Goal: Task Accomplishment & Management: Use online tool/utility

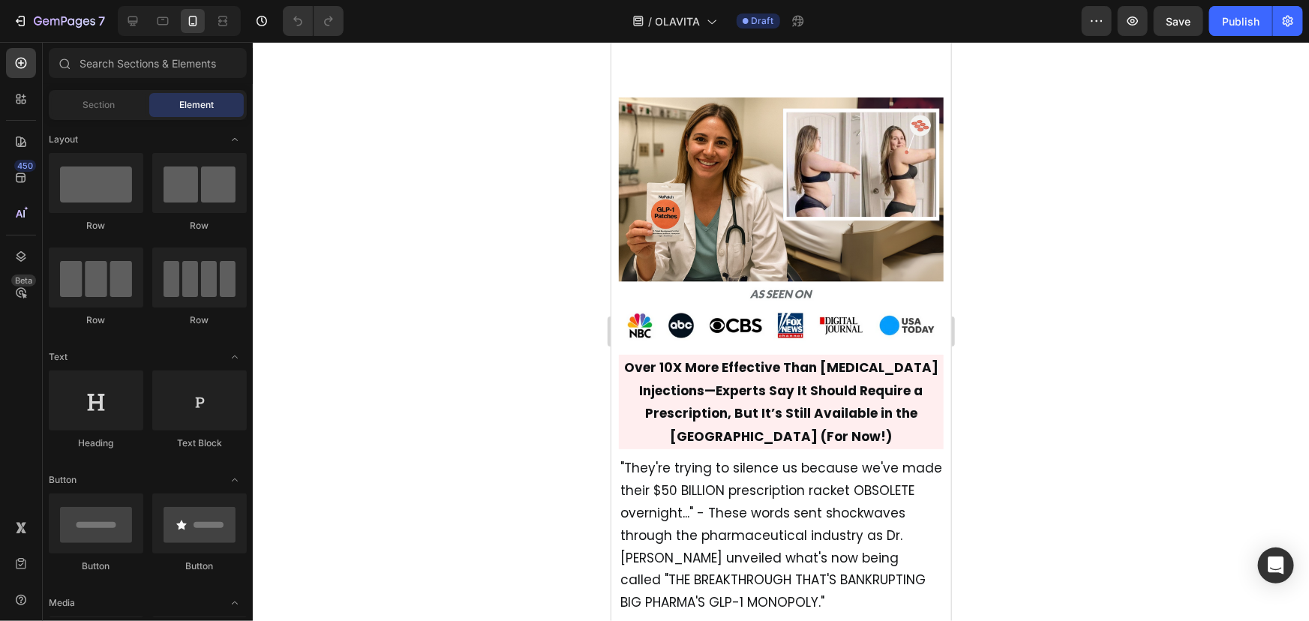
scroll to position [614, 0]
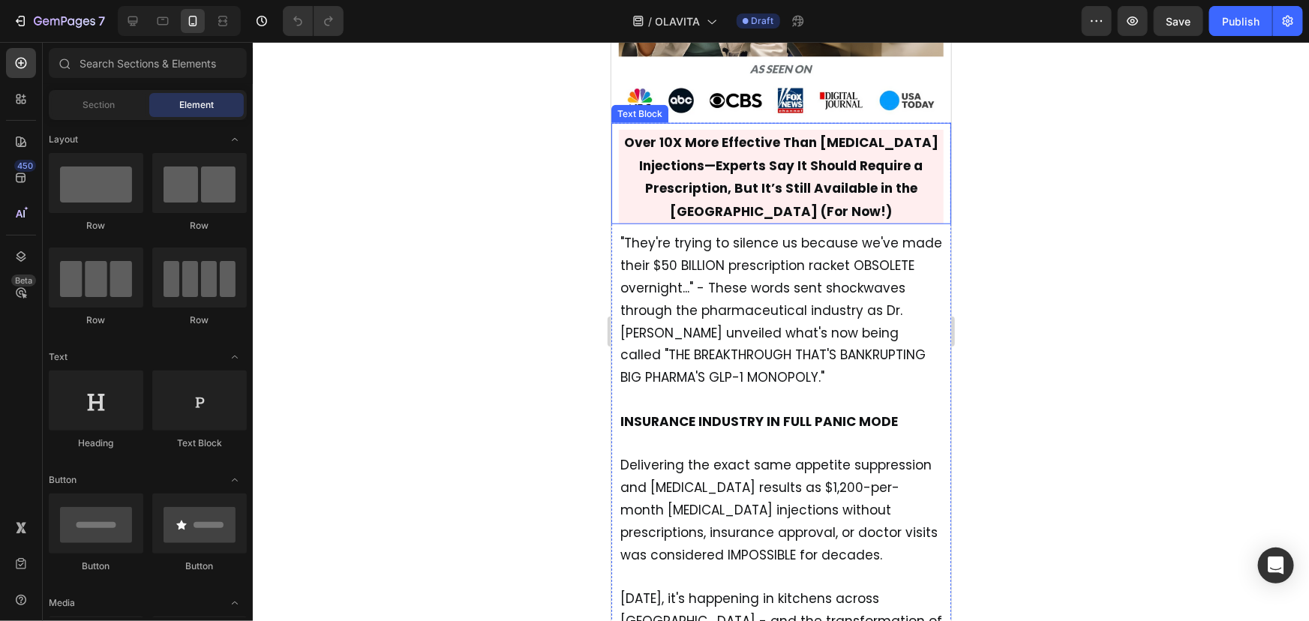
click at [817, 173] on strong "Over 10X More Effective Than Ozempic Injections—Experts Say It Should Require a…" at bounding box center [780, 176] width 314 height 87
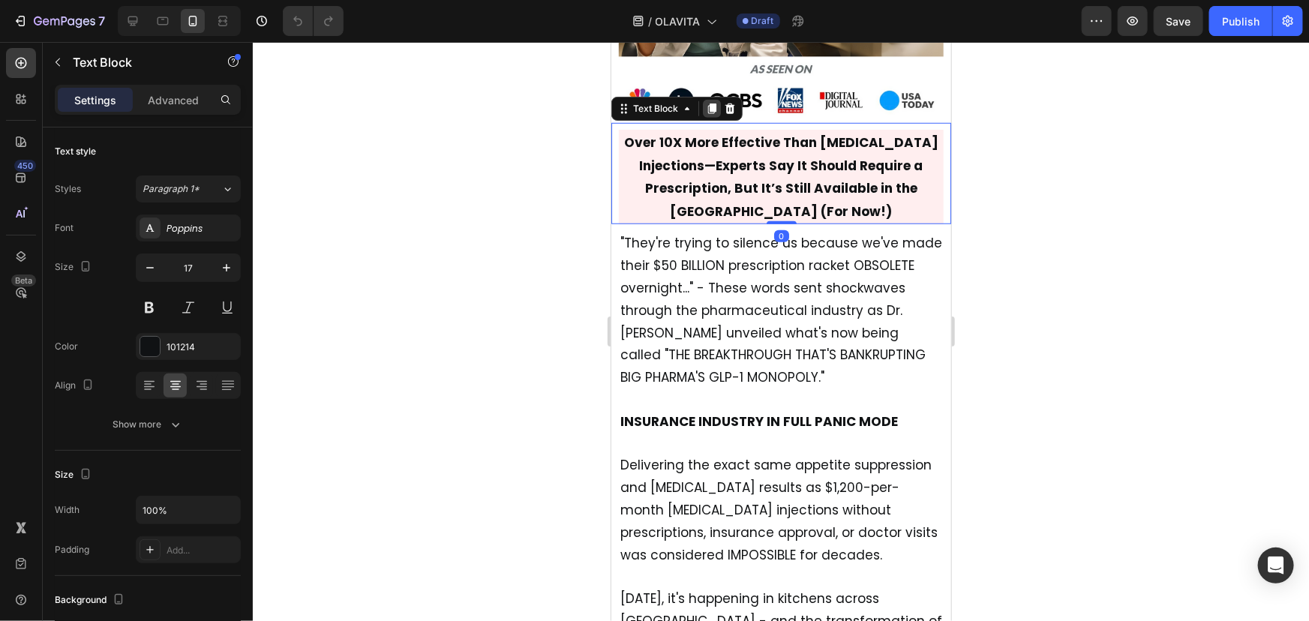
click at [708, 103] on icon at bounding box center [711, 108] width 8 height 11
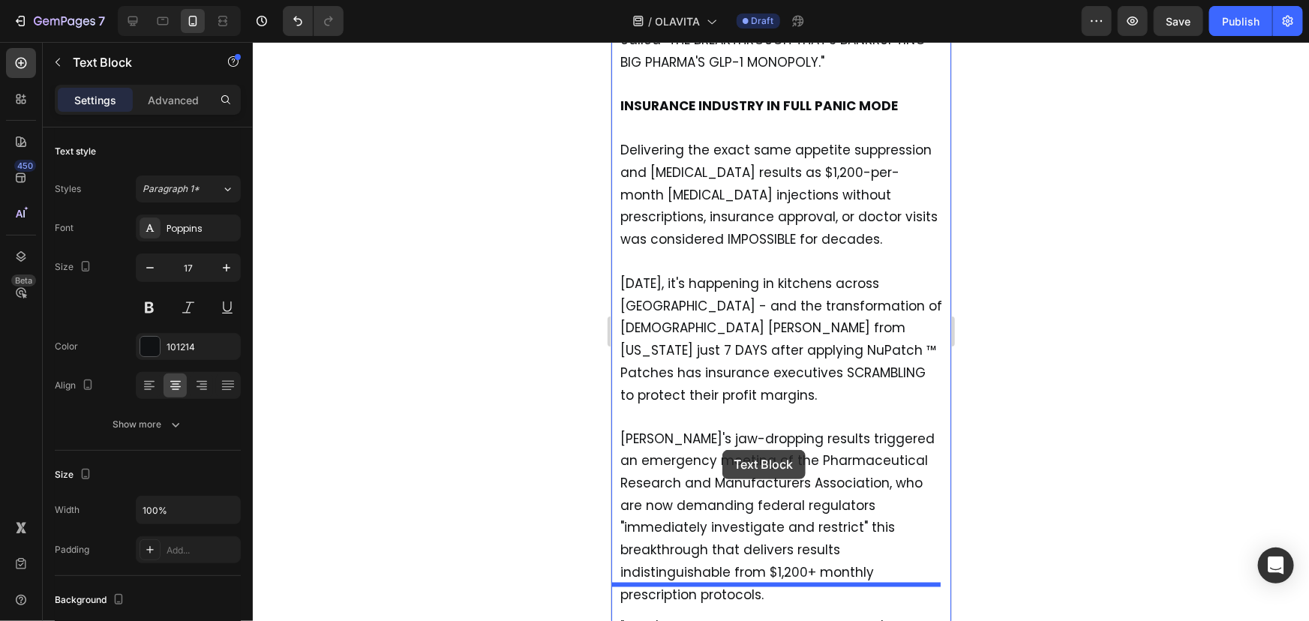
drag, startPoint x: 637, startPoint y: 203, endPoint x: 722, endPoint y: 449, distance: 261.0
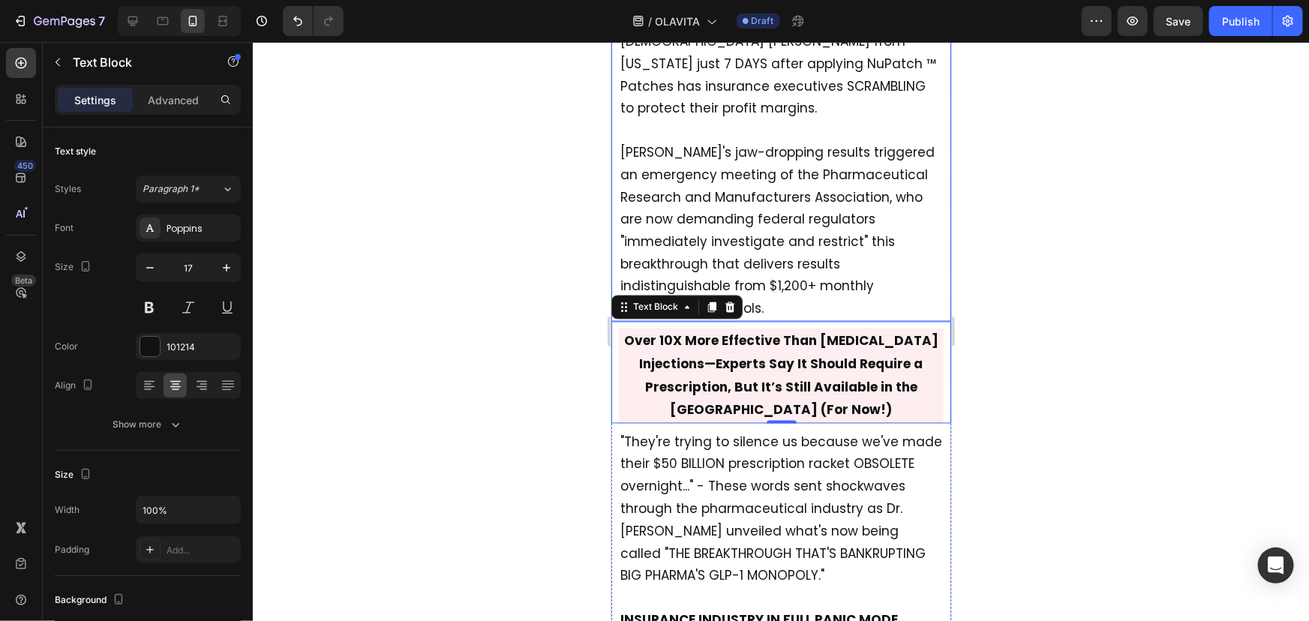
scroll to position [1194, 0]
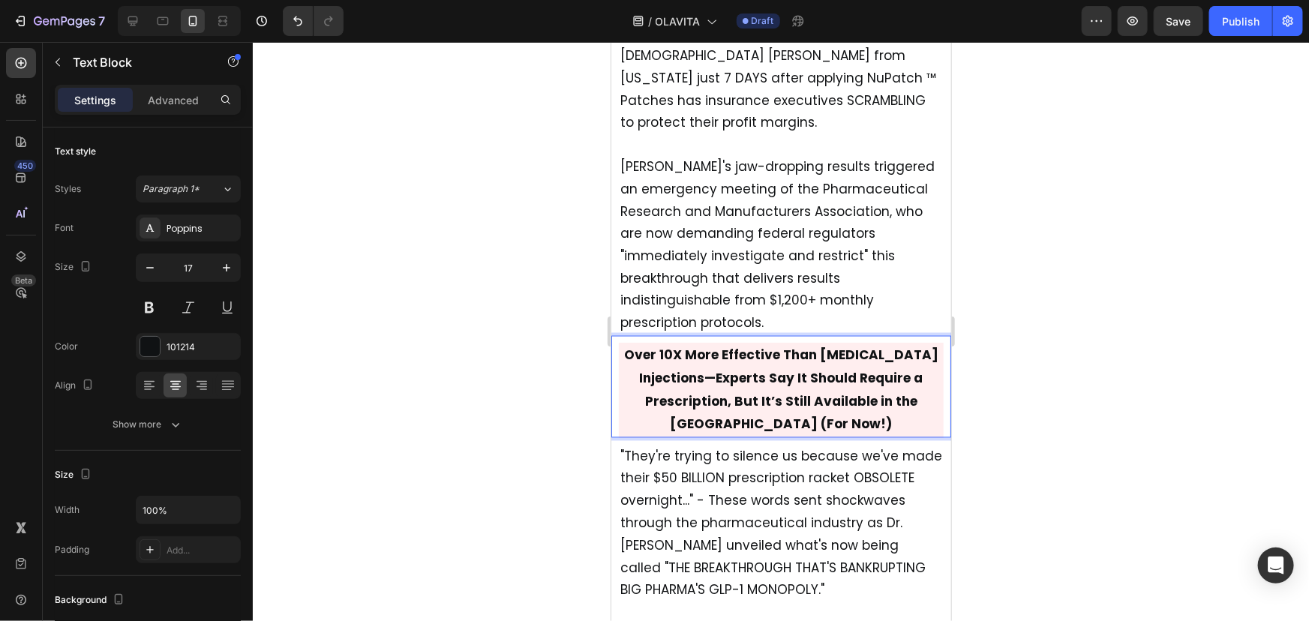
click at [776, 346] on strong "Over 10X More Effective Than Ozempic Injections—Experts Say It Should Require a…" at bounding box center [780, 389] width 314 height 87
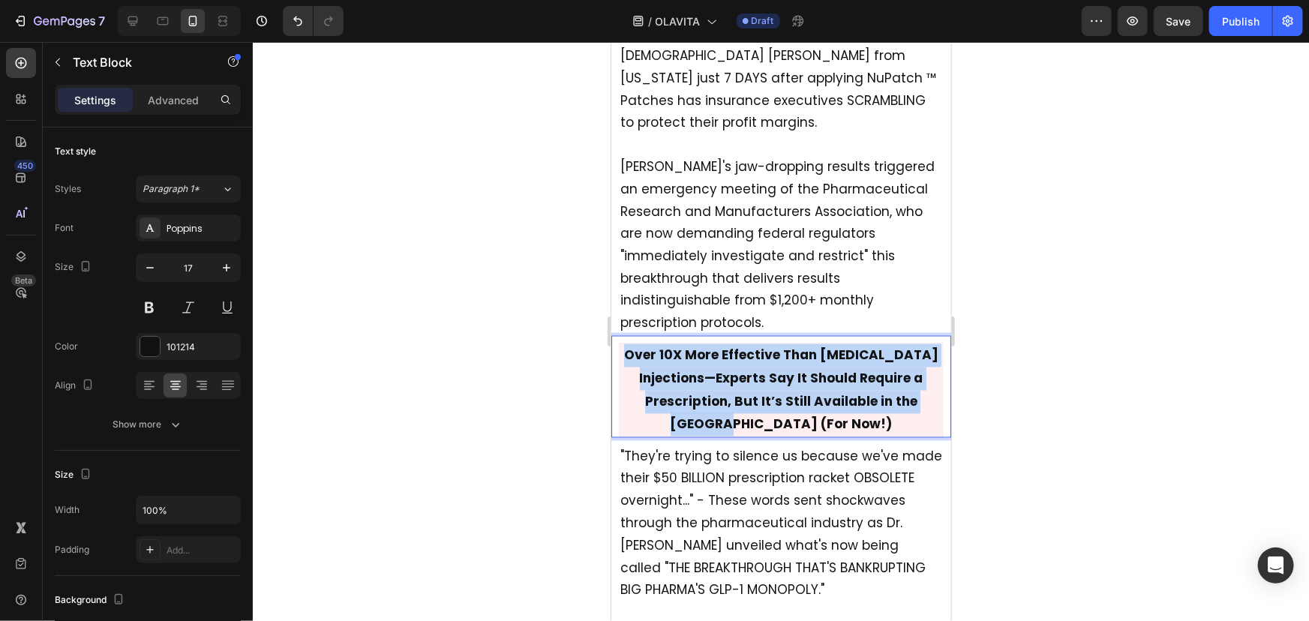
click at [776, 346] on strong "Over 10X More Effective Than Ozempic Injections—Experts Say It Should Require a…" at bounding box center [780, 389] width 314 height 87
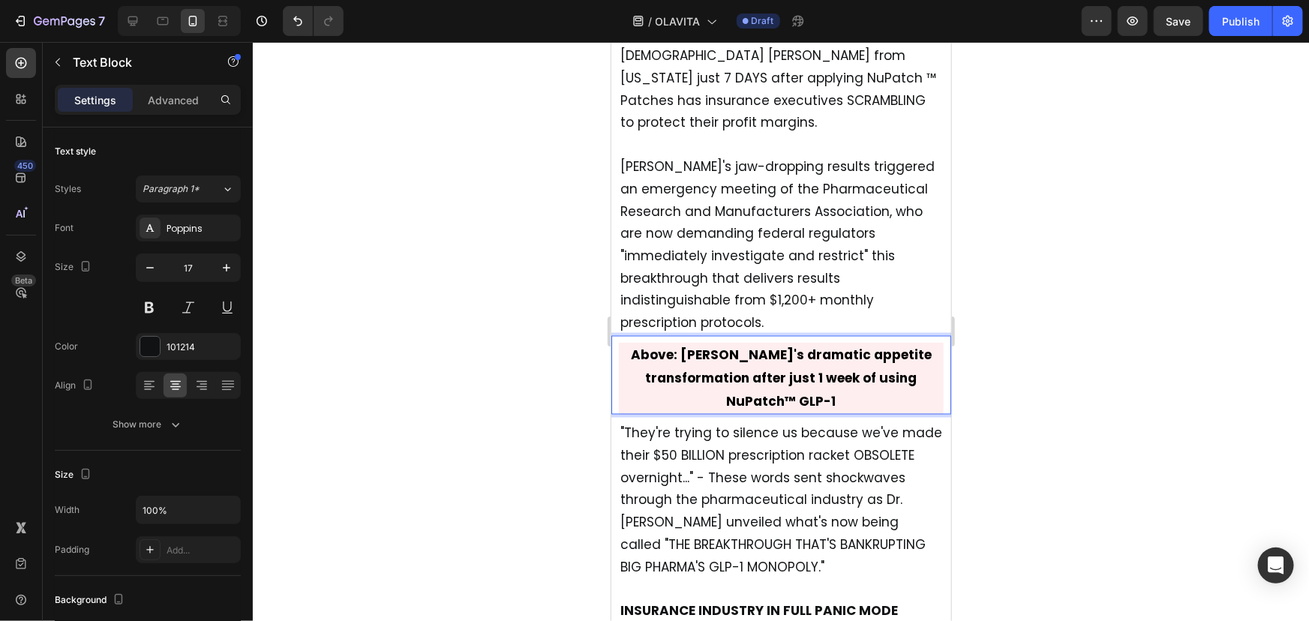
click at [986, 464] on div at bounding box center [781, 331] width 1056 height 579
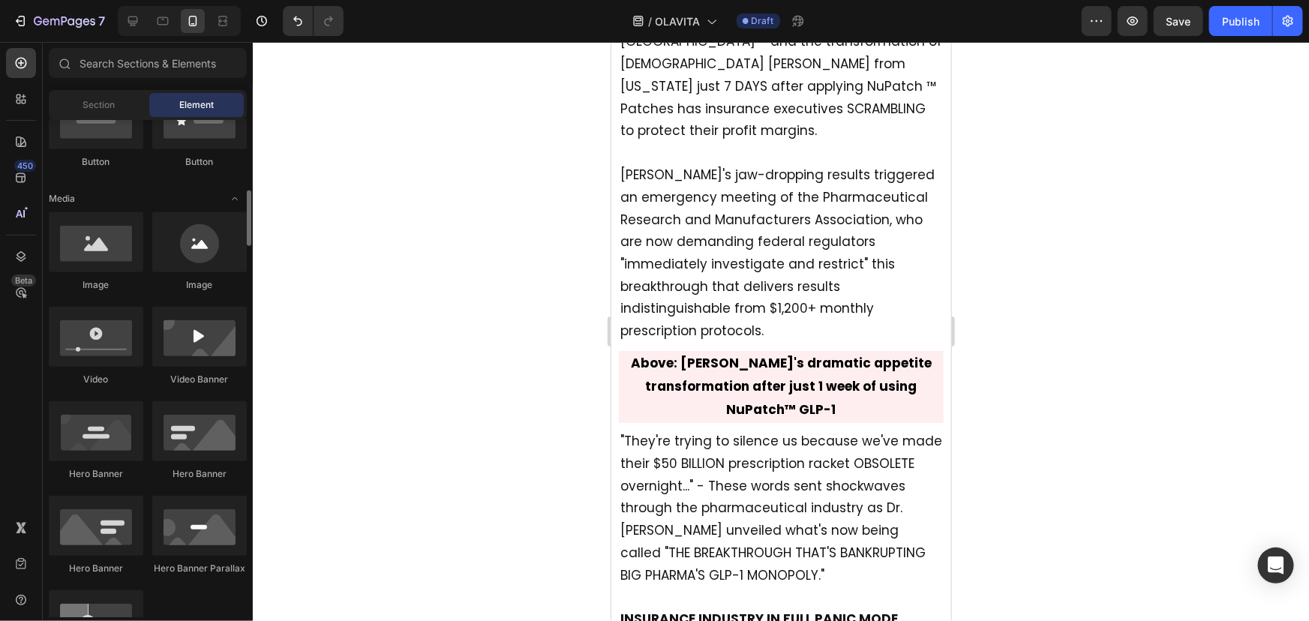
scroll to position [403, 0]
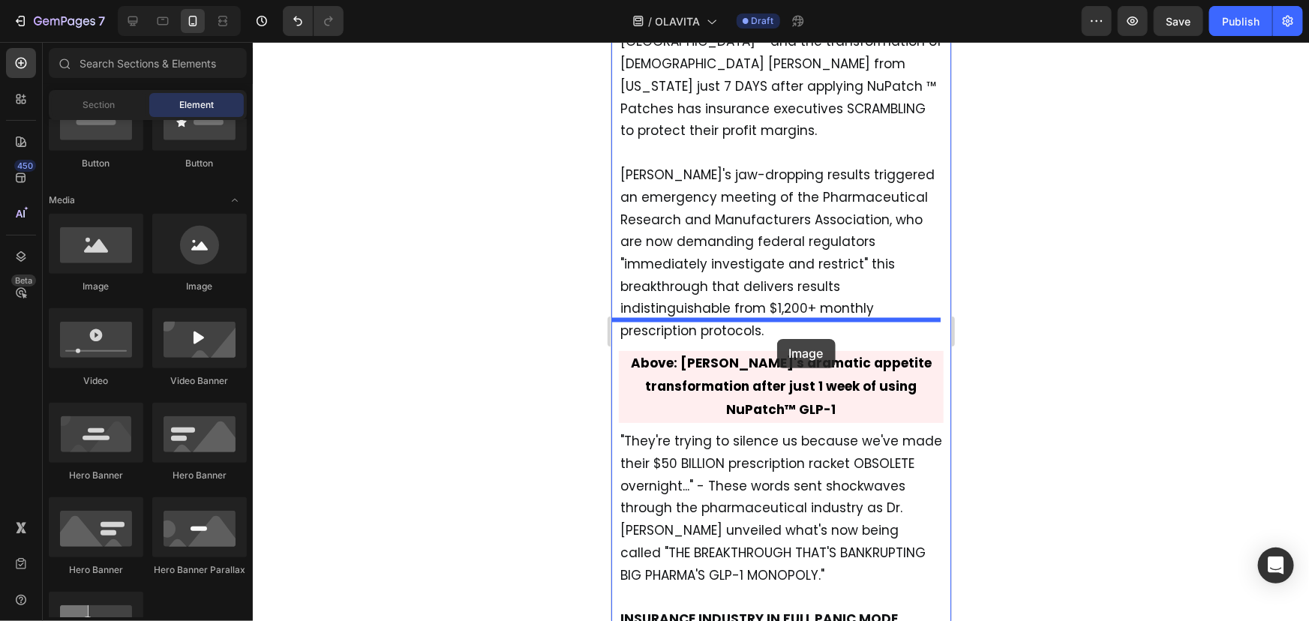
drag, startPoint x: 723, startPoint y: 282, endPoint x: 776, endPoint y: 338, distance: 76.4
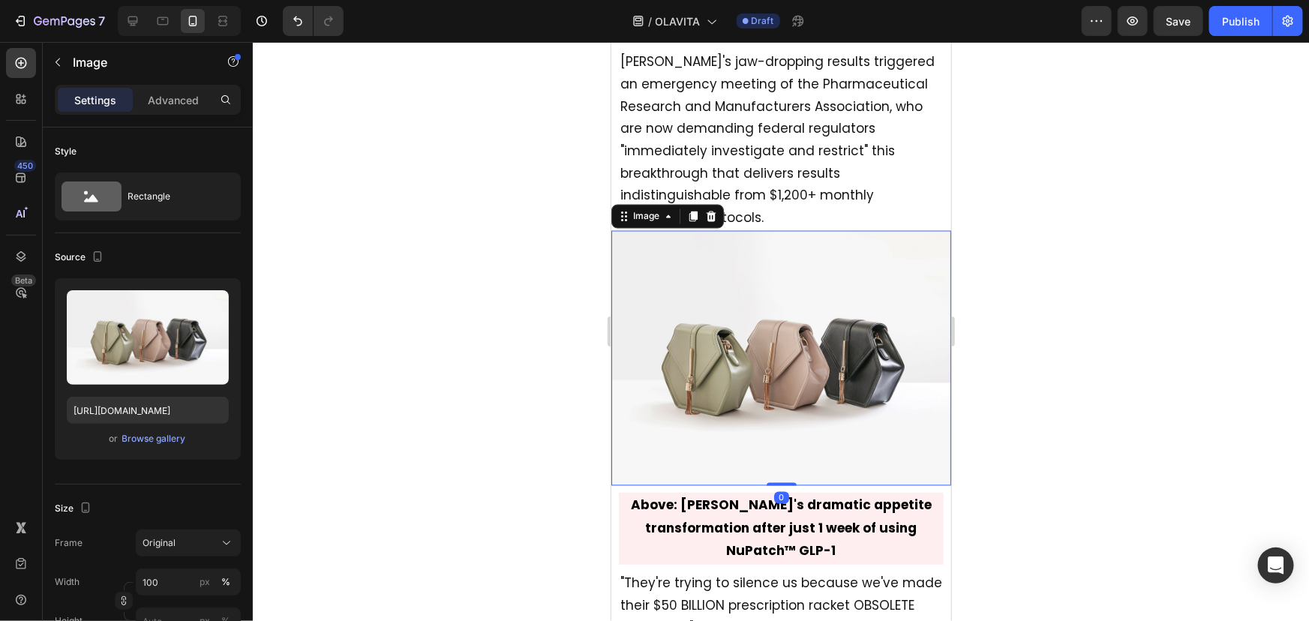
scroll to position [1299, 0]
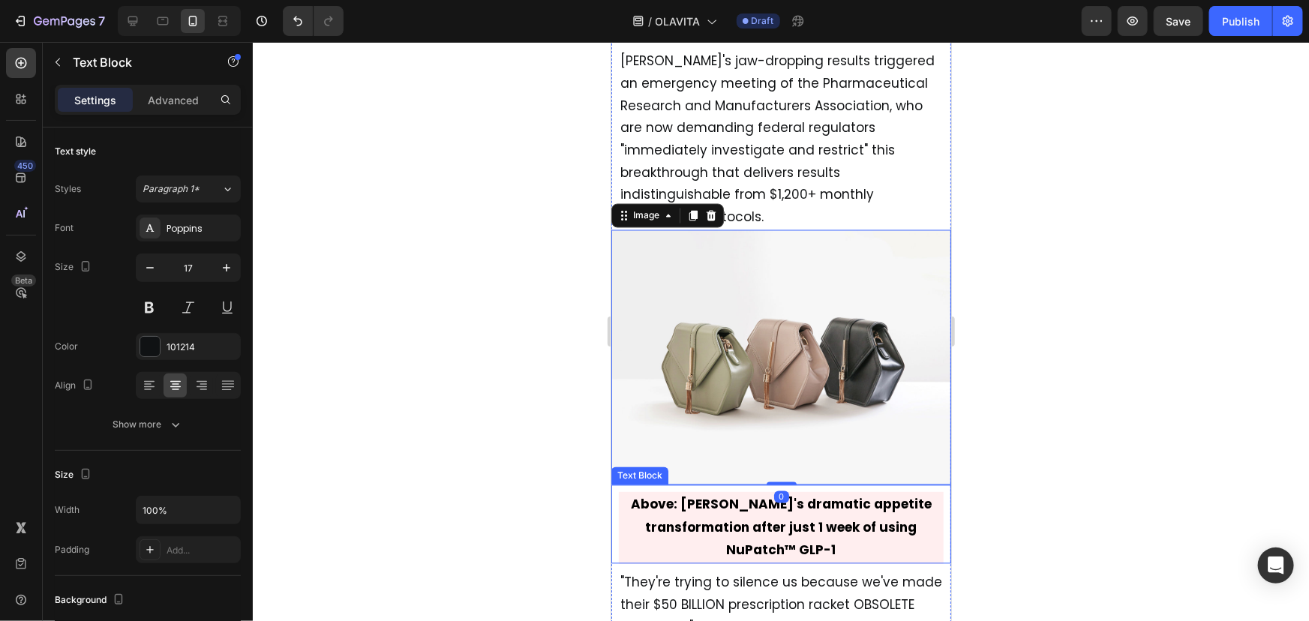
click at [747, 485] on div "Above: Jennifer's dramatic appetite transformation after just 1 week of using N…" at bounding box center [781, 524] width 340 height 79
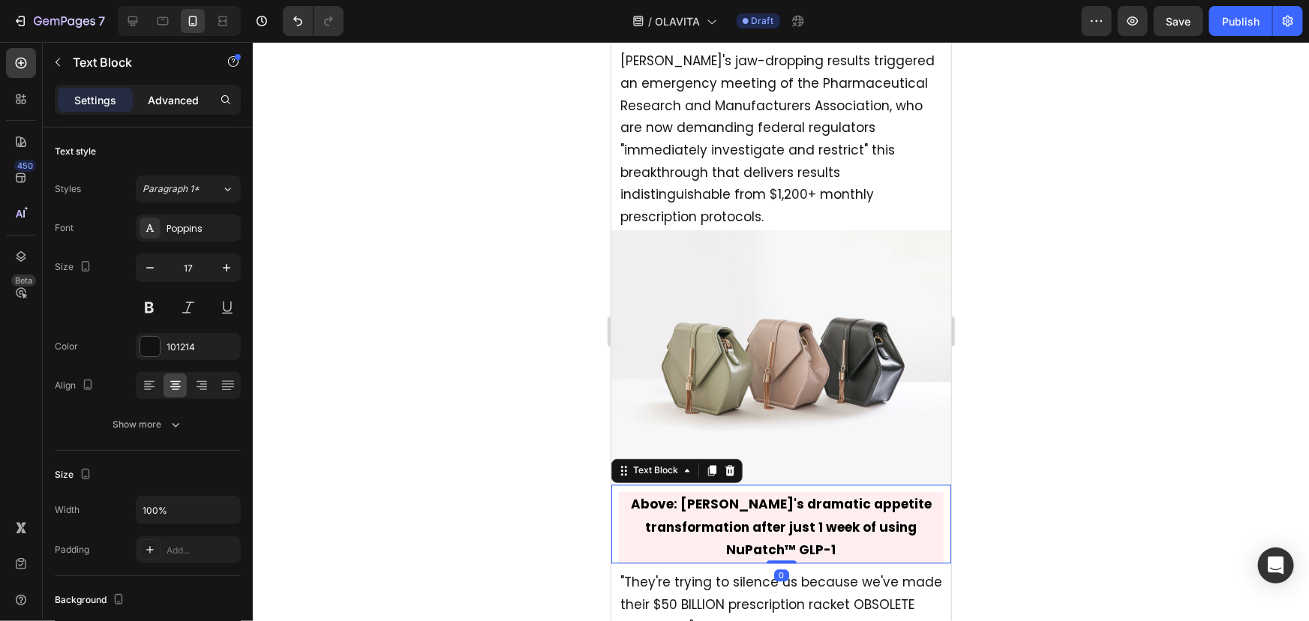
click at [174, 100] on p "Advanced" at bounding box center [173, 100] width 51 height 16
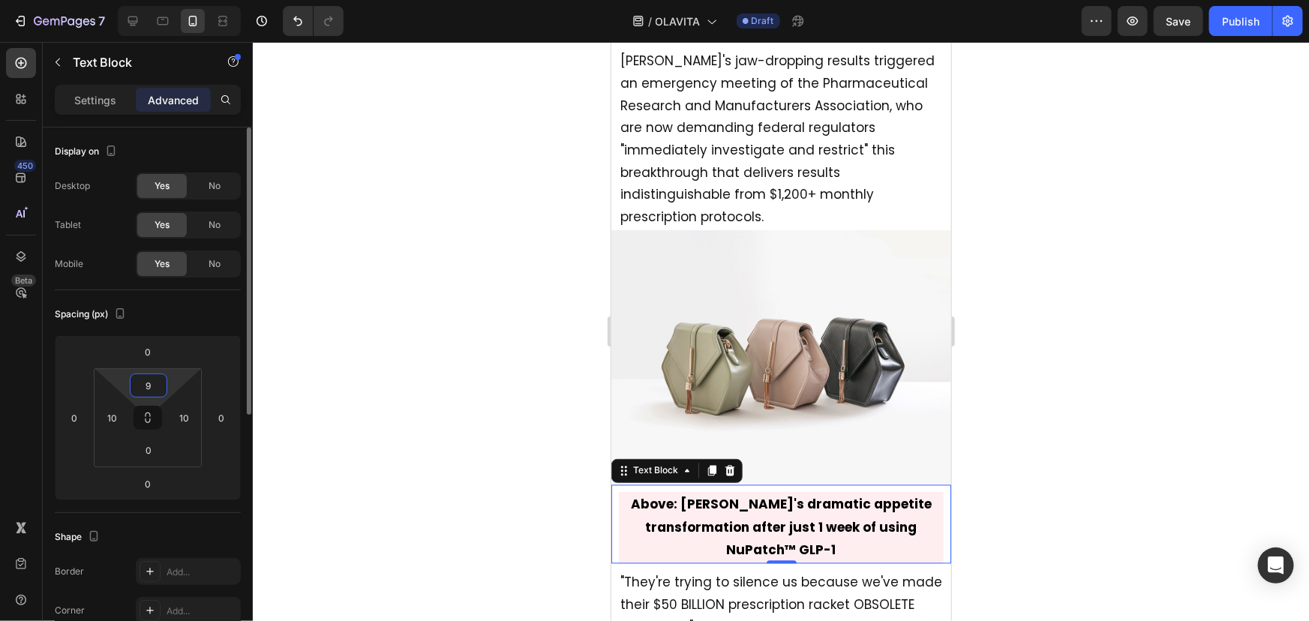
click at [147, 389] on input "9" at bounding box center [149, 385] width 30 height 23
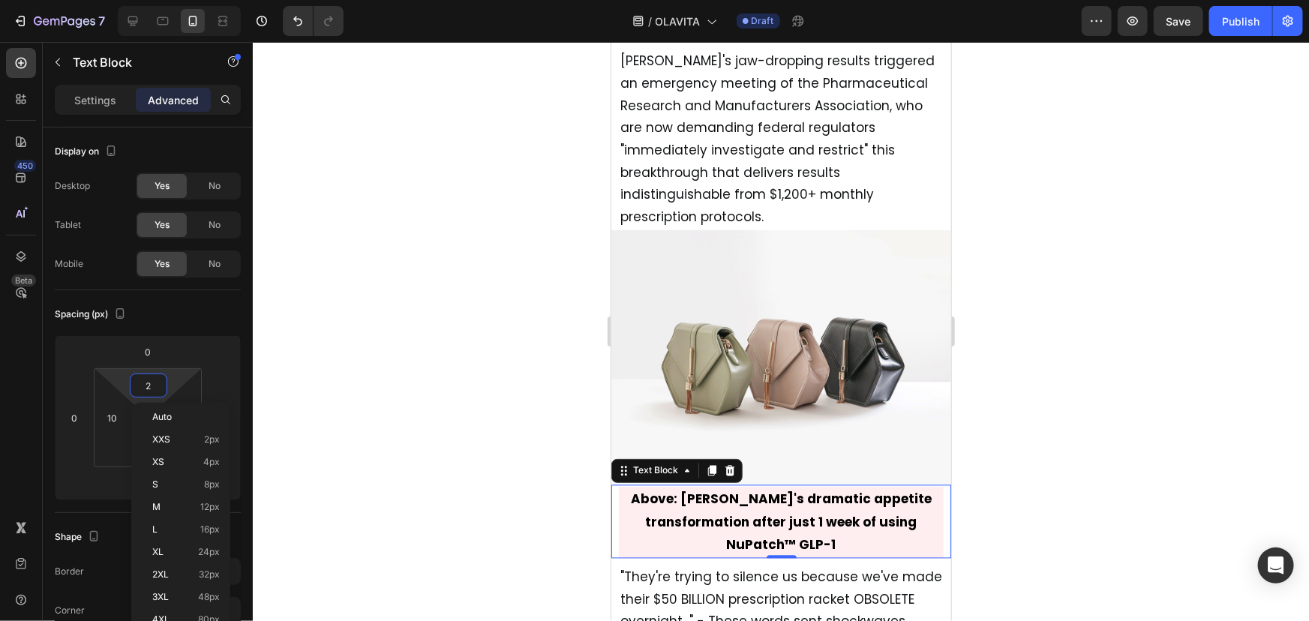
type input "1"
click at [371, 386] on div at bounding box center [781, 331] width 1056 height 579
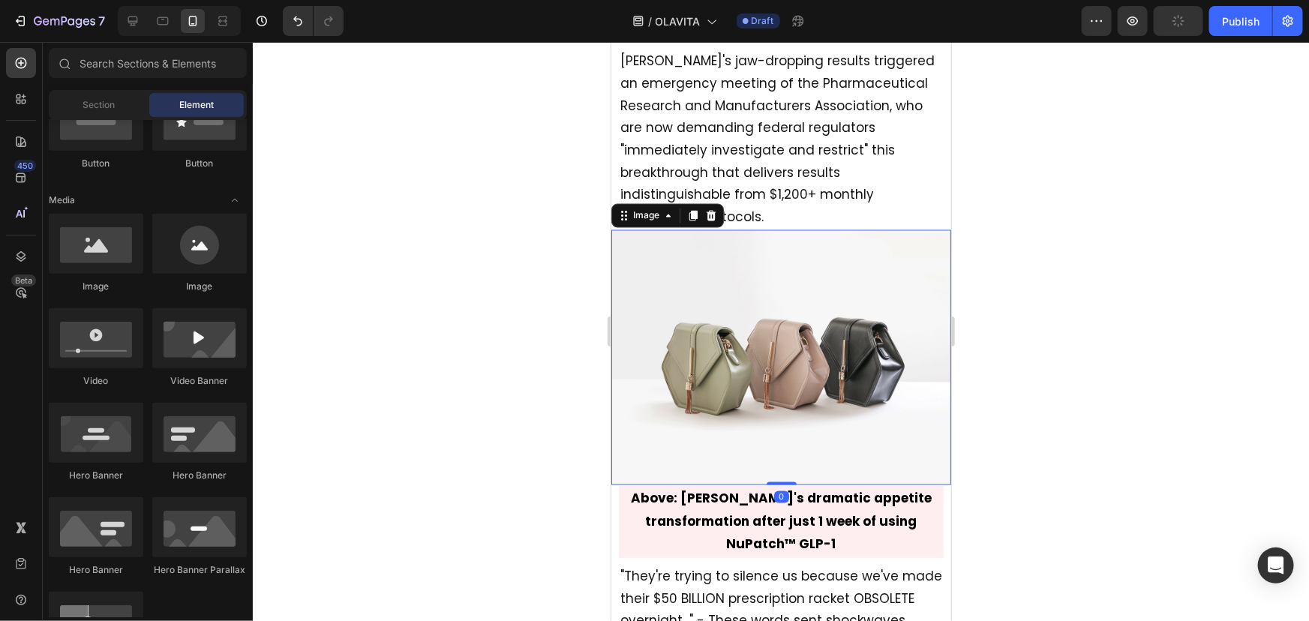
click at [707, 370] on img at bounding box center [781, 357] width 340 height 255
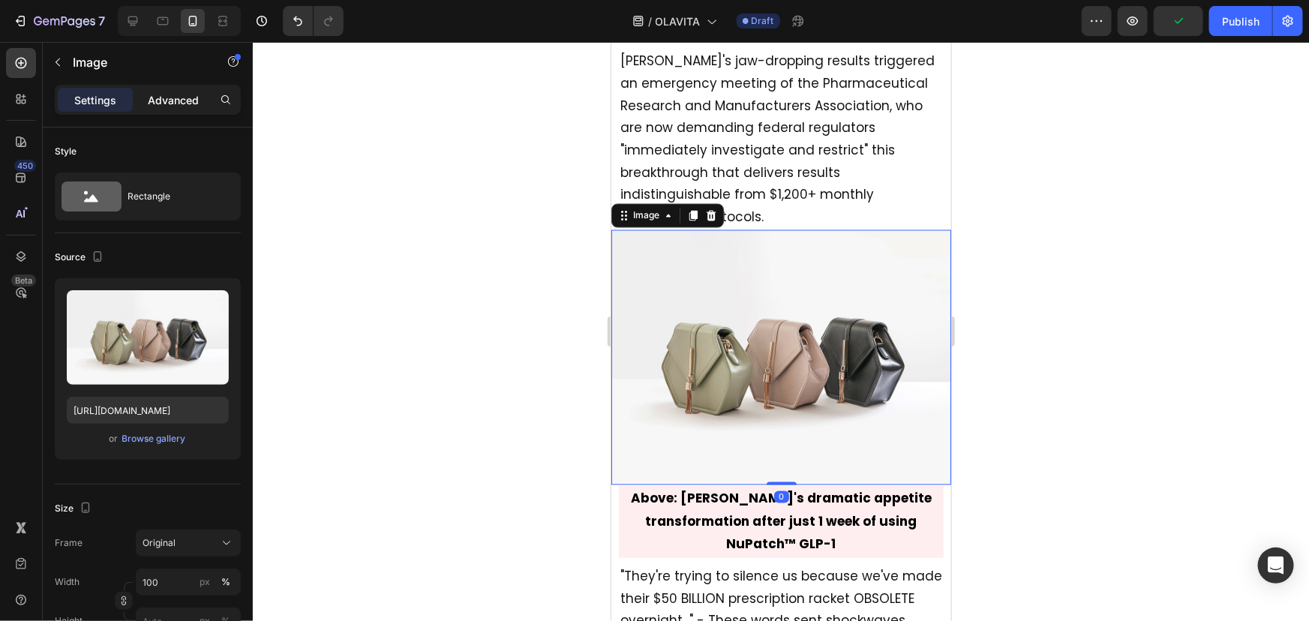
click at [161, 104] on p "Advanced" at bounding box center [173, 100] width 51 height 16
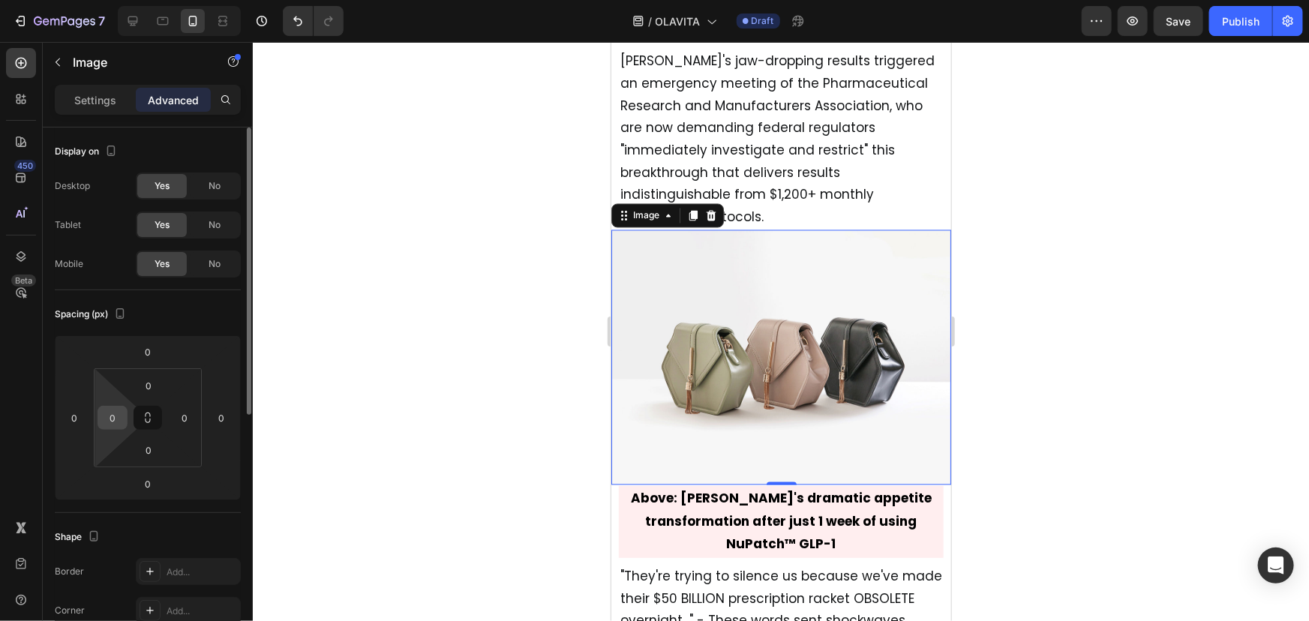
click at [111, 425] on input "0" at bounding box center [112, 418] width 23 height 23
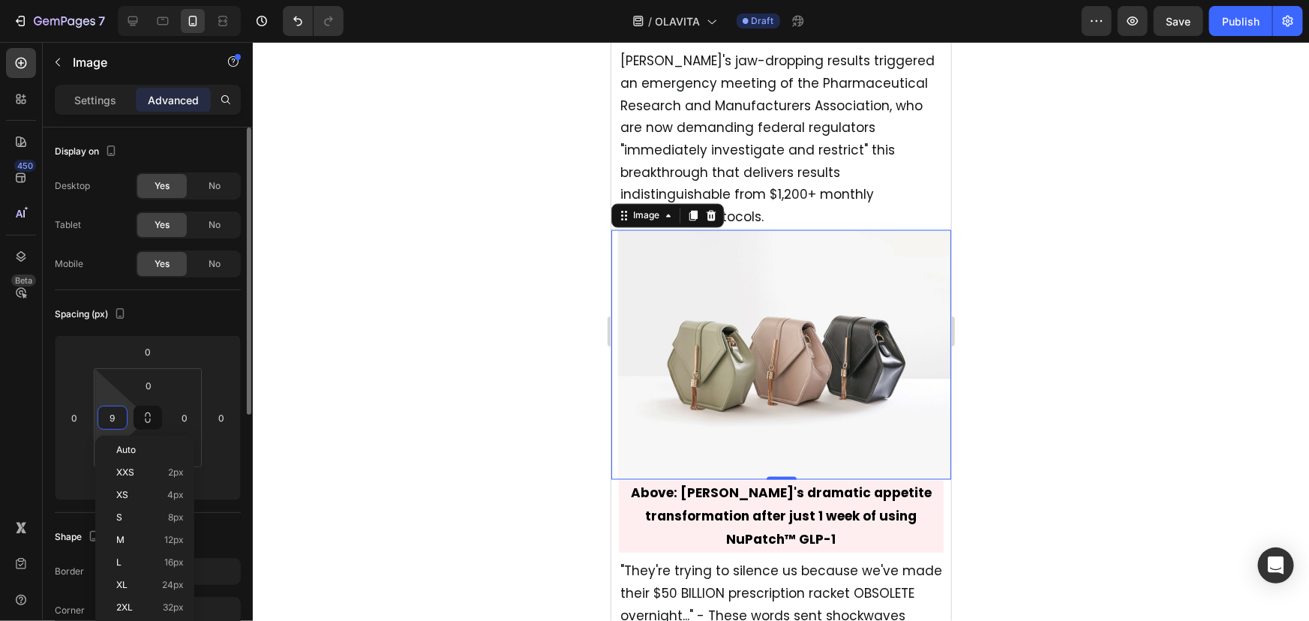
type input "10"
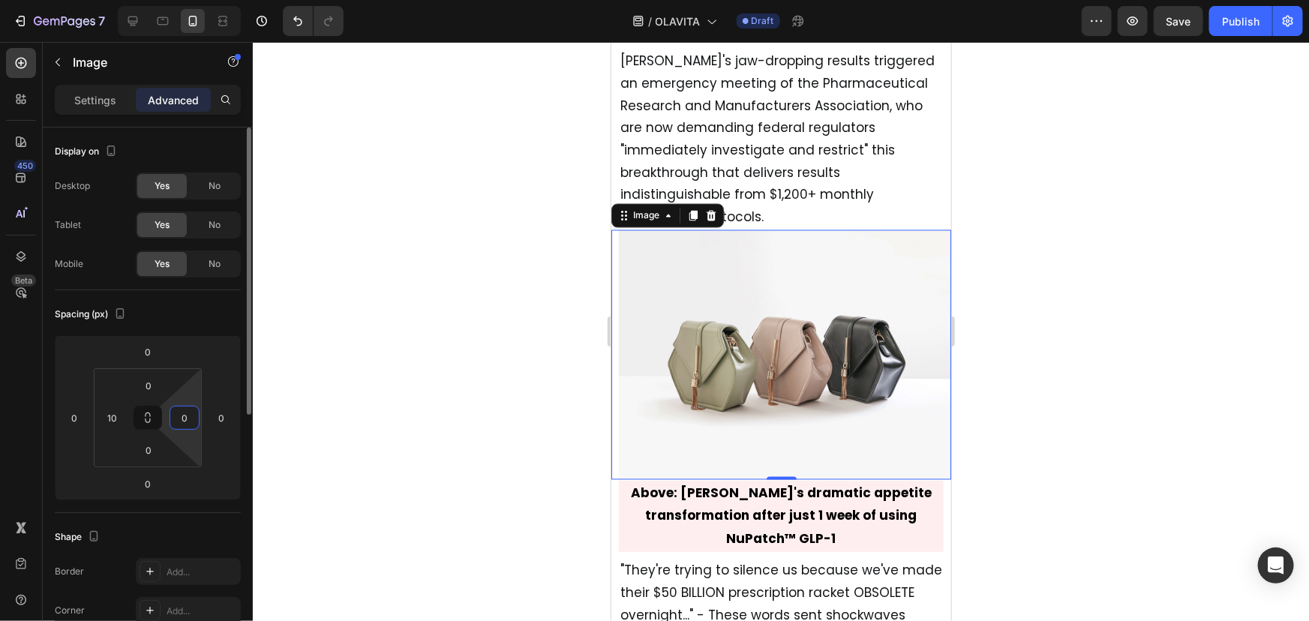
click at [173, 420] on input "0" at bounding box center [184, 418] width 23 height 23
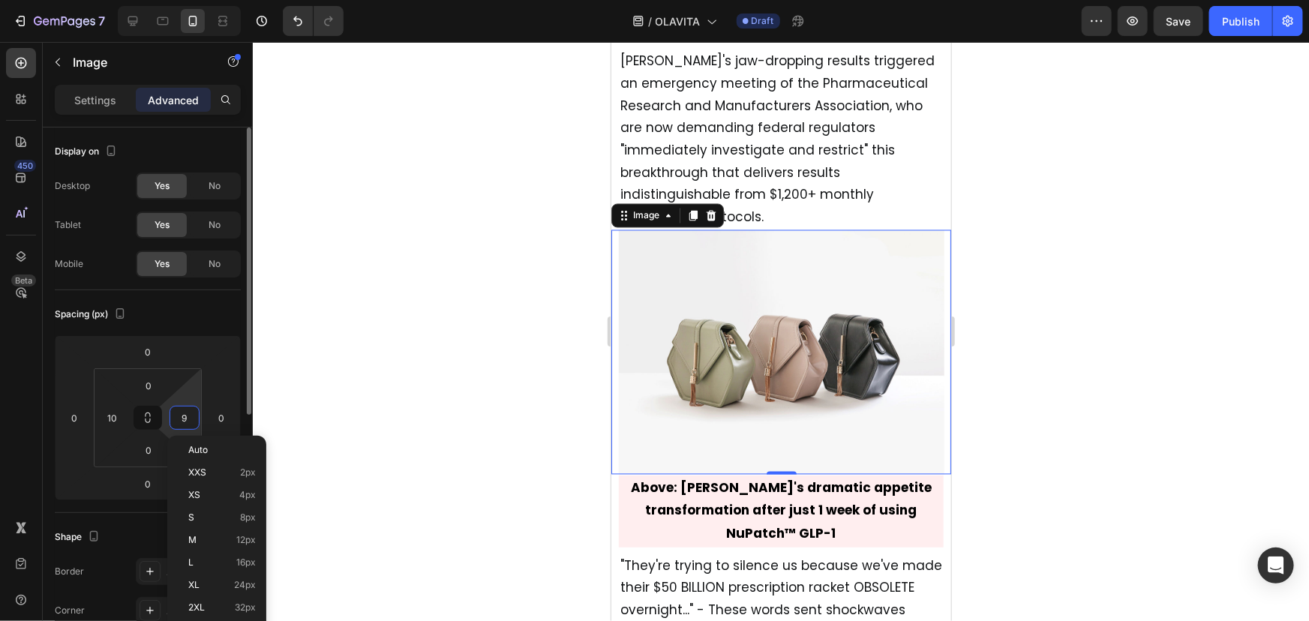
type input "10"
click at [1002, 410] on div at bounding box center [781, 331] width 1056 height 579
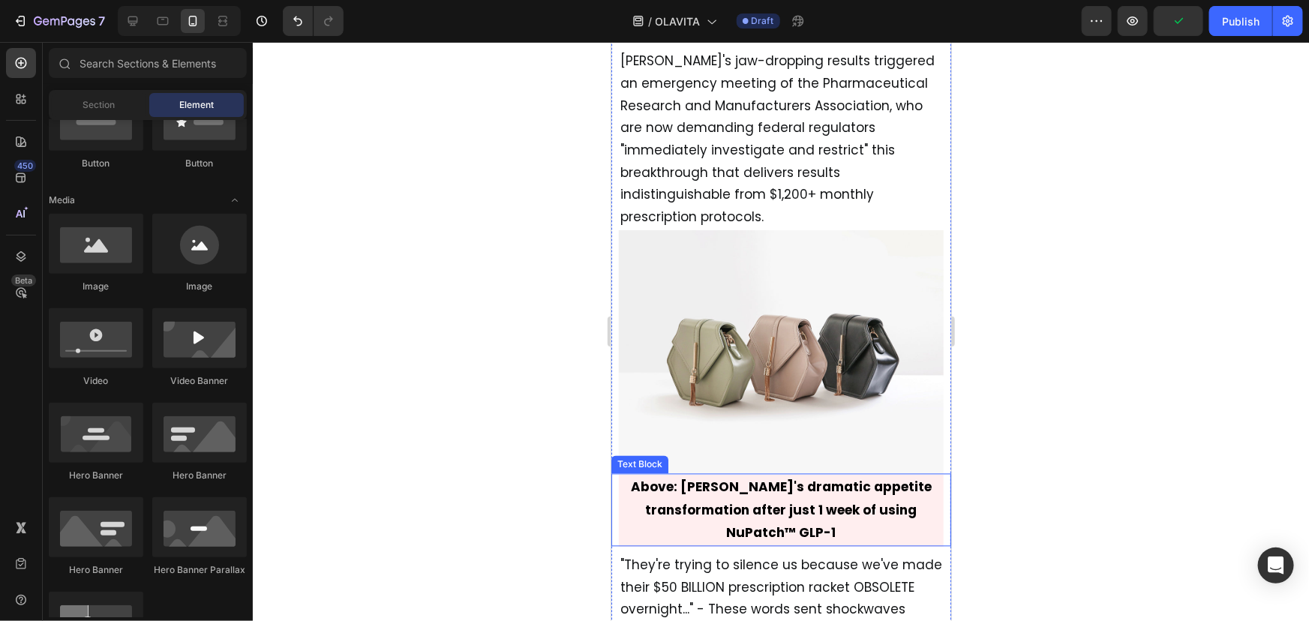
click at [872, 487] on p "Above: Jennifer's dramatic appetite transformation after just 1 week of using N…" at bounding box center [781, 510] width 322 height 69
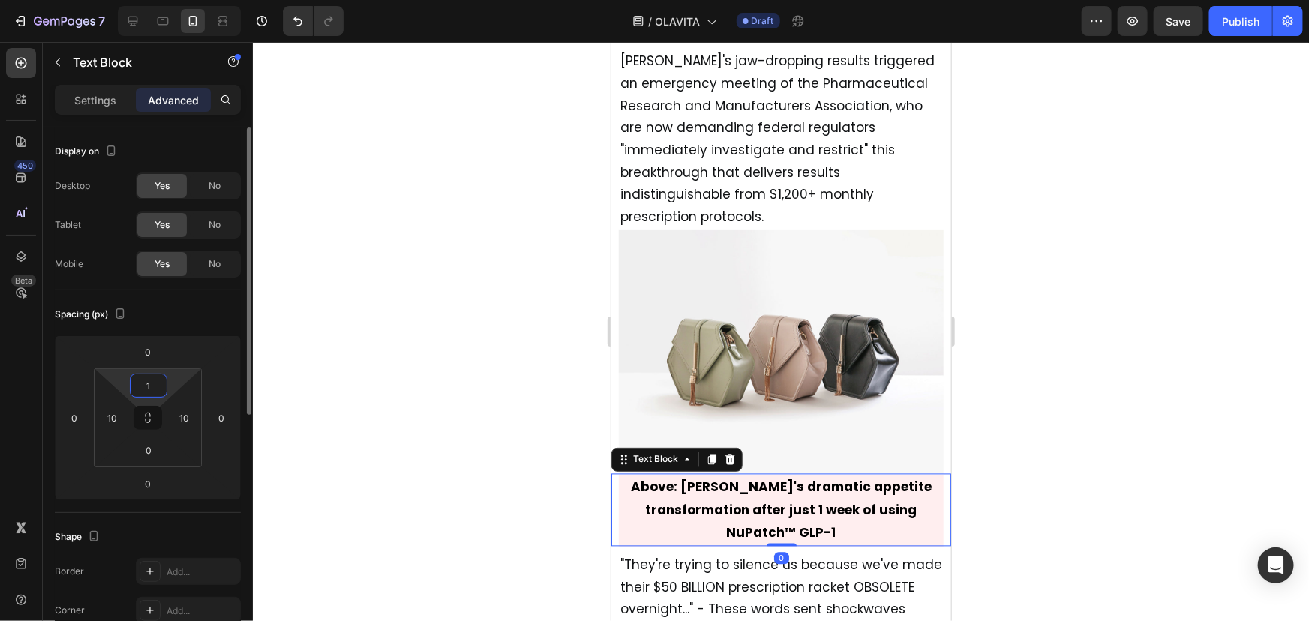
click at [150, 381] on input "1" at bounding box center [149, 385] width 30 height 23
type input "0"
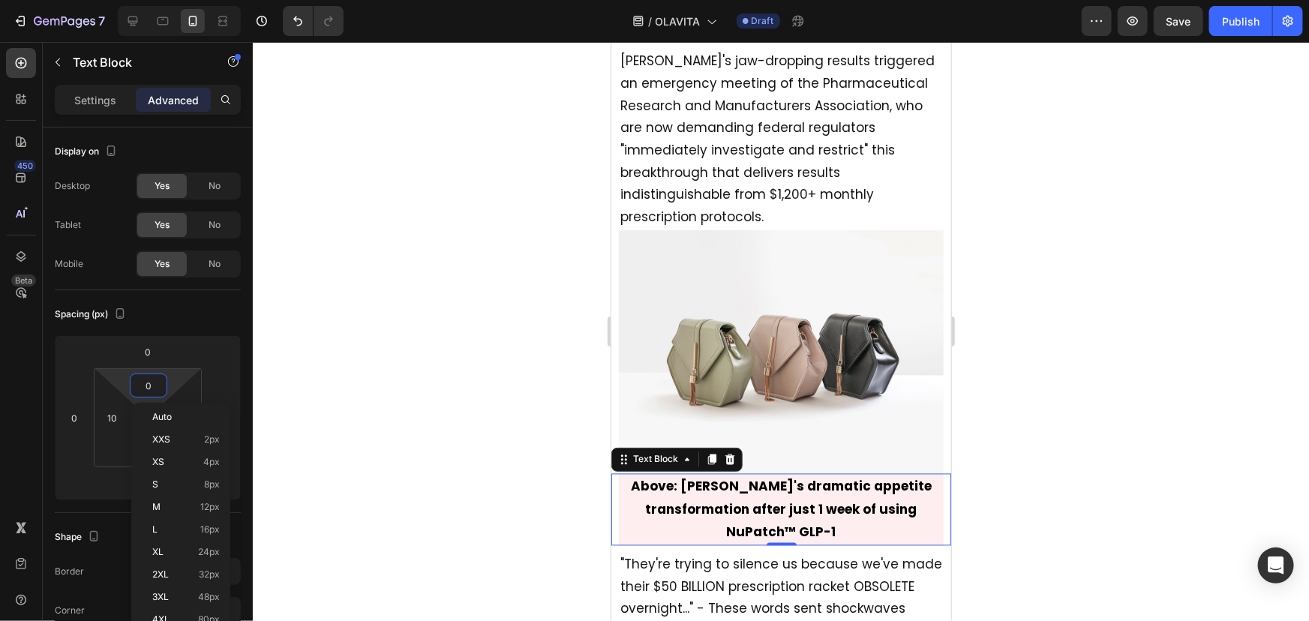
click at [424, 389] on div at bounding box center [781, 331] width 1056 height 579
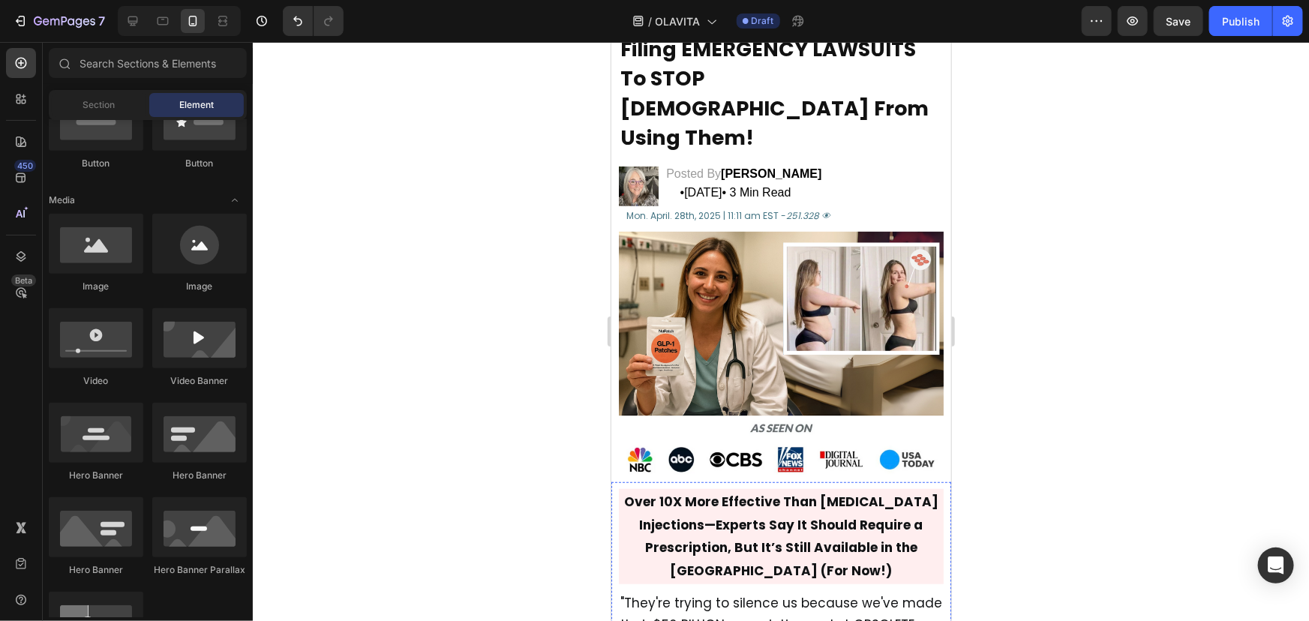
scroll to position [285, 0]
click at [762, 502] on strong "Over 10X More Effective Than Ozempic Injections—Experts Say It Should Require a…" at bounding box center [780, 536] width 314 height 87
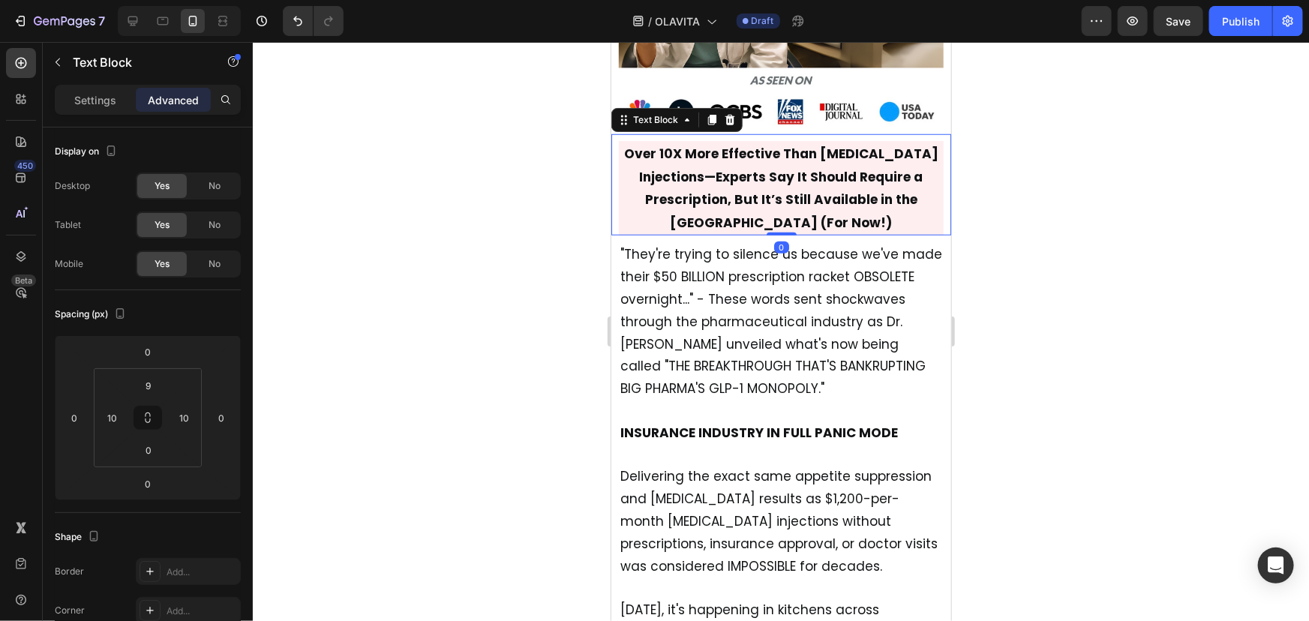
scroll to position [638, 0]
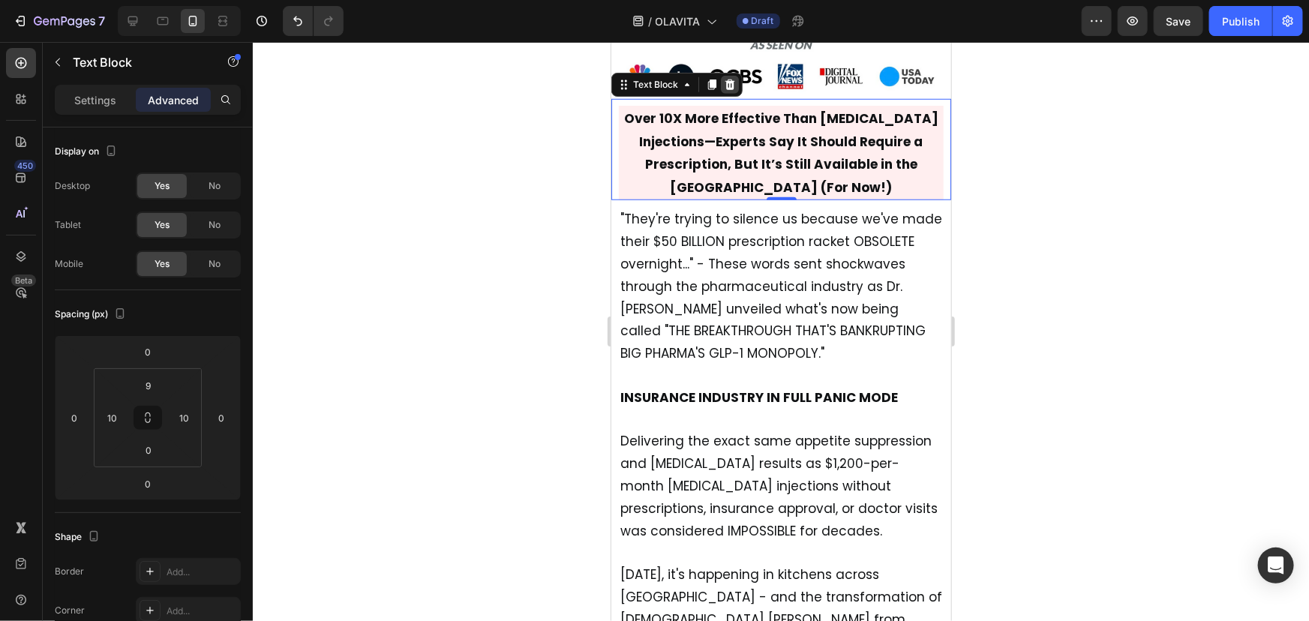
click at [731, 79] on icon at bounding box center [730, 84] width 10 height 11
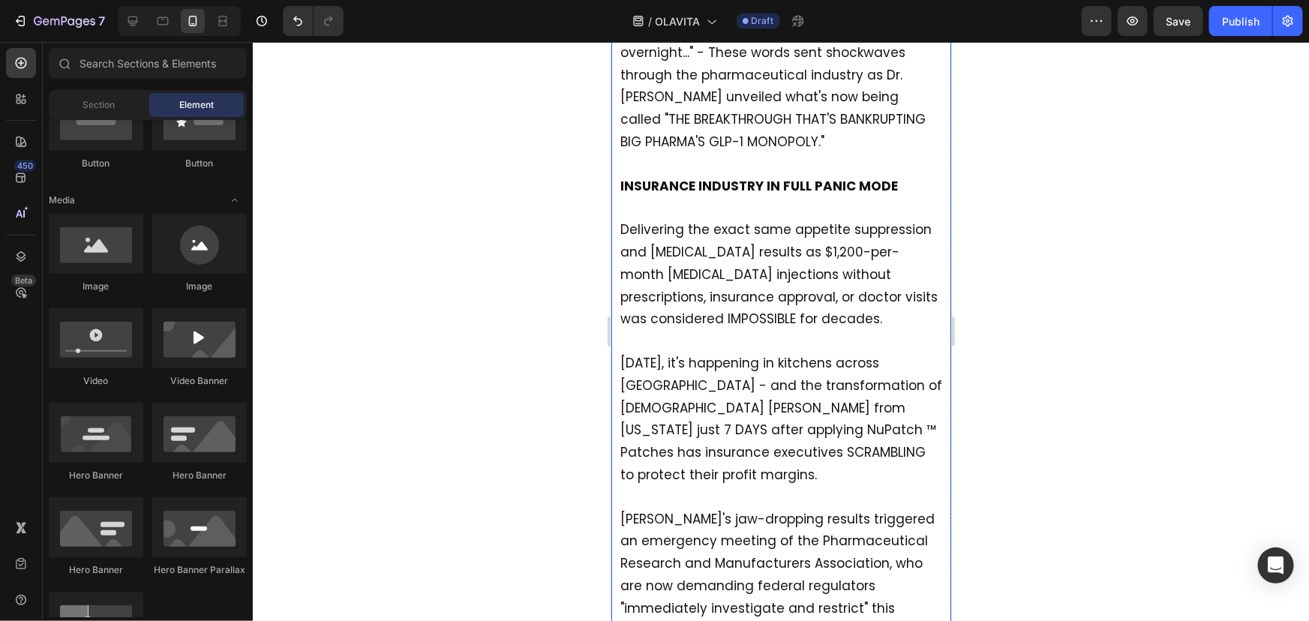
scroll to position [740, 0]
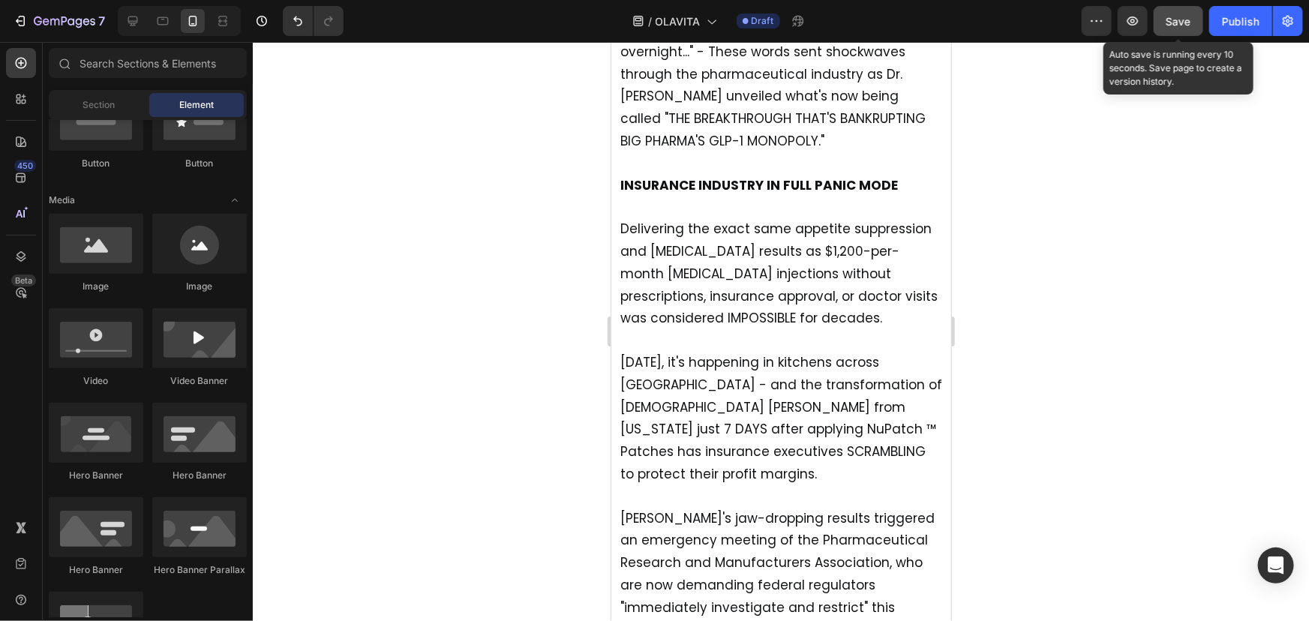
click at [1167, 22] on span "Save" at bounding box center [1179, 21] width 25 height 13
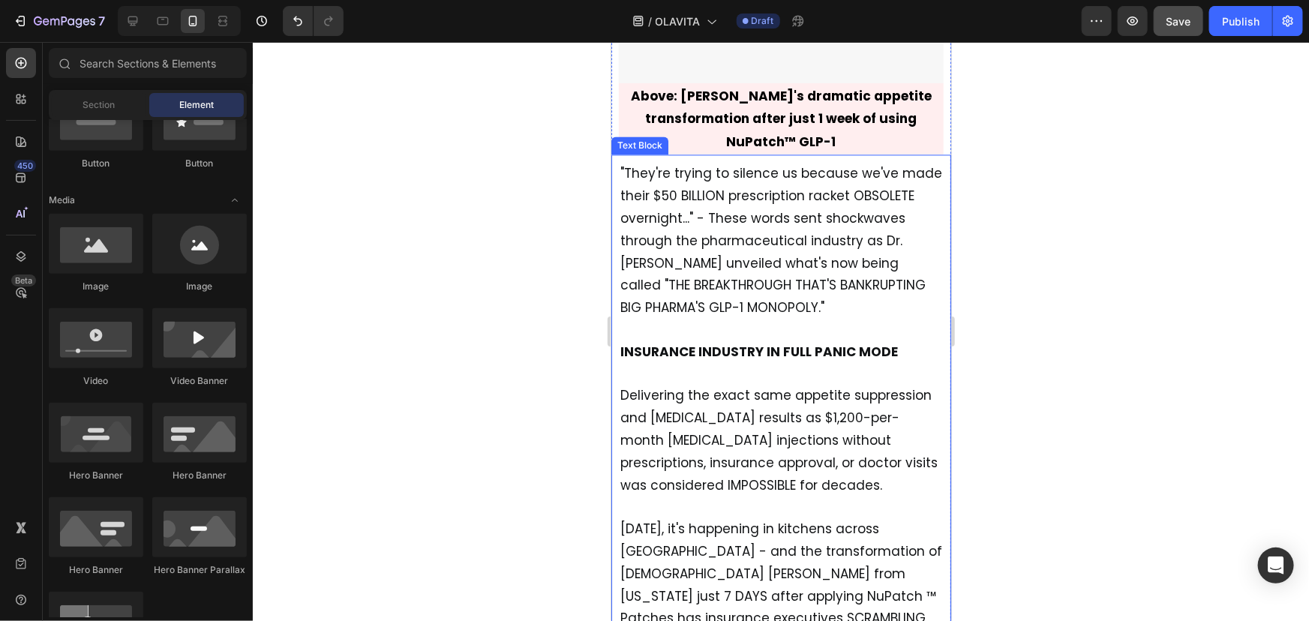
scroll to position [1590, 0]
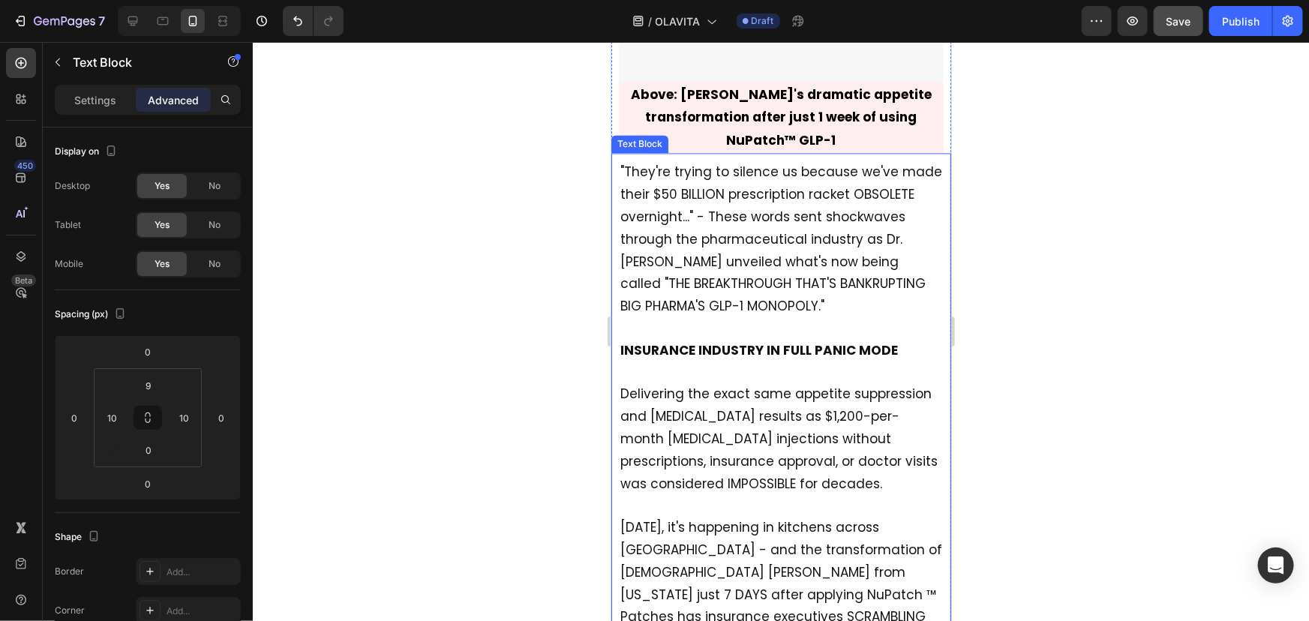
click at [739, 217] on p ""They're trying to silence us because we've made their $50 BILLION prescription…" at bounding box center [781, 272] width 322 height 222
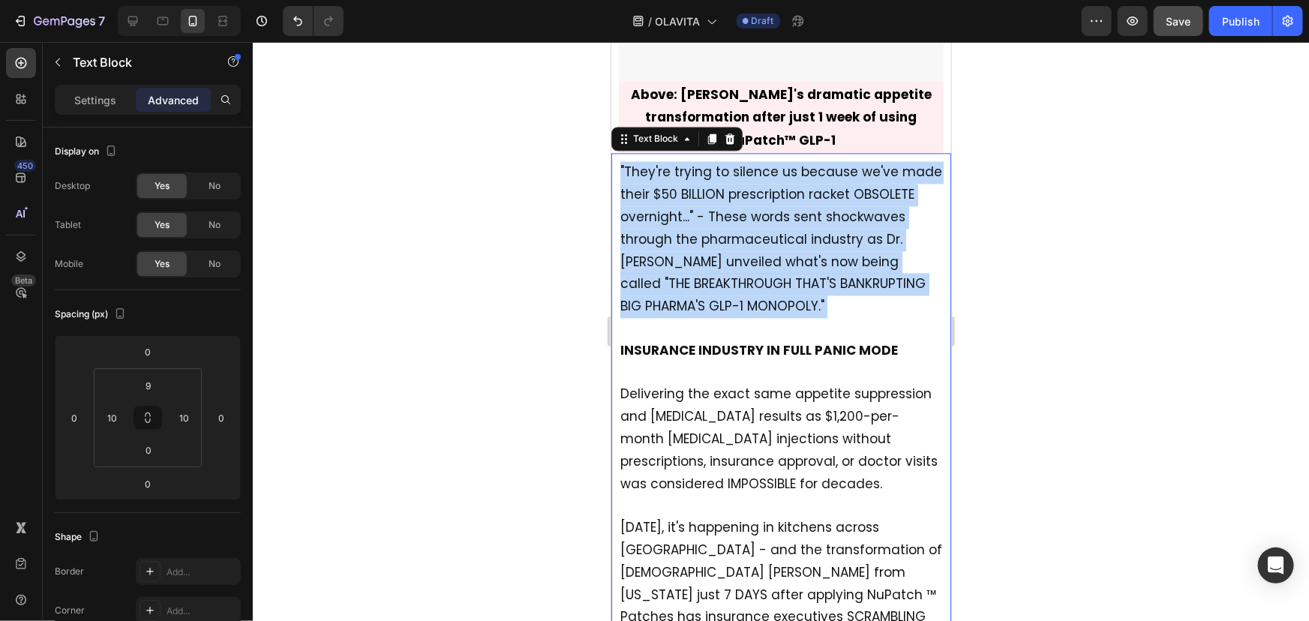
click at [739, 217] on p ""They're trying to silence us because we've made their $50 BILLION prescription…" at bounding box center [781, 272] width 322 height 222
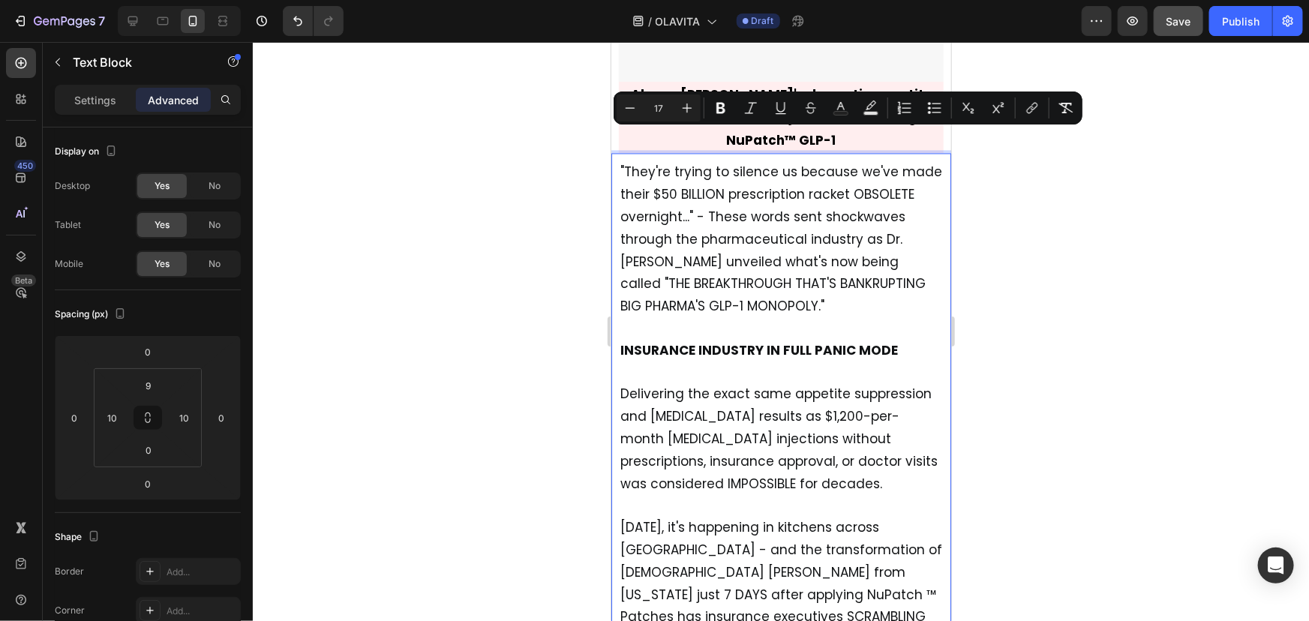
click at [651, 341] on strong "INSURANCE INDUSTRY IN FULL PANIC MODE" at bounding box center [759, 350] width 278 height 18
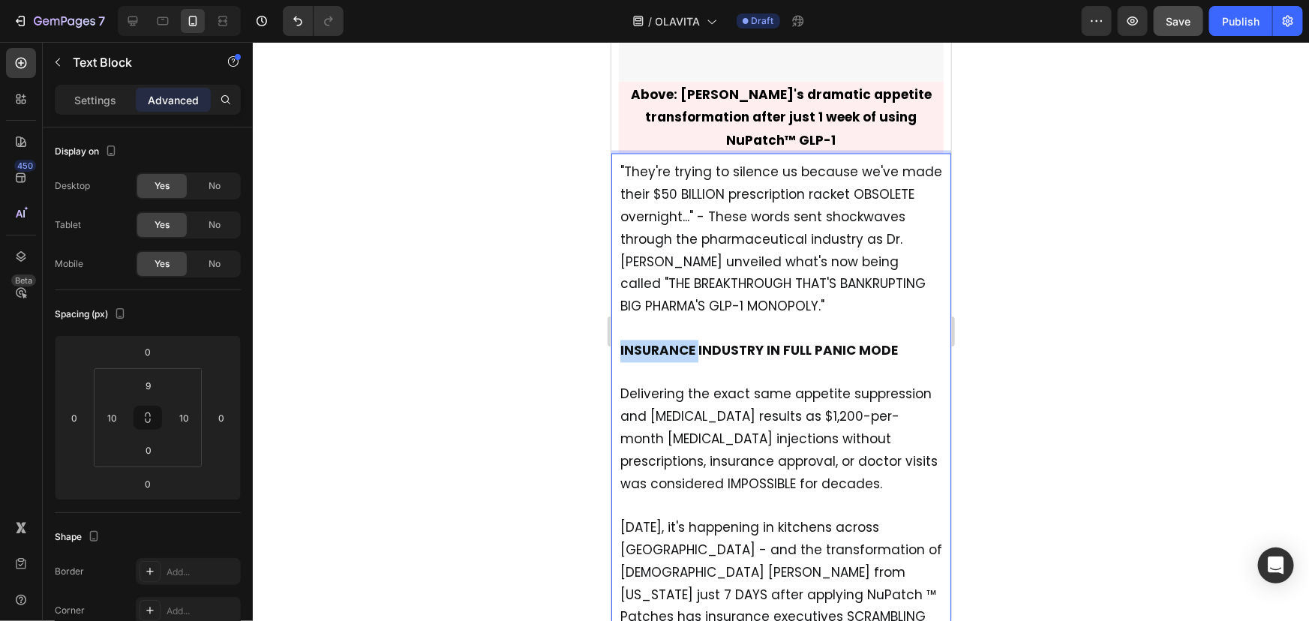
click at [651, 341] on strong "INSURANCE INDUSTRY IN FULL PANIC MODE" at bounding box center [759, 350] width 278 height 18
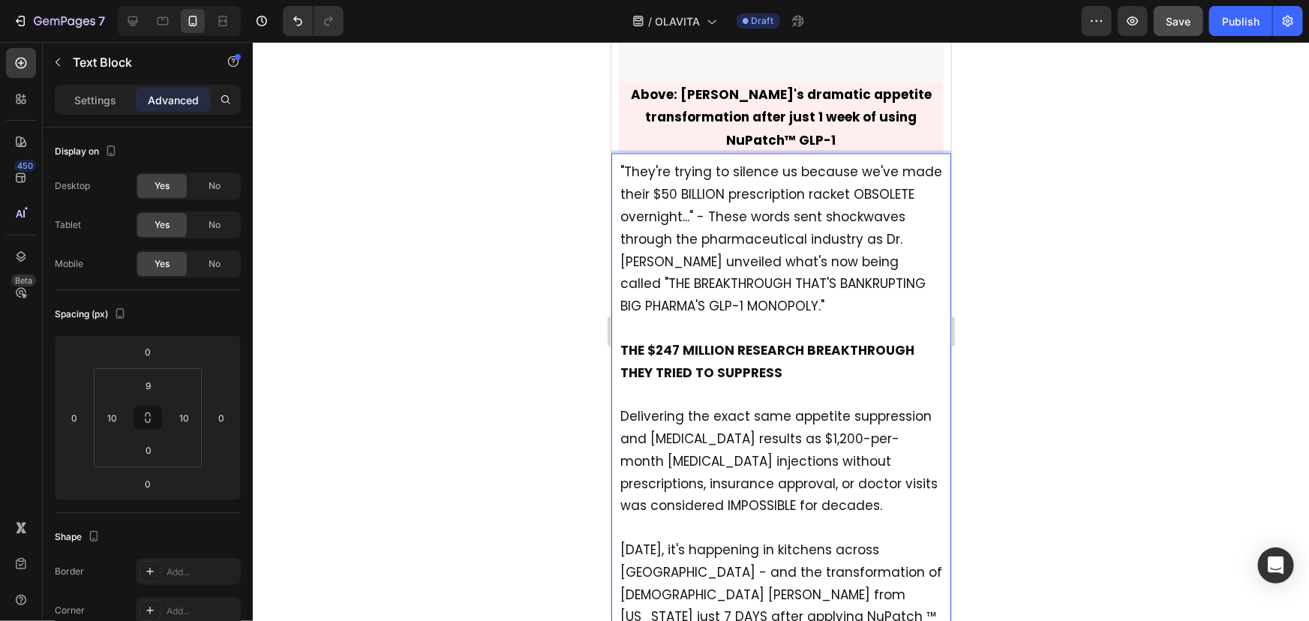
click at [654, 253] on span ""They're trying to silence us because we've made their $50 BILLION prescription…" at bounding box center [781, 238] width 322 height 152
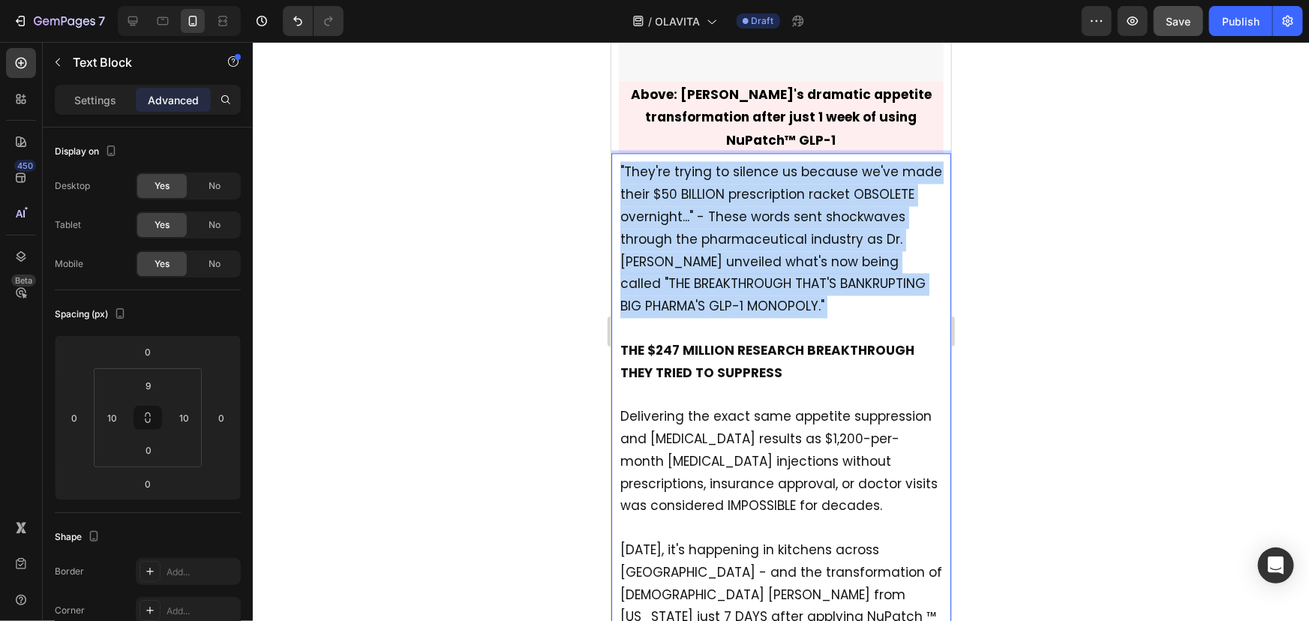
click at [654, 253] on span ""They're trying to silence us because we've made their $50 BILLION prescription…" at bounding box center [781, 238] width 322 height 152
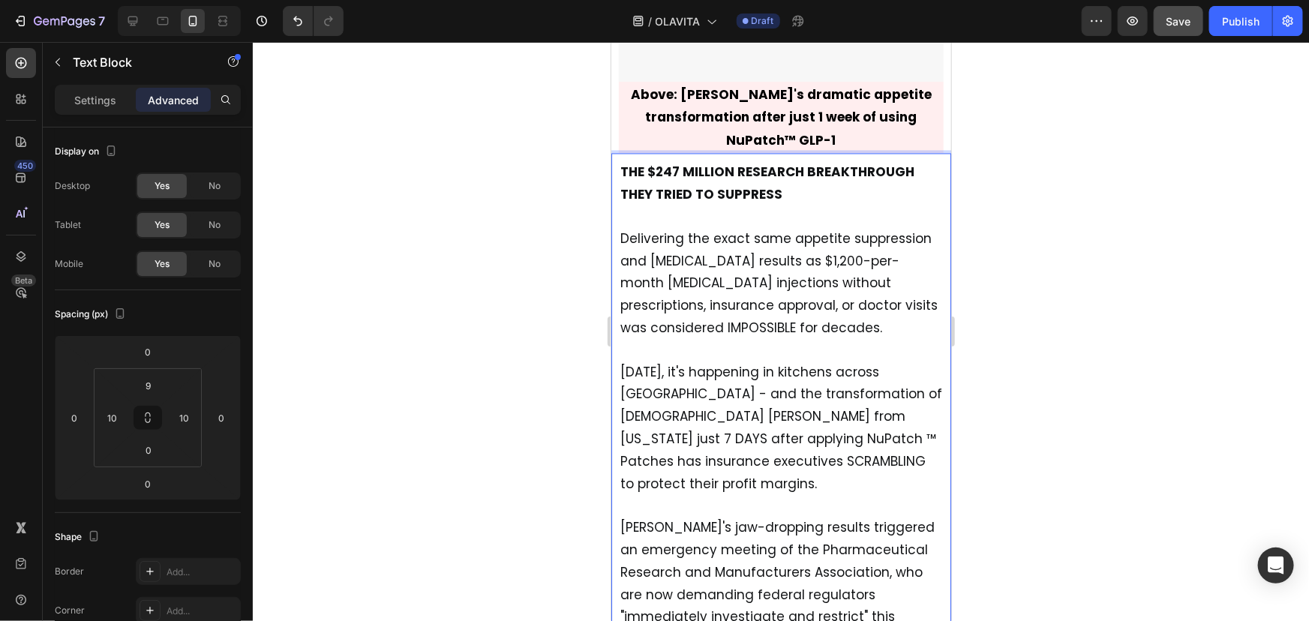
click at [624, 229] on span "Delivering the exact same appetite suppression and weight management results as…" at bounding box center [778, 282] width 317 height 107
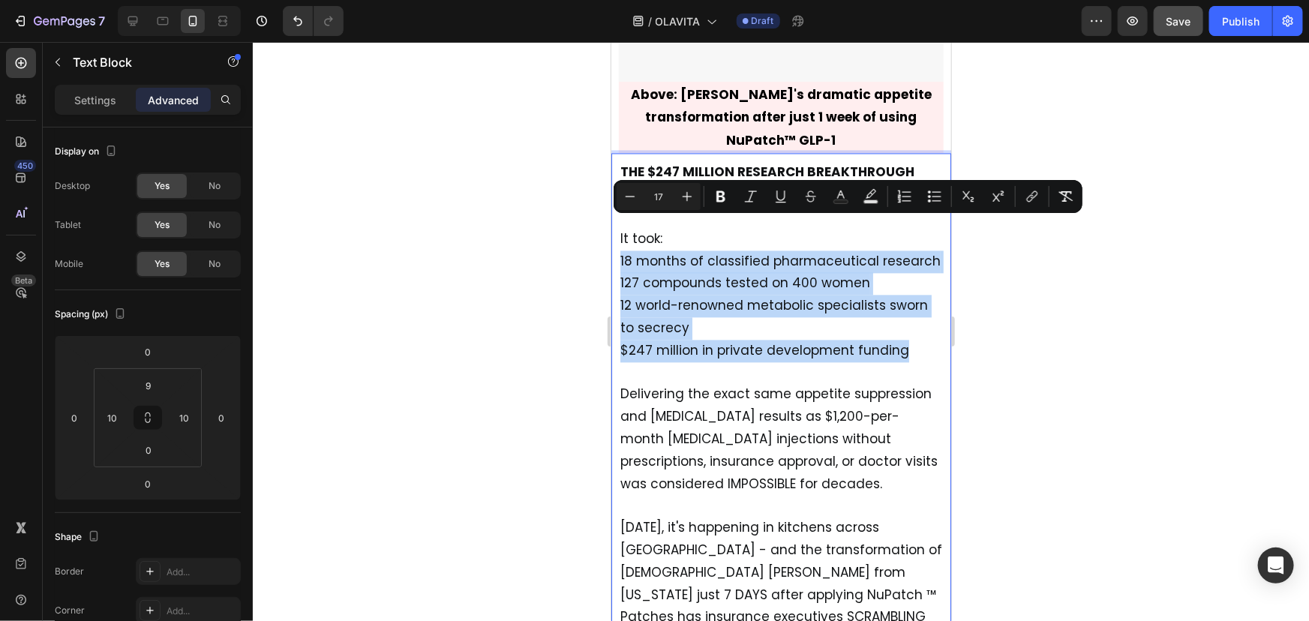
drag, startPoint x: 620, startPoint y: 226, endPoint x: 921, endPoint y: 327, distance: 317.4
click at [921, 327] on p "It took: 18 months of classified pharmaceutical research 127 compounds tested o…" at bounding box center [781, 305] width 322 height 156
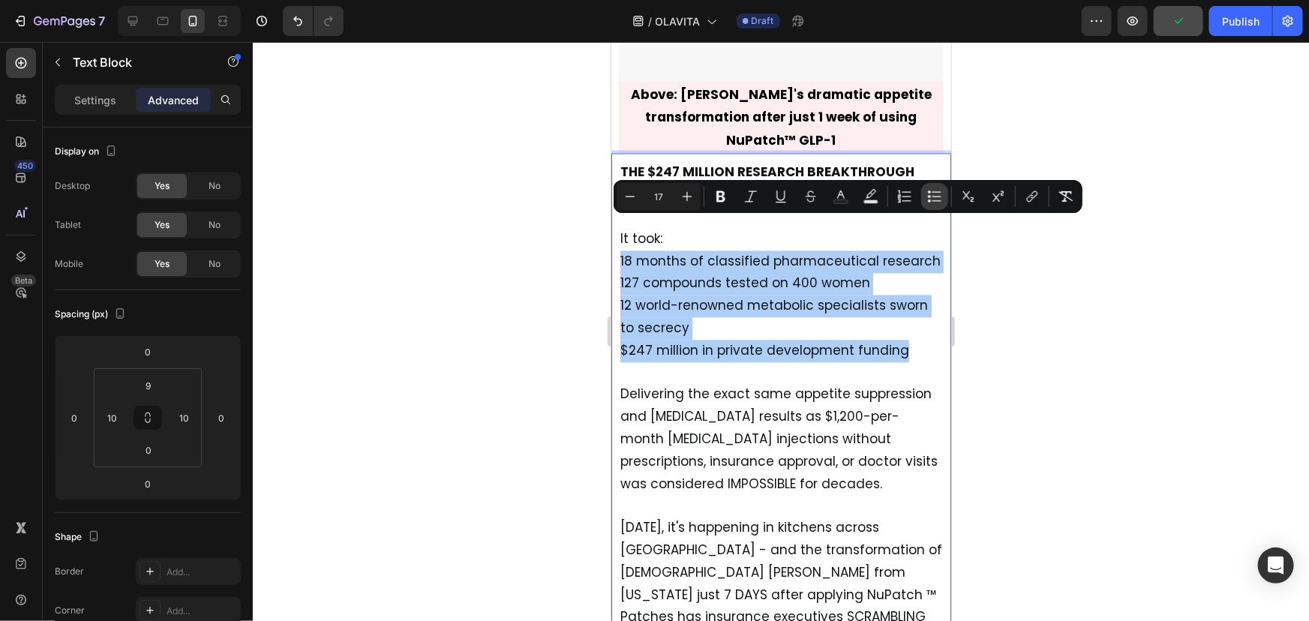
click at [927, 197] on icon "Editor contextual toolbar" at bounding box center [934, 196] width 15 height 15
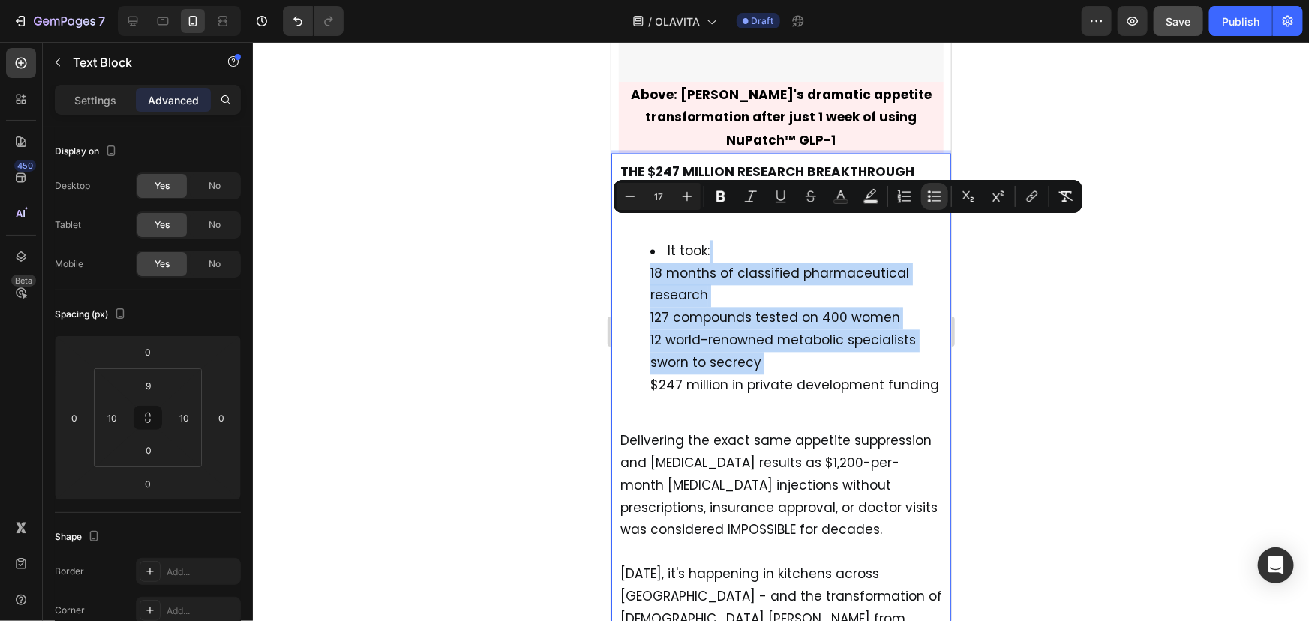
click at [687, 263] on span "18 months of classified pharmaceutical research" at bounding box center [779, 283] width 259 height 41
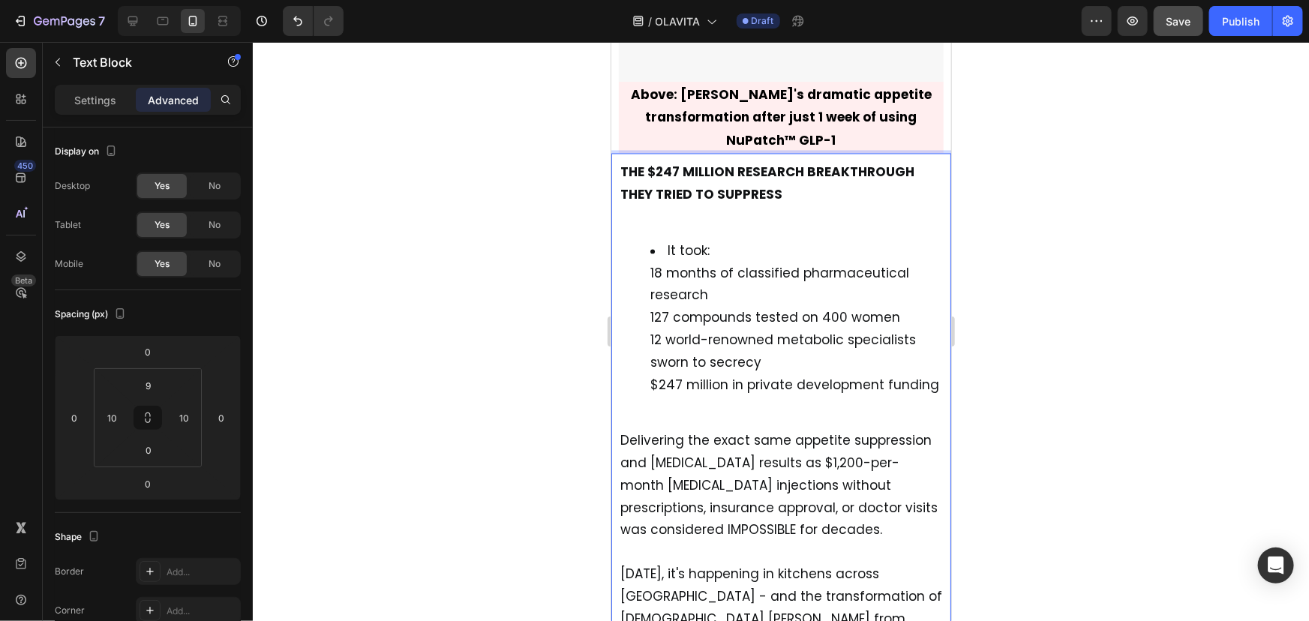
click at [660, 239] on li "It took: 18 months of classified pharmaceutical research 127 compounds tested o…" at bounding box center [796, 328] width 292 height 178
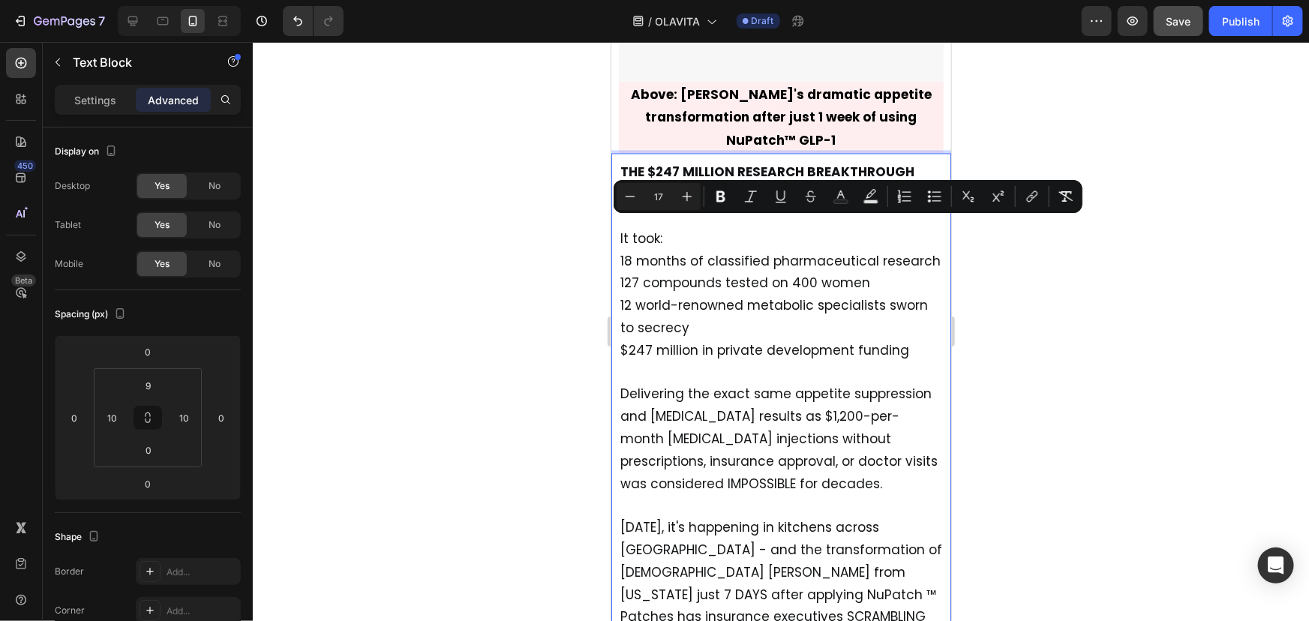
click at [636, 273] on span "127 compounds tested on 400 women" at bounding box center [745, 282] width 250 height 18
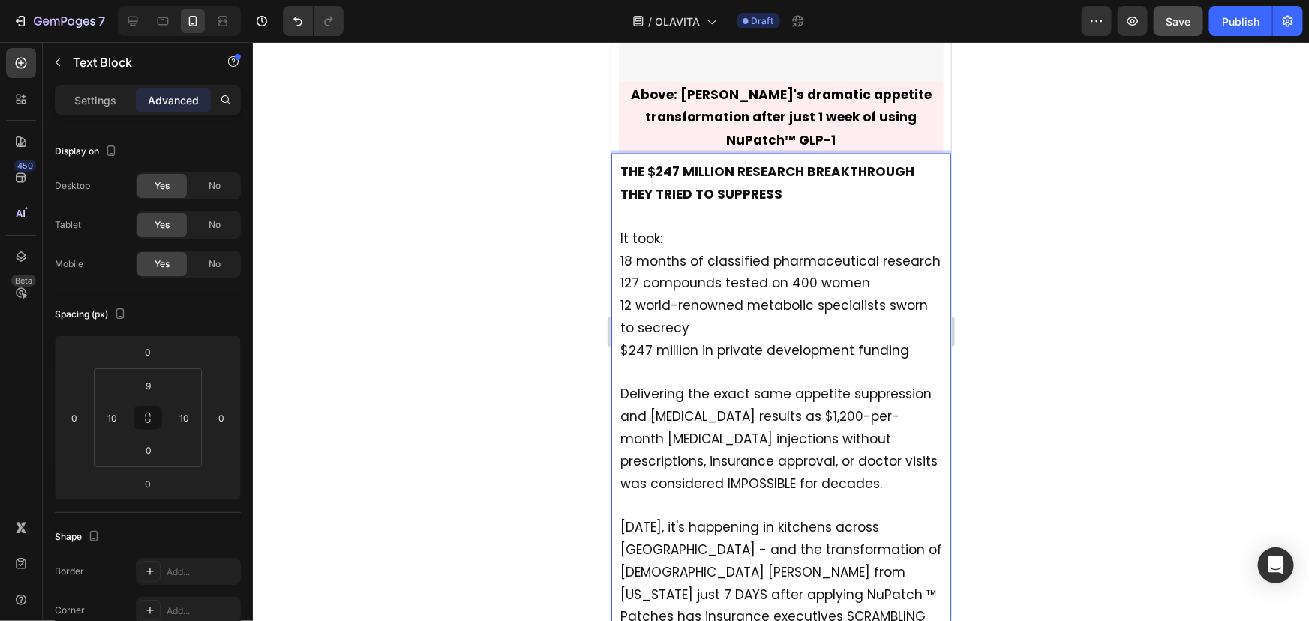
click at [618, 221] on div "THE $247 MILLION RESEARCH BREAKTHROUGH THEY TRIED TO SUPPRESS It took: 18 month…" at bounding box center [780, 505] width 325 height 693
click at [624, 251] on span "18 months of classified pharmaceutical research" at bounding box center [780, 260] width 320 height 18
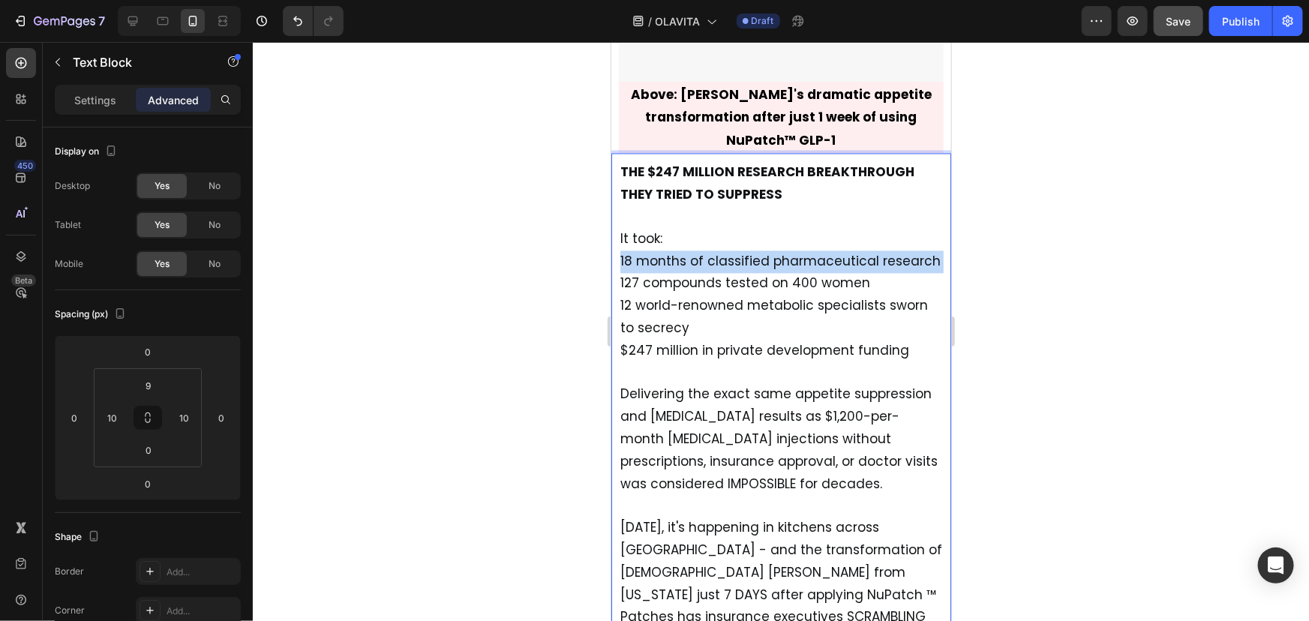
click at [624, 251] on span "18 months of classified pharmaceutical research" at bounding box center [780, 260] width 320 height 18
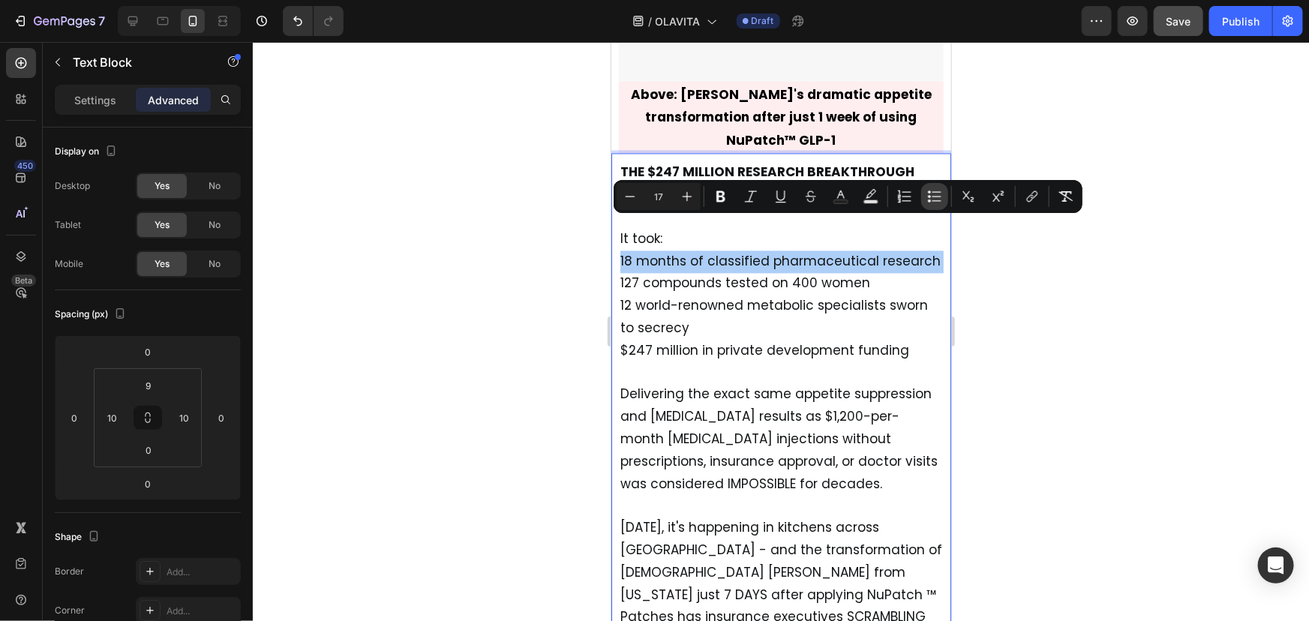
click at [927, 201] on icon "Editor contextual toolbar" at bounding box center [934, 196] width 15 height 15
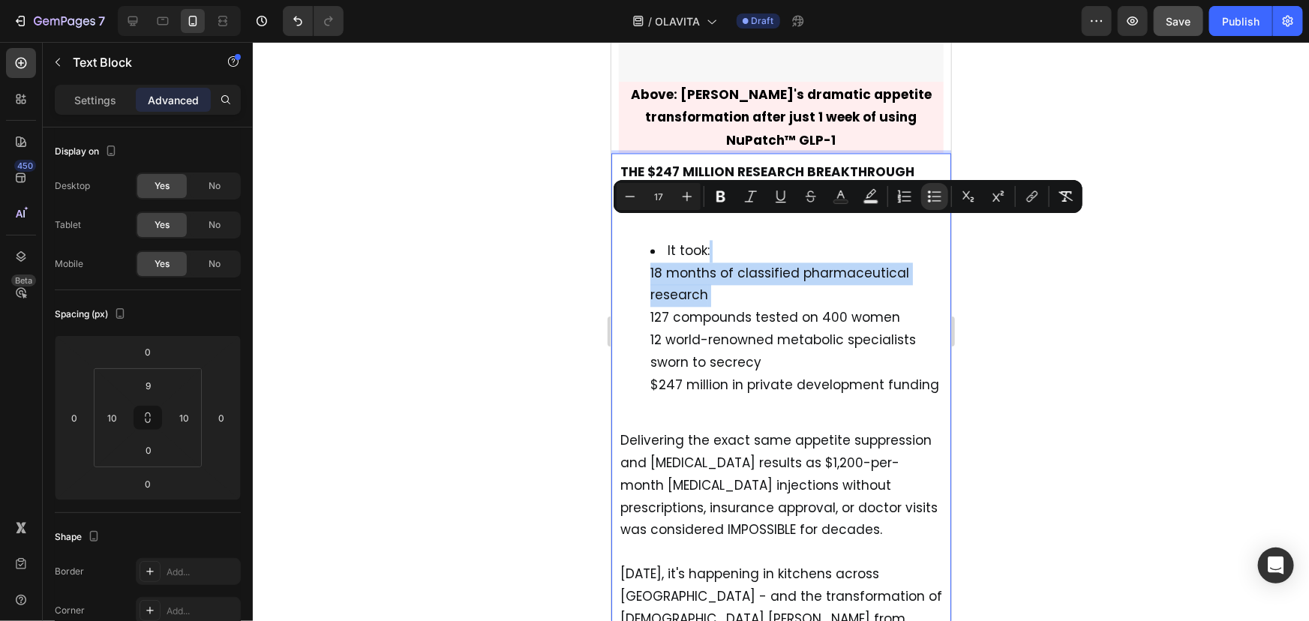
click at [637, 249] on ul "It took: 18 months of classified pharmaceutical research 127 compounds tested o…" at bounding box center [781, 328] width 322 height 178
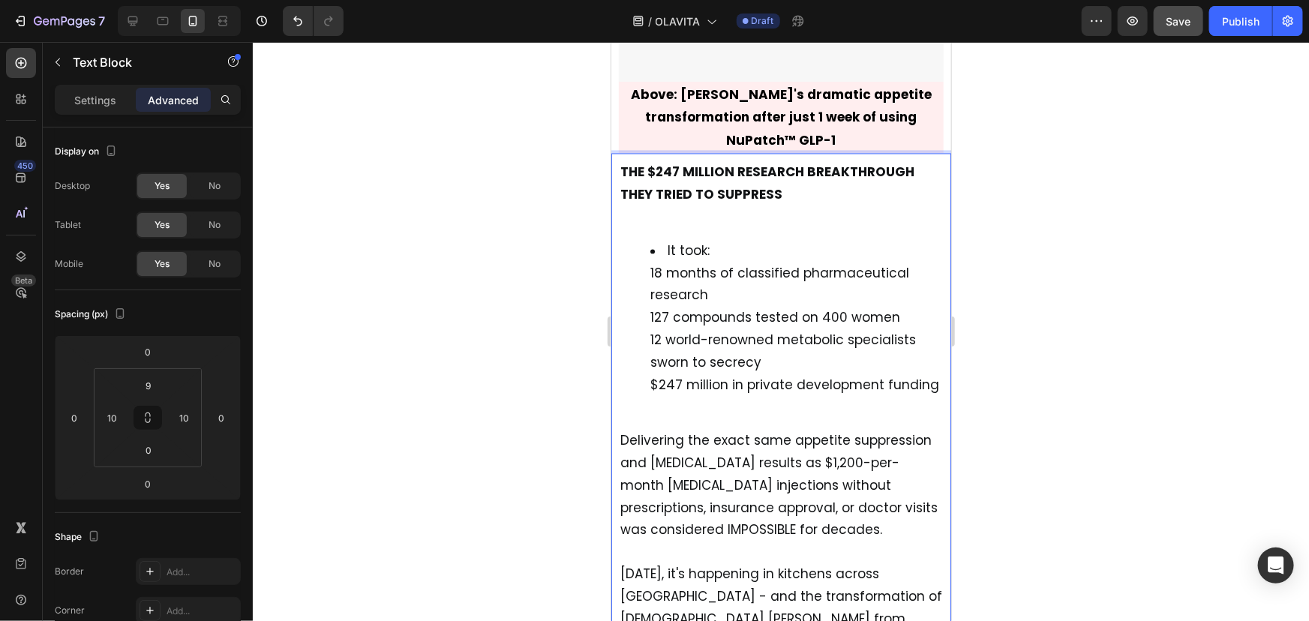
click at [664, 239] on li "It took: 18 months of classified pharmaceutical research 127 compounds tested o…" at bounding box center [796, 328] width 292 height 178
click at [664, 239] on li "It took:" at bounding box center [796, 250] width 292 height 23
click at [648, 284] on ul "18 months of classified pharmaceutical research 127 compounds tested on 400 wom…" at bounding box center [781, 340] width 322 height 156
click at [644, 318] on ul "18 months of classified pharmaceutical research 127 compounds tested on 400 wom…" at bounding box center [781, 340] width 322 height 156
click at [648, 355] on ul "18 months of classified pharmaceutical research 127 compounds tested on 400 wom…" at bounding box center [781, 340] width 322 height 156
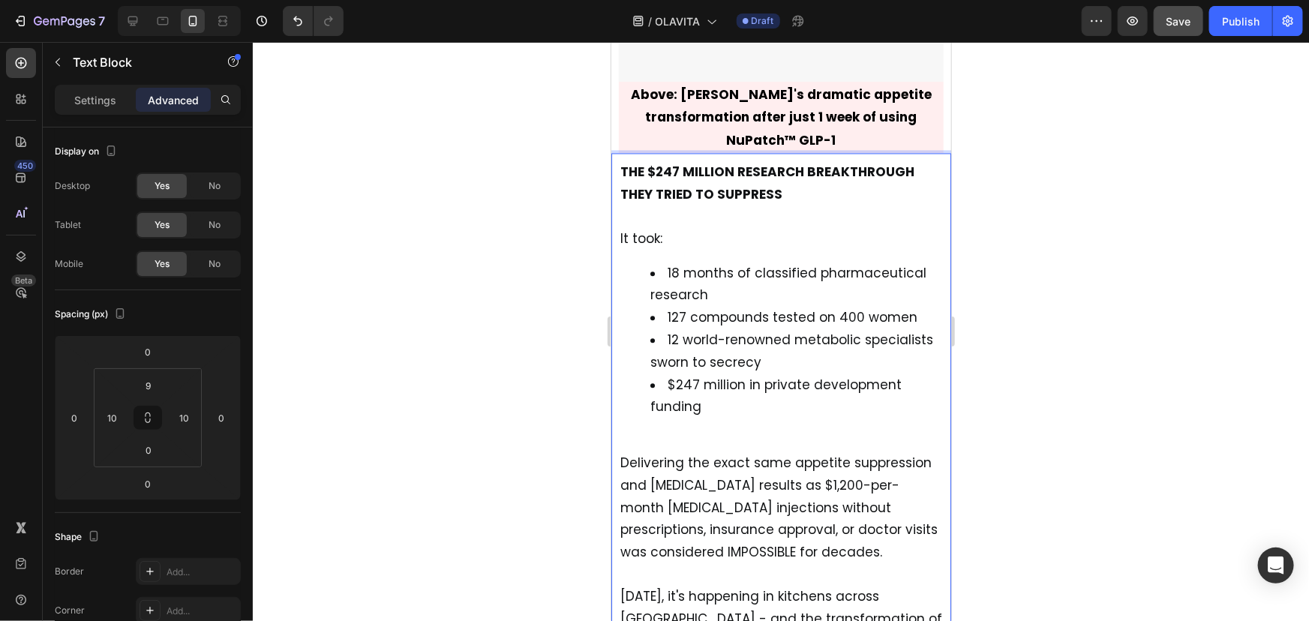
click at [650, 336] on span "12 world-renowned metabolic specialists sworn to secrecy" at bounding box center [791, 350] width 283 height 41
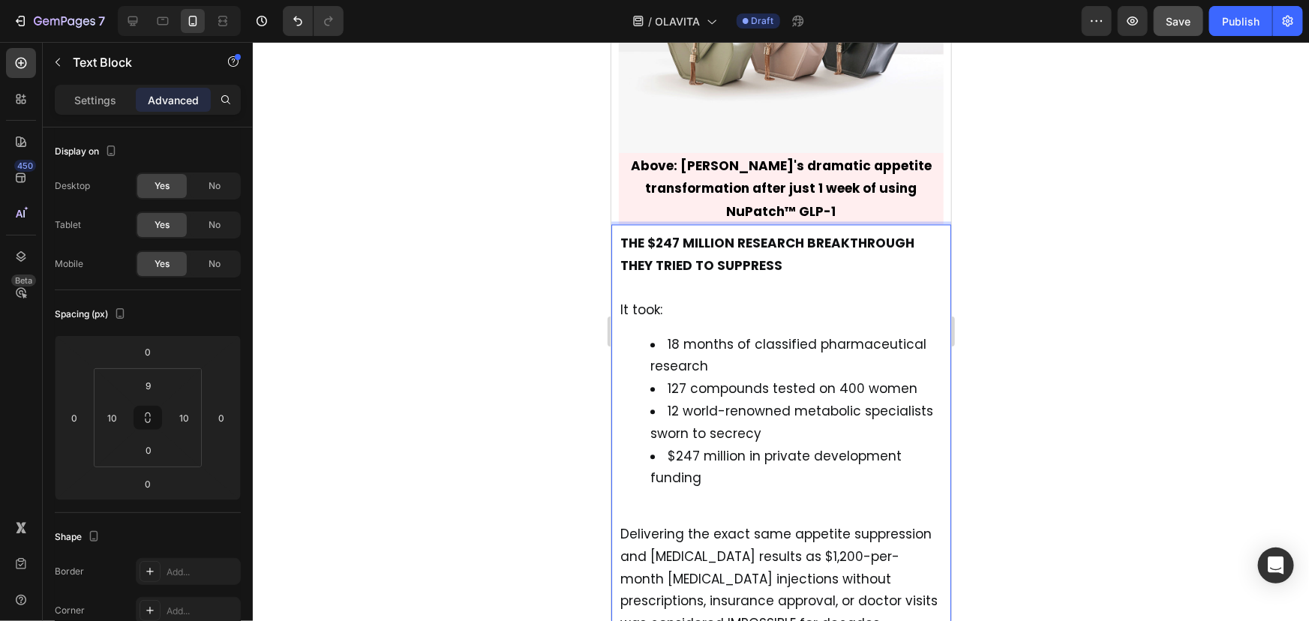
scroll to position [1518, 0]
click at [654, 262] on p "THE $247 MILLION RESEARCH BREAKTHROUGH THEY TRIED TO SUPPRESS" at bounding box center [781, 266] width 322 height 66
click at [631, 251] on p "THE $247 MILLION RESEARCH BREAKTHROUGH THEY TRIED TO SUPPRESS" at bounding box center [781, 266] width 322 height 66
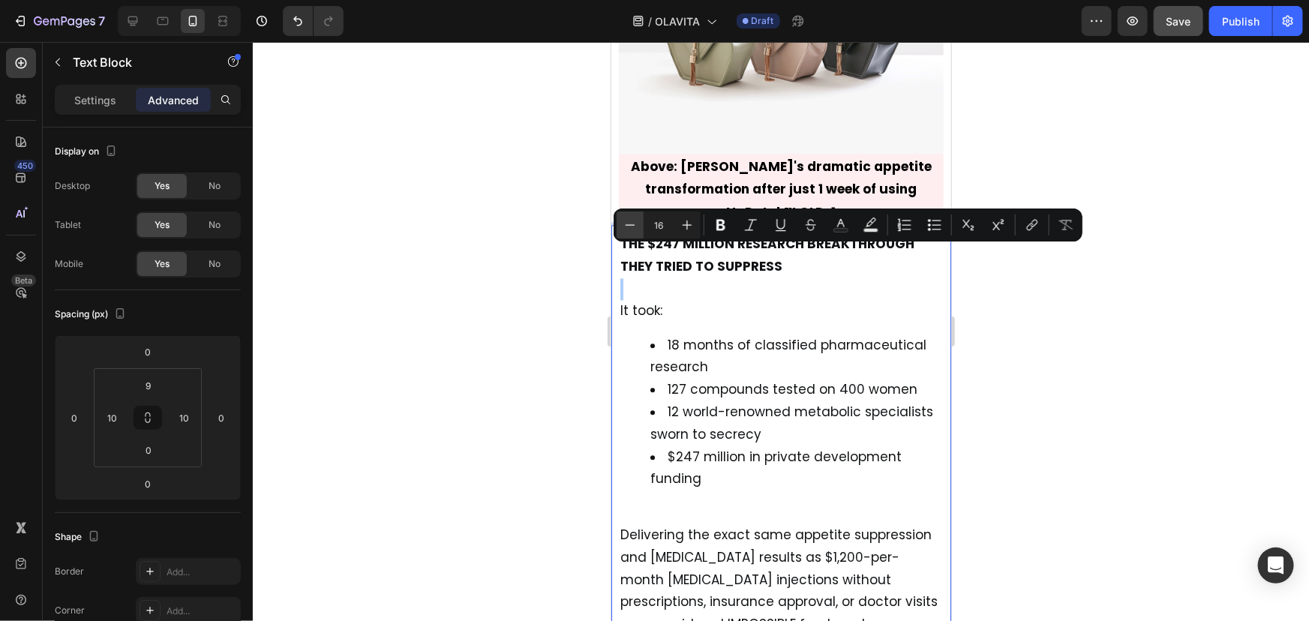
click at [638, 226] on button "Minus" at bounding box center [630, 225] width 27 height 27
type input "13"
click at [101, 93] on p "Settings" at bounding box center [95, 100] width 42 height 16
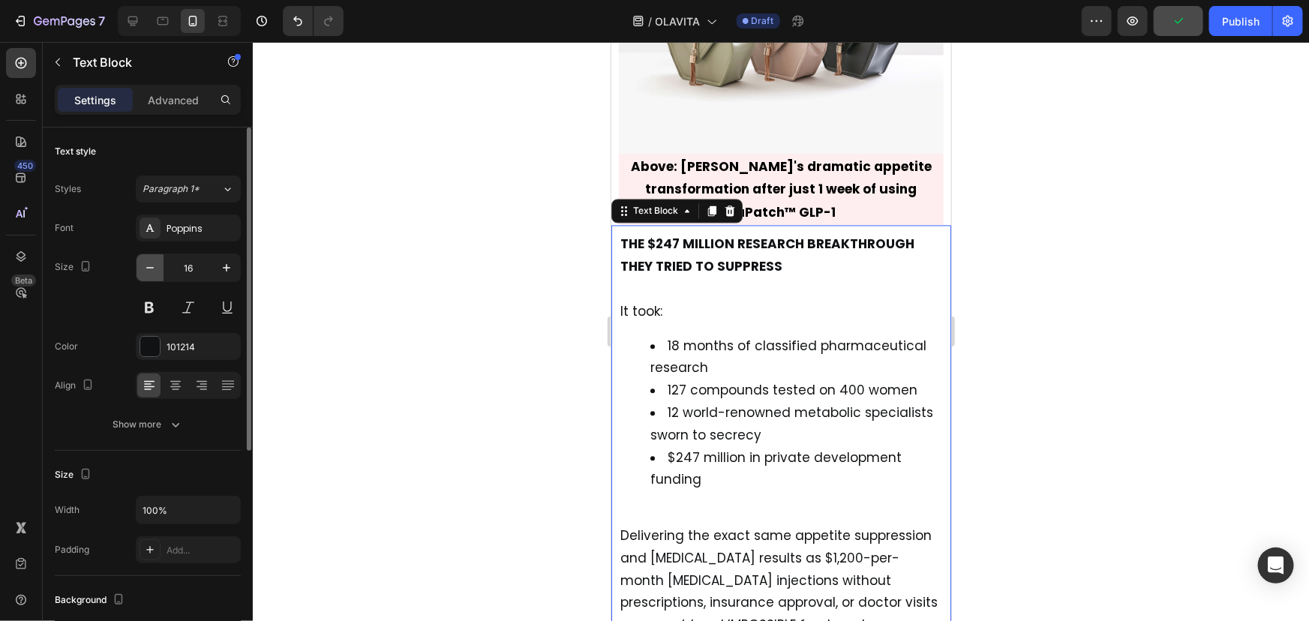
click at [153, 269] on icon "button" at bounding box center [150, 267] width 15 height 15
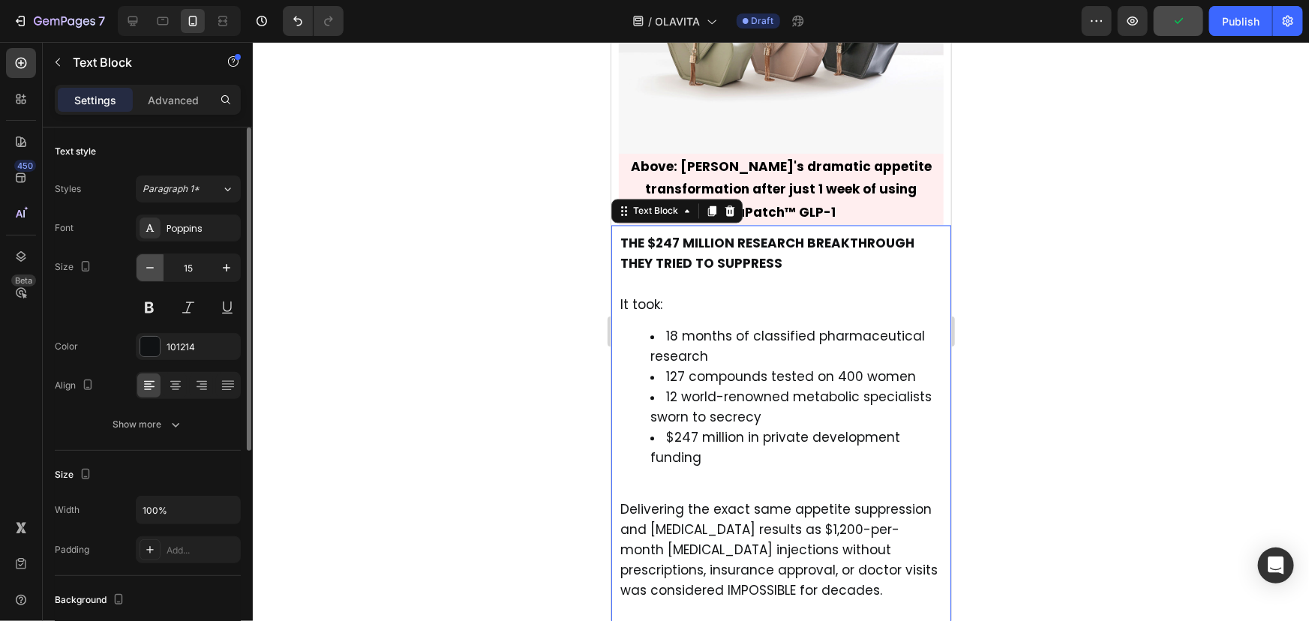
click at [153, 269] on icon "button" at bounding box center [150, 267] width 15 height 15
type input "14"
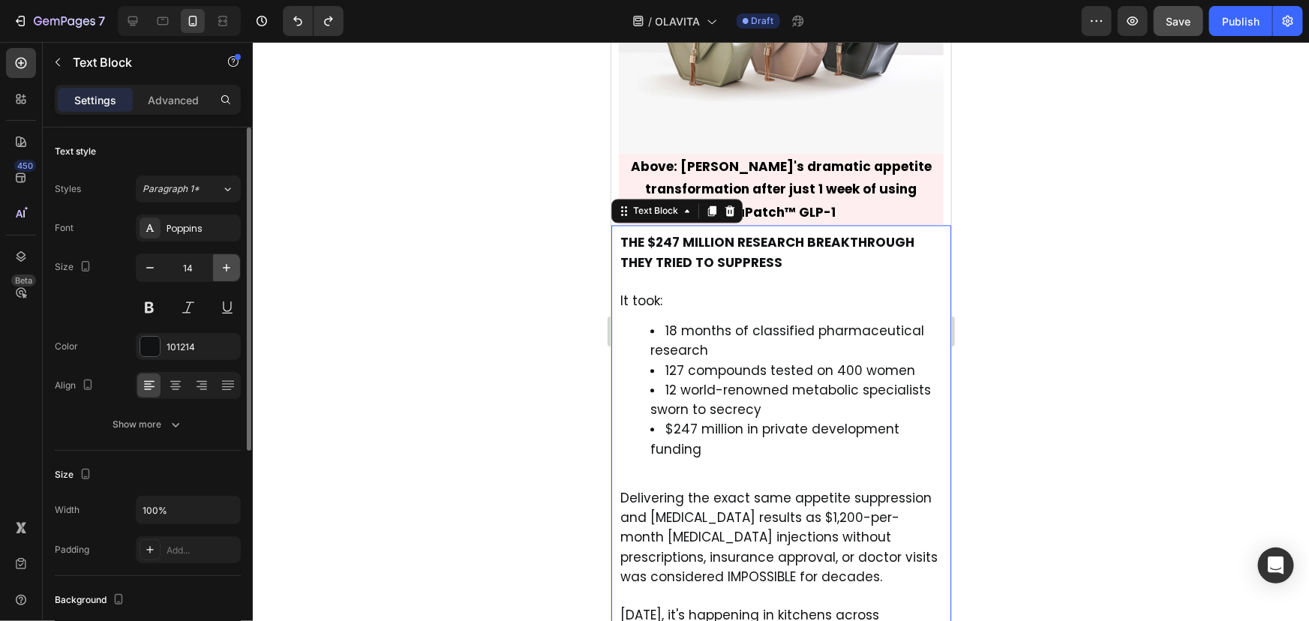
click at [217, 274] on button "button" at bounding box center [226, 267] width 27 height 27
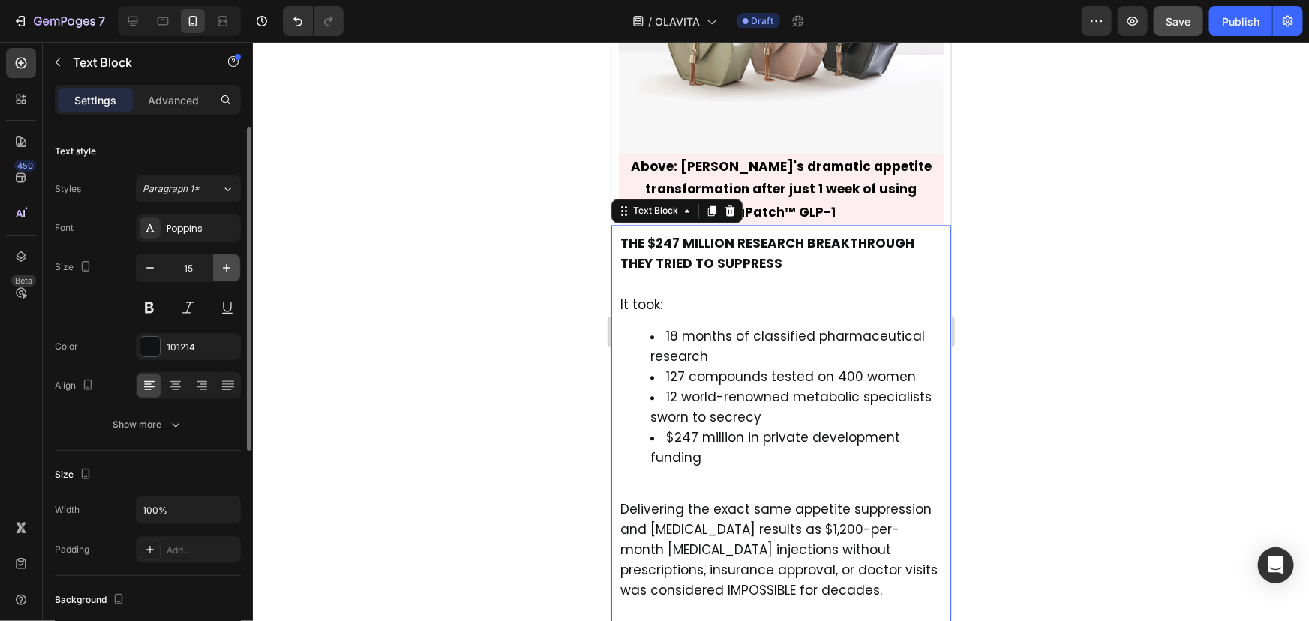
click at [217, 274] on button "button" at bounding box center [226, 267] width 27 height 27
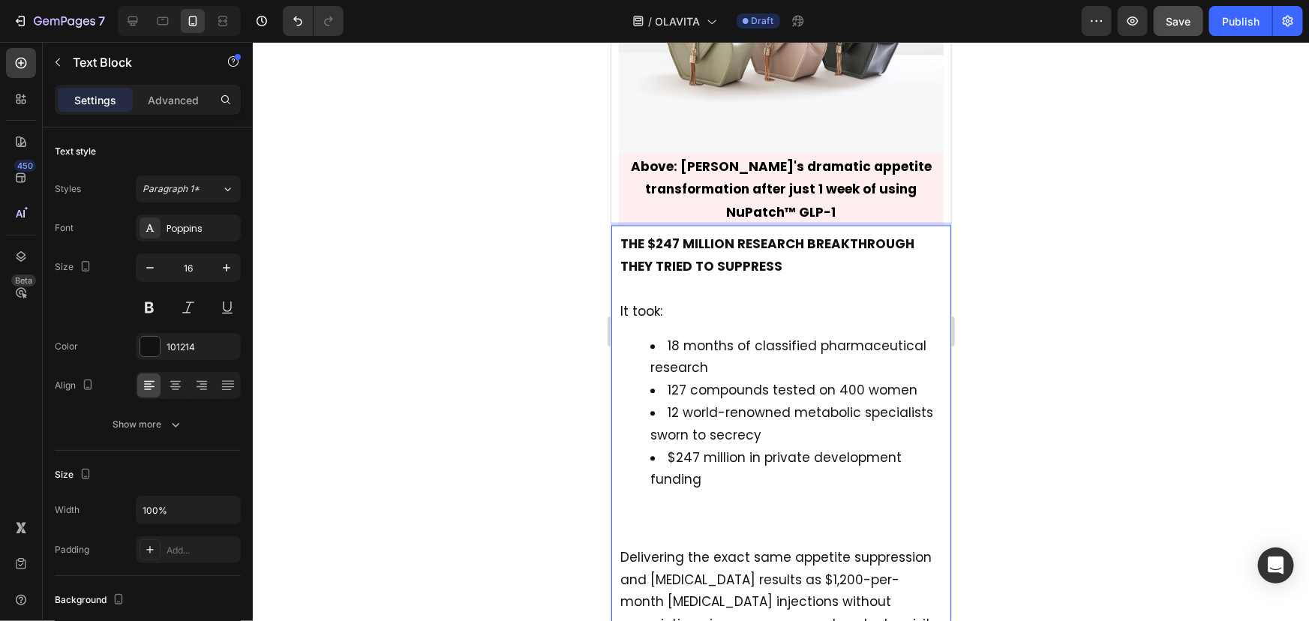
click at [659, 257] on p "THE $247 MILLION RESEARCH BREAKTHROUGH THEY TRIED TO SUPPRESS" at bounding box center [781, 266] width 322 height 67
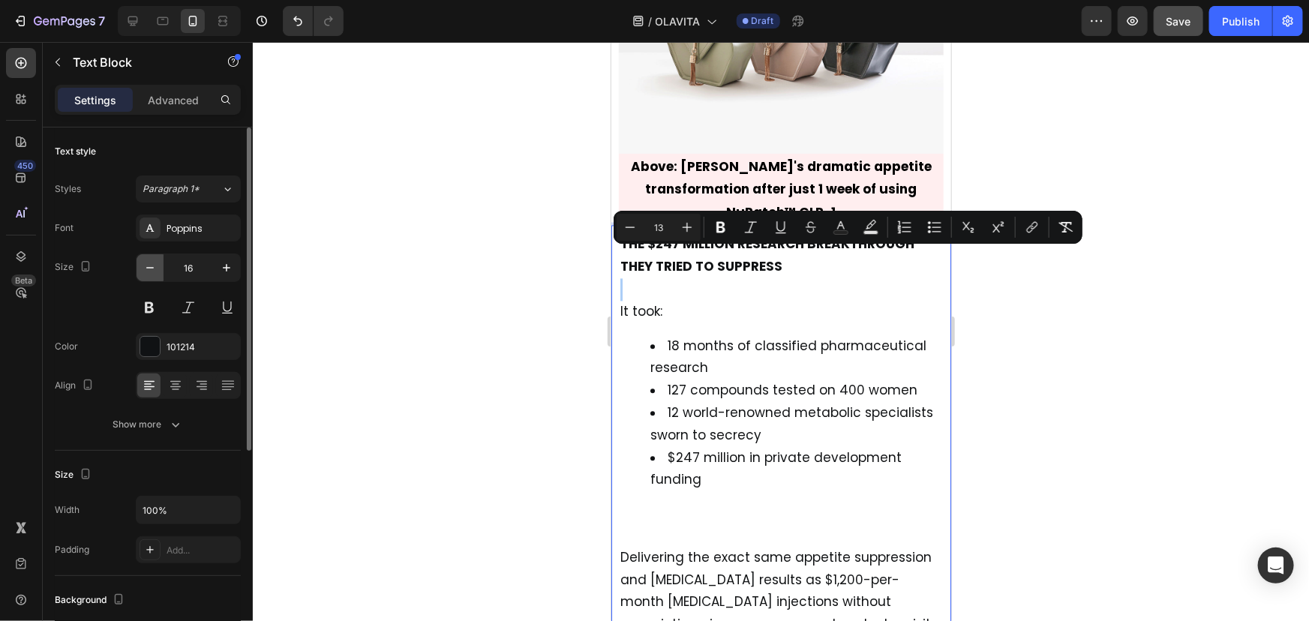
click at [154, 267] on icon "button" at bounding box center [150, 267] width 15 height 15
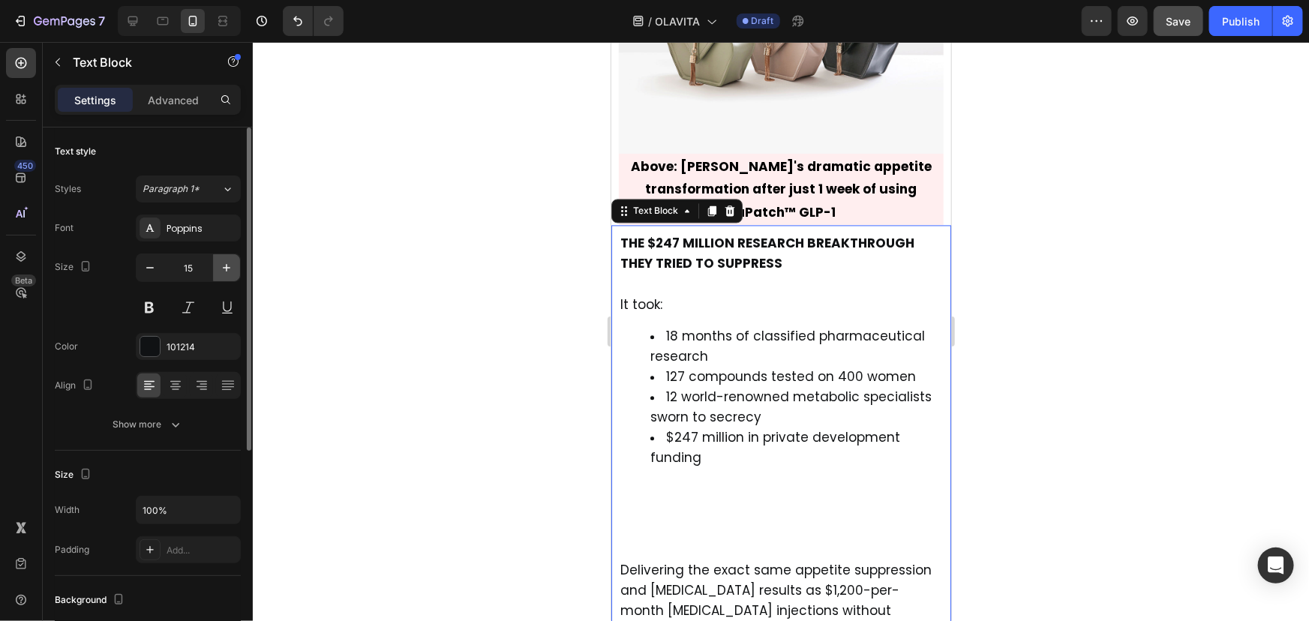
click at [230, 263] on icon "button" at bounding box center [226, 267] width 15 height 15
type input "16"
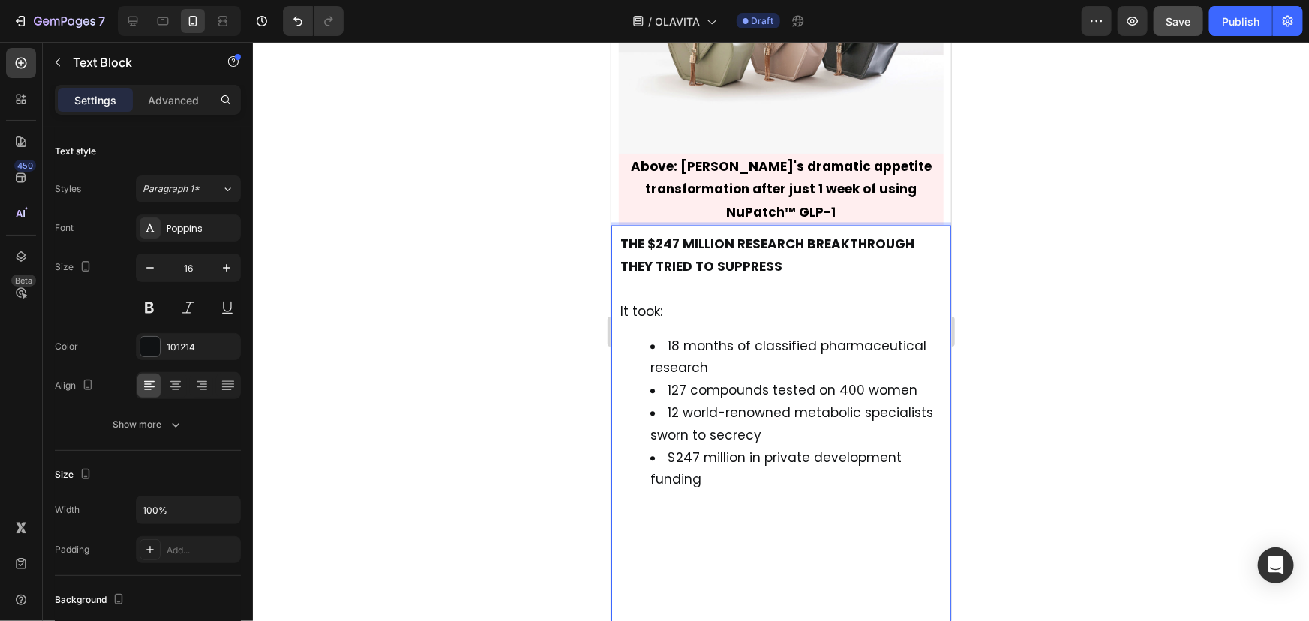
click at [719, 262] on p "THE $247 MILLION RESEARCH BREAKTHROUGH THEY TRIED TO SUPPRESS" at bounding box center [781, 266] width 322 height 67
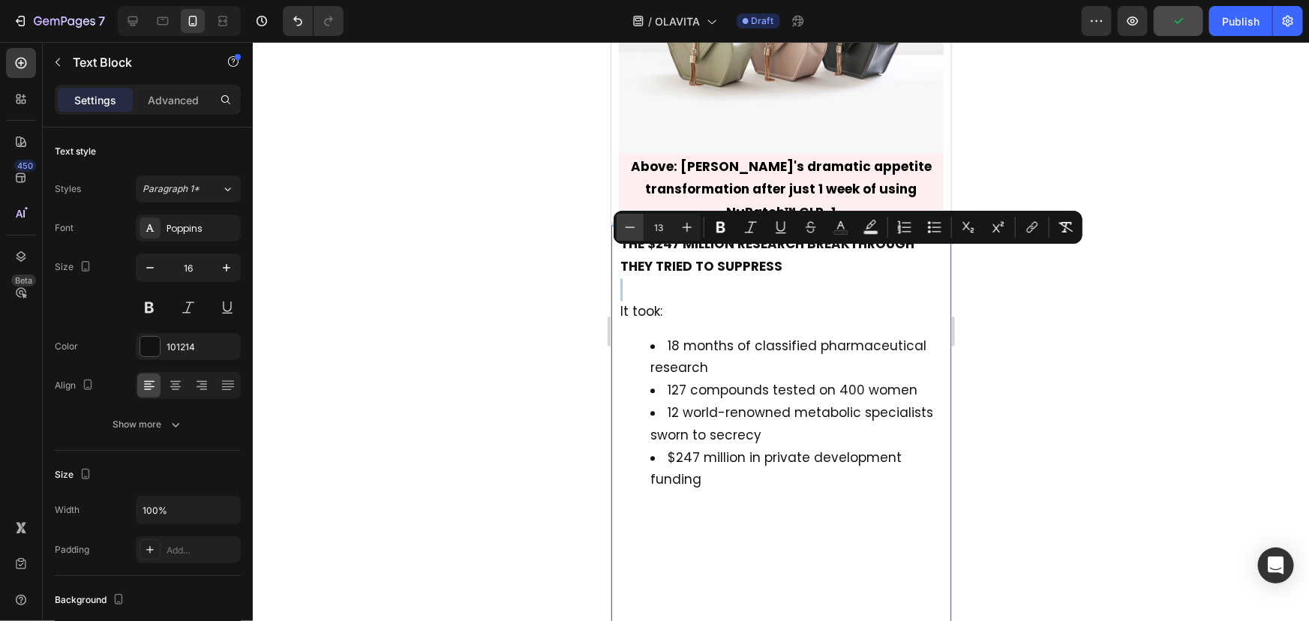
click at [635, 224] on icon "Editor contextual toolbar" at bounding box center [630, 227] width 15 height 15
type input "12"
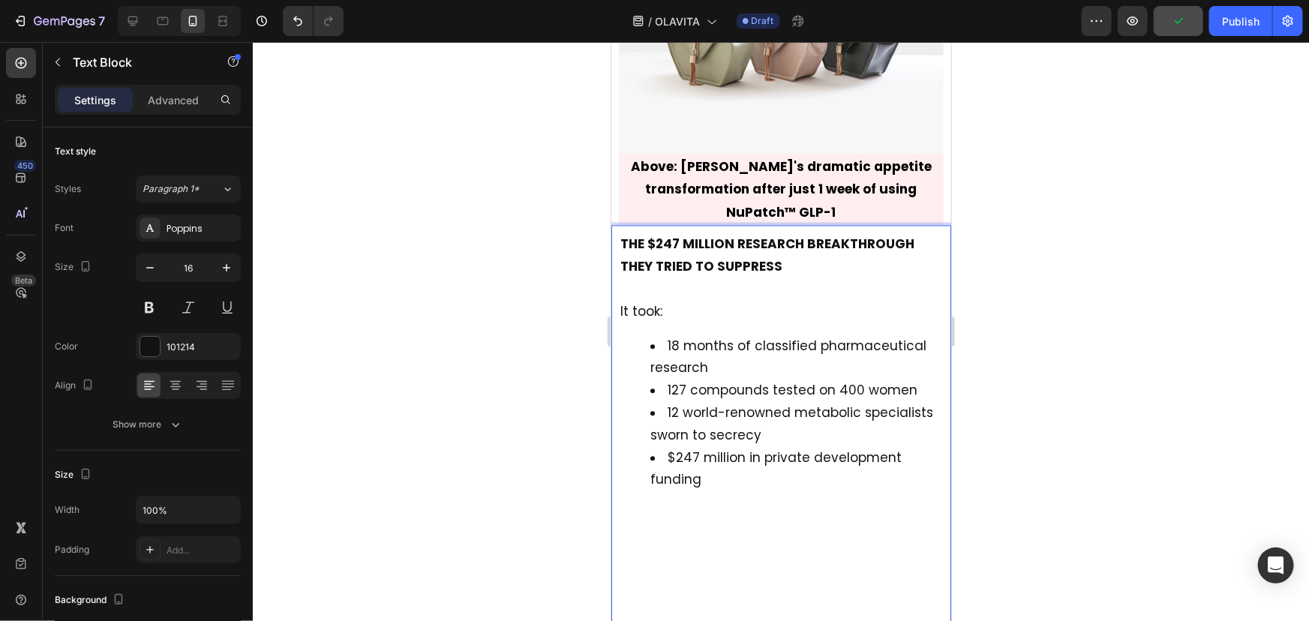
click at [731, 557] on li "$247 million in private development funding" at bounding box center [796, 533] width 292 height 174
click at [698, 586] on li "$247 million in private development funding ⁠⁠⁠⁠⁠⁠⁠" at bounding box center [796, 533] width 292 height 174
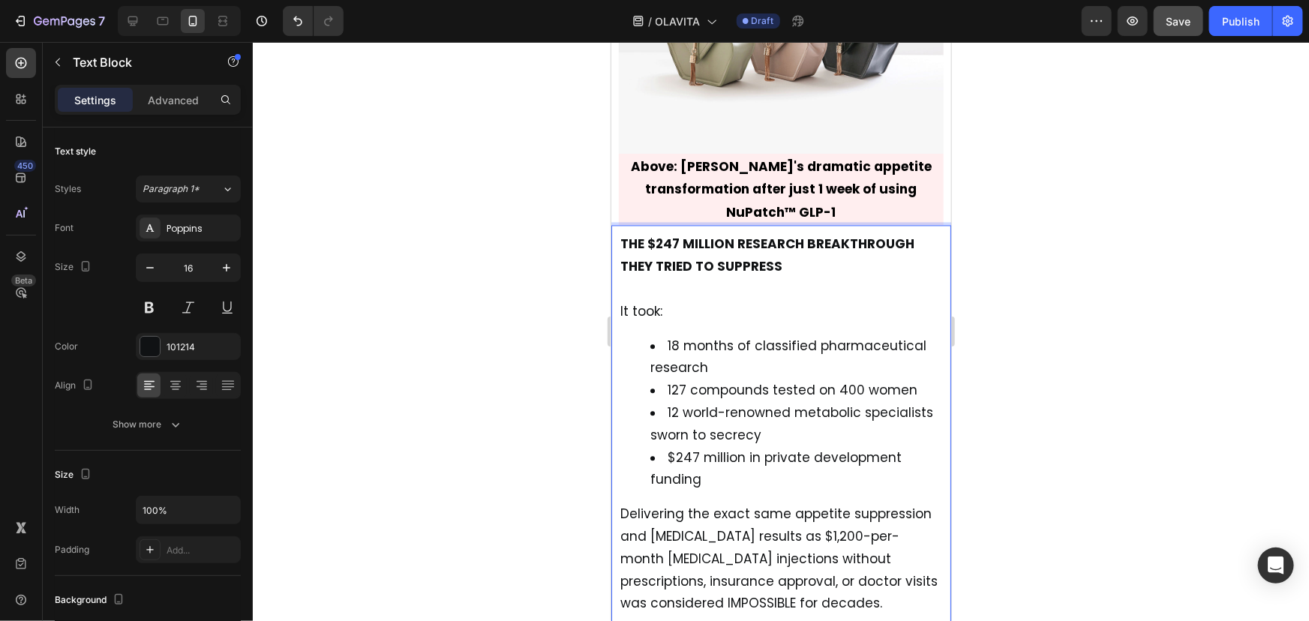
click at [734, 380] on span "127 compounds tested on 400 women" at bounding box center [792, 389] width 250 height 18
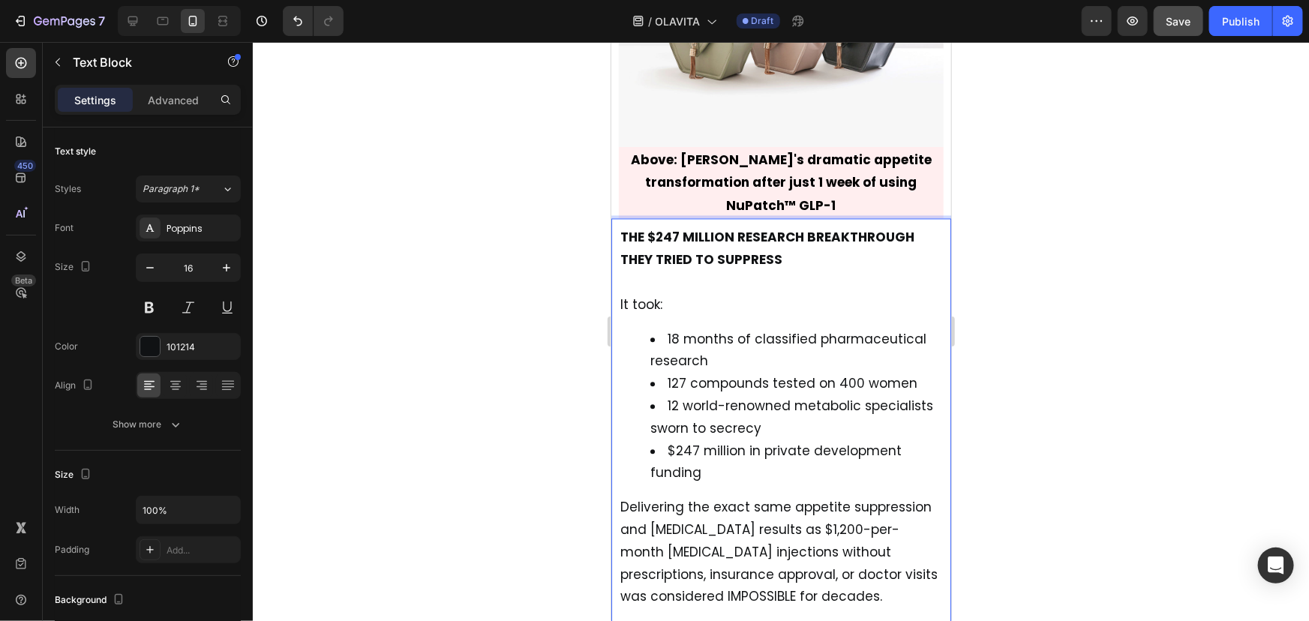
scroll to position [1527, 0]
click at [723, 286] on div "THE $247 MILLION RESEARCH BREAKTHROUGH THEY TRIED TO SUPPRESS It took: 18 month…" at bounding box center [780, 593] width 325 height 741
drag, startPoint x: 664, startPoint y: 298, endPoint x: 731, endPoint y: 306, distance: 68.0
click at [731, 326] on li "18 months of classified pharmaceutical research" at bounding box center [796, 348] width 292 height 45
click at [669, 372] on span "127 compounds tested on 400 women" at bounding box center [792, 381] width 250 height 18
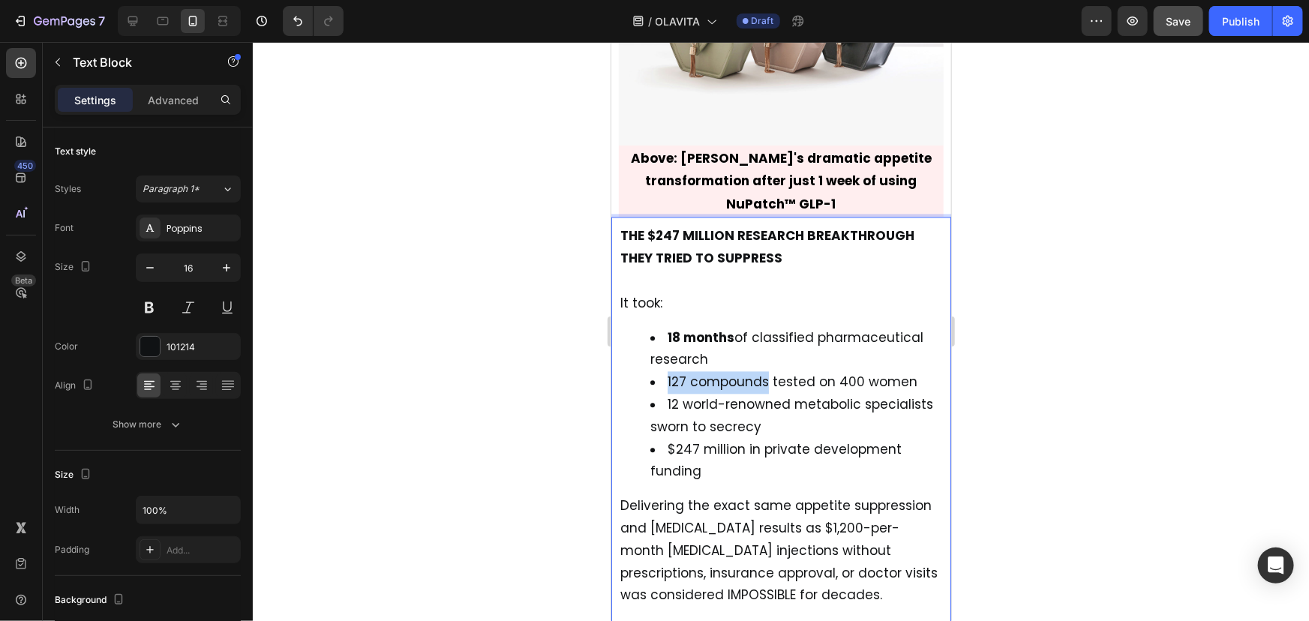
drag, startPoint x: 666, startPoint y: 344, endPoint x: 762, endPoint y: 347, distance: 96.1
drag, startPoint x: 665, startPoint y: 416, endPoint x: 738, endPoint y: 410, distance: 73.7
click at [738, 438] on li "$247 million in private development funding" at bounding box center [796, 460] width 292 height 45
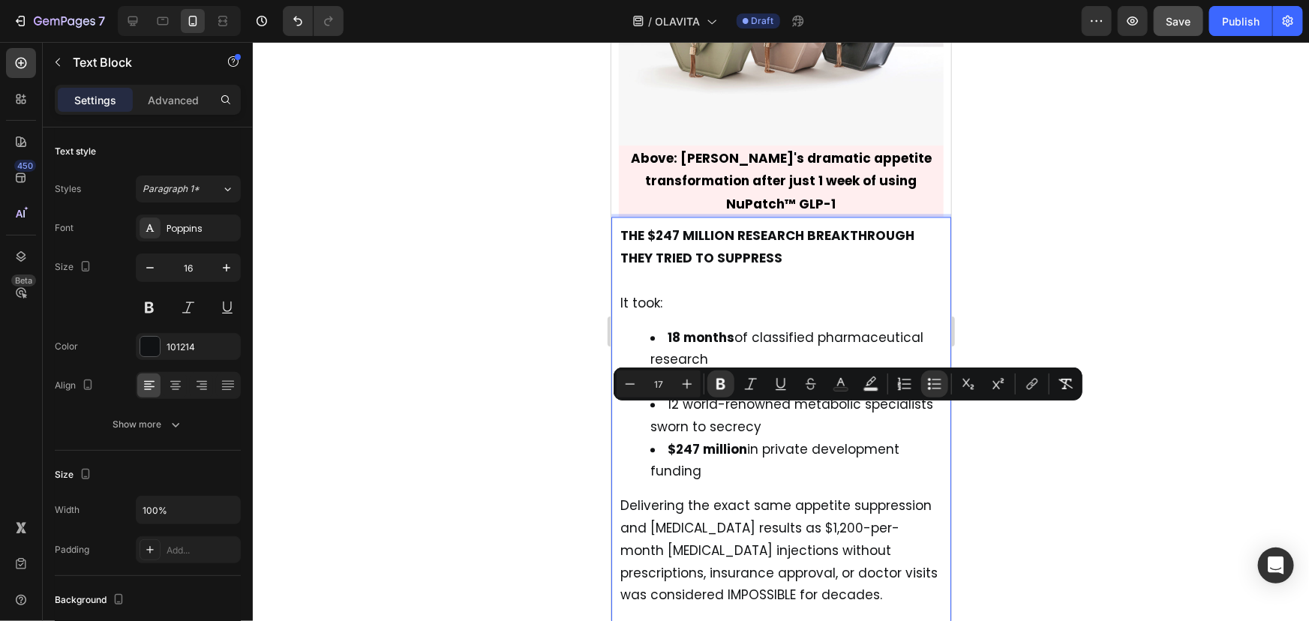
click at [754, 326] on li "18 months of classified pharmaceutical research" at bounding box center [796, 348] width 292 height 45
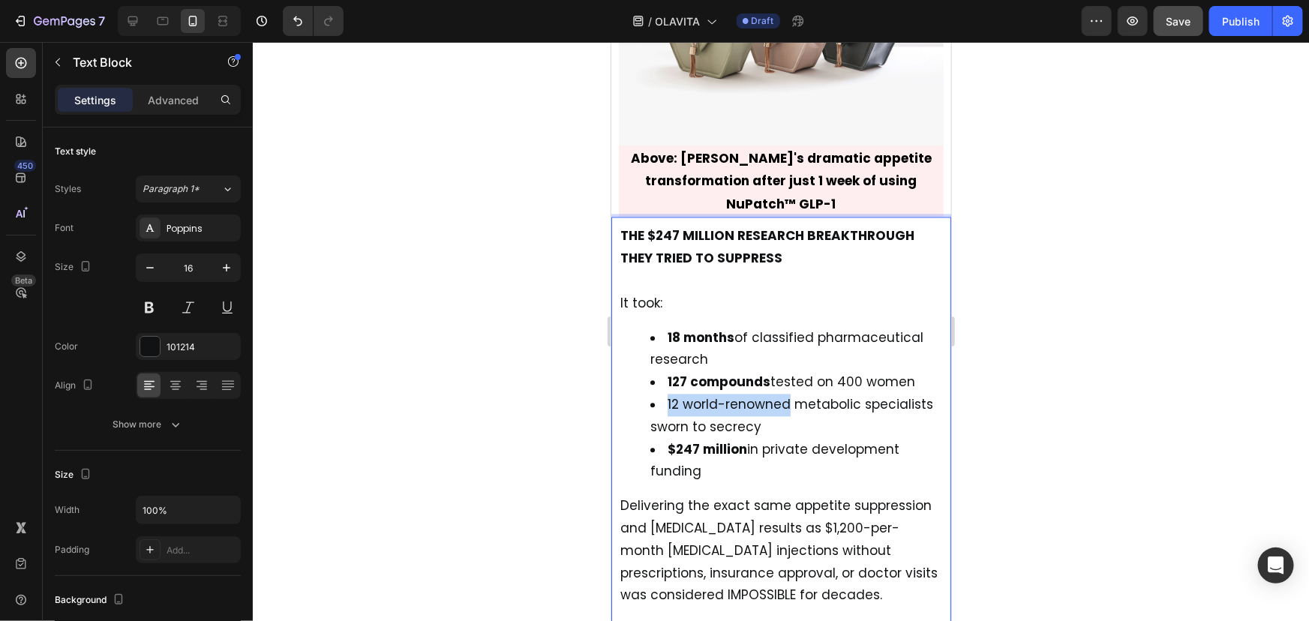
drag, startPoint x: 668, startPoint y: 368, endPoint x: 788, endPoint y: 376, distance: 120.3
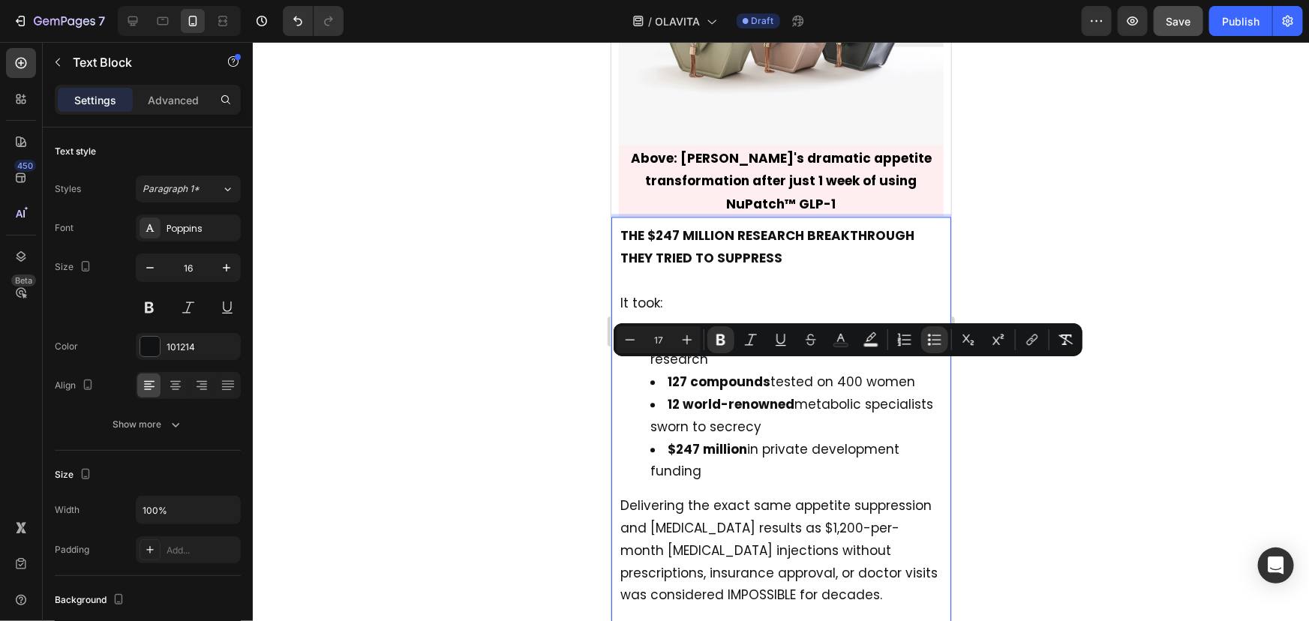
click at [999, 436] on div at bounding box center [781, 331] width 1056 height 579
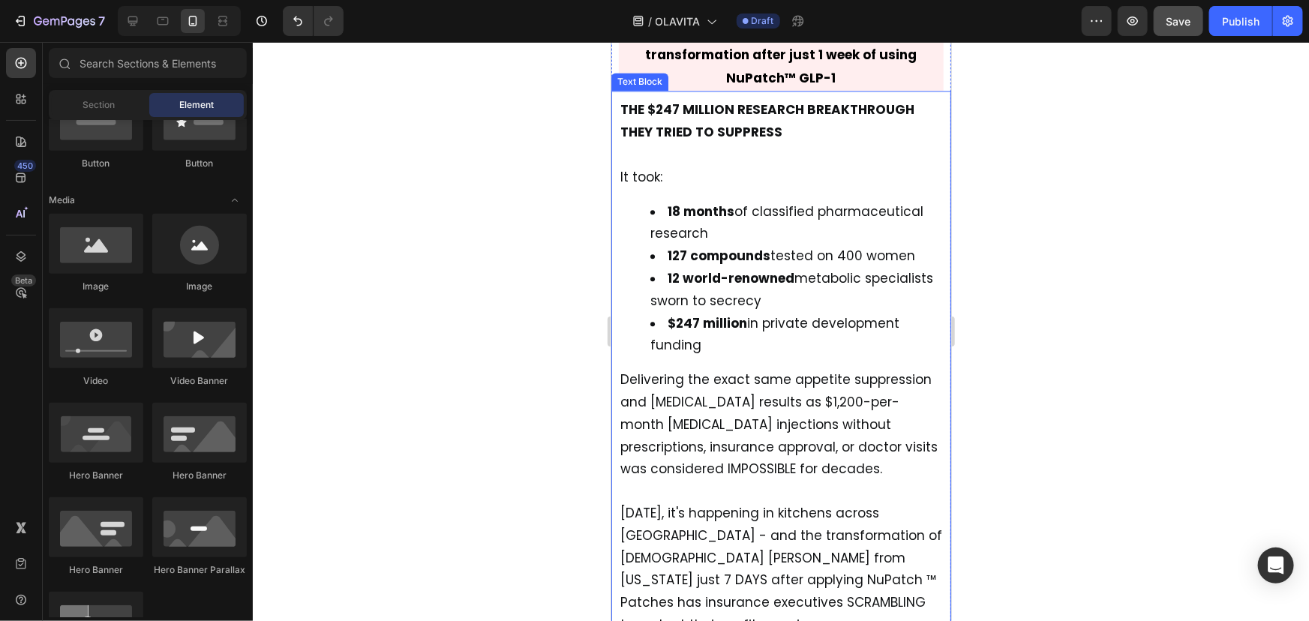
scroll to position [1654, 0]
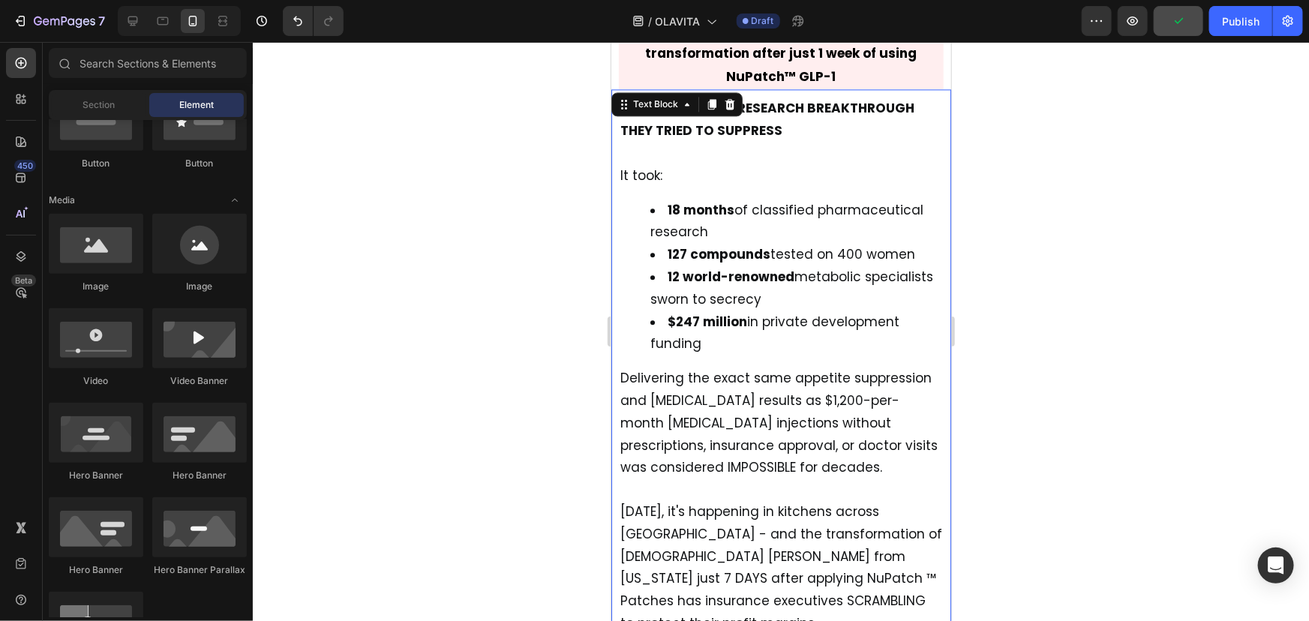
click at [782, 390] on span "Delivering the exact same appetite suppression and weight management results as…" at bounding box center [778, 421] width 317 height 107
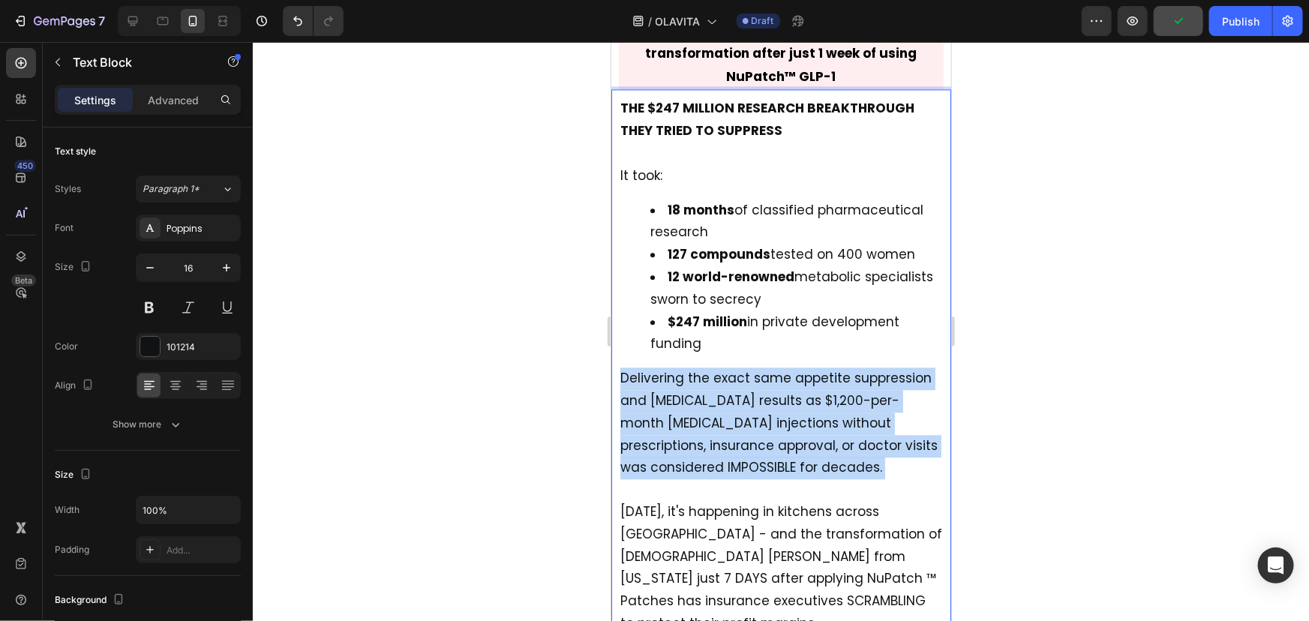
click at [782, 390] on span "Delivering the exact same appetite suppression and weight management results as…" at bounding box center [778, 421] width 317 height 107
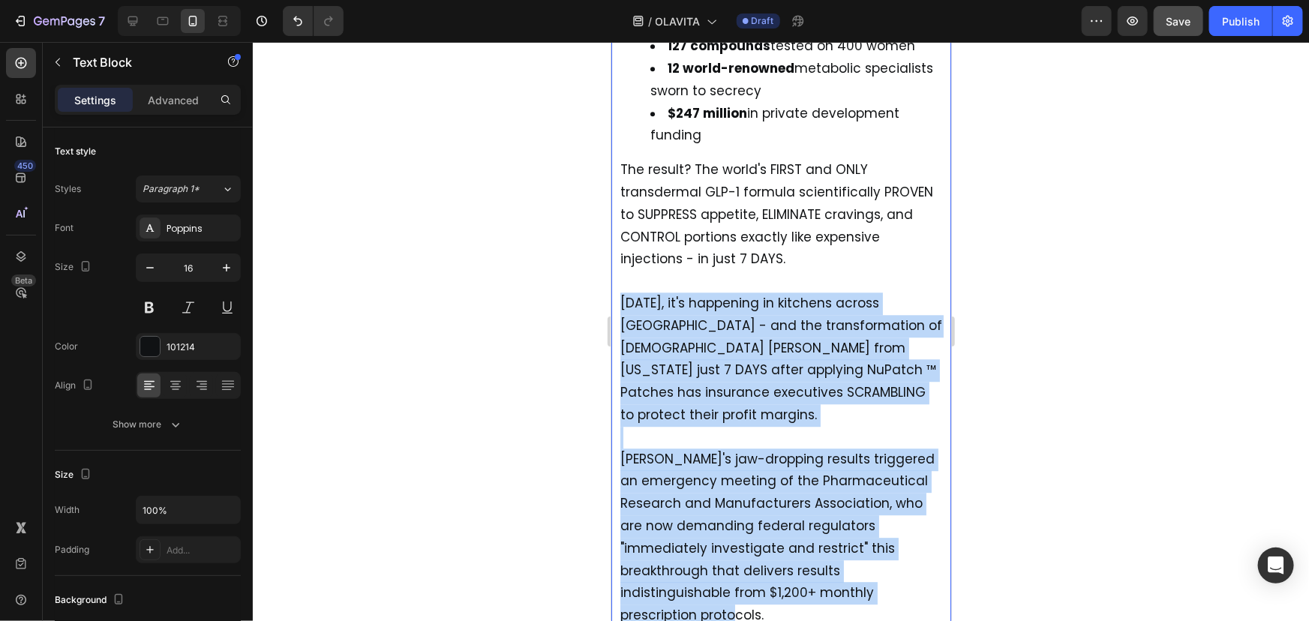
scroll to position [2084, 0]
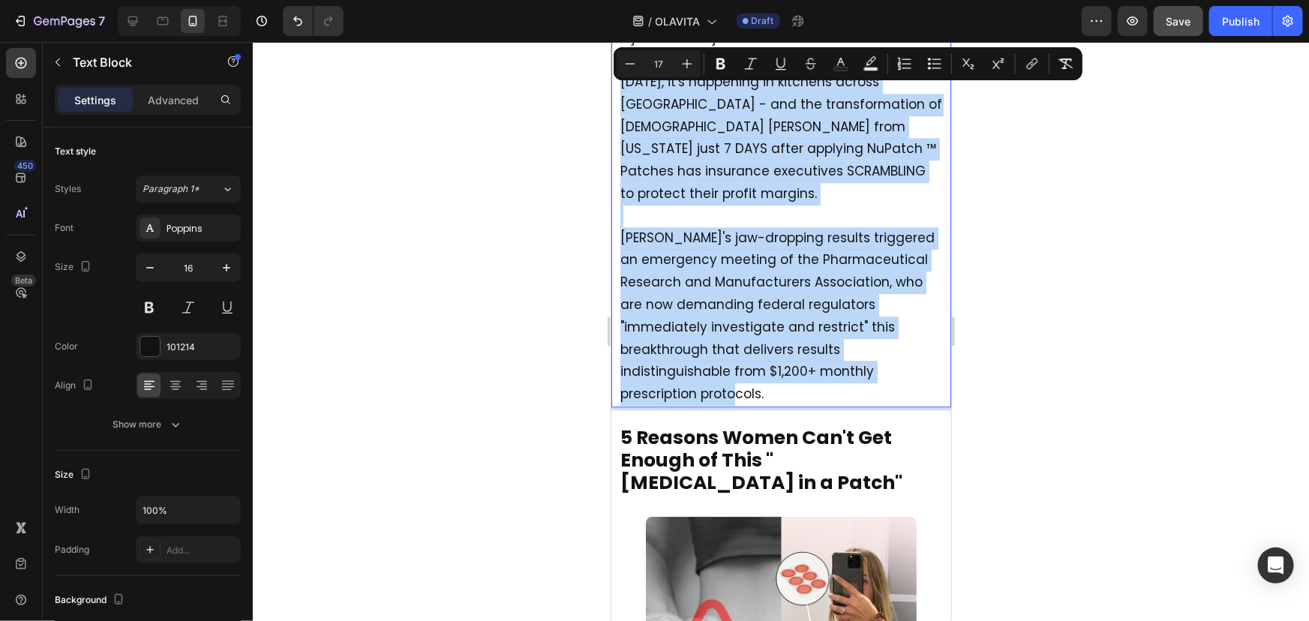
drag, startPoint x: 689, startPoint y: 454, endPoint x: 866, endPoint y: 349, distance: 205.2
click at [866, 349] on div "THE $247 MILLION RESEARCH BREAKTHROUGH THEY TRIED TO SUPPRESS It took: 18 month…" at bounding box center [780, 35] width 325 height 741
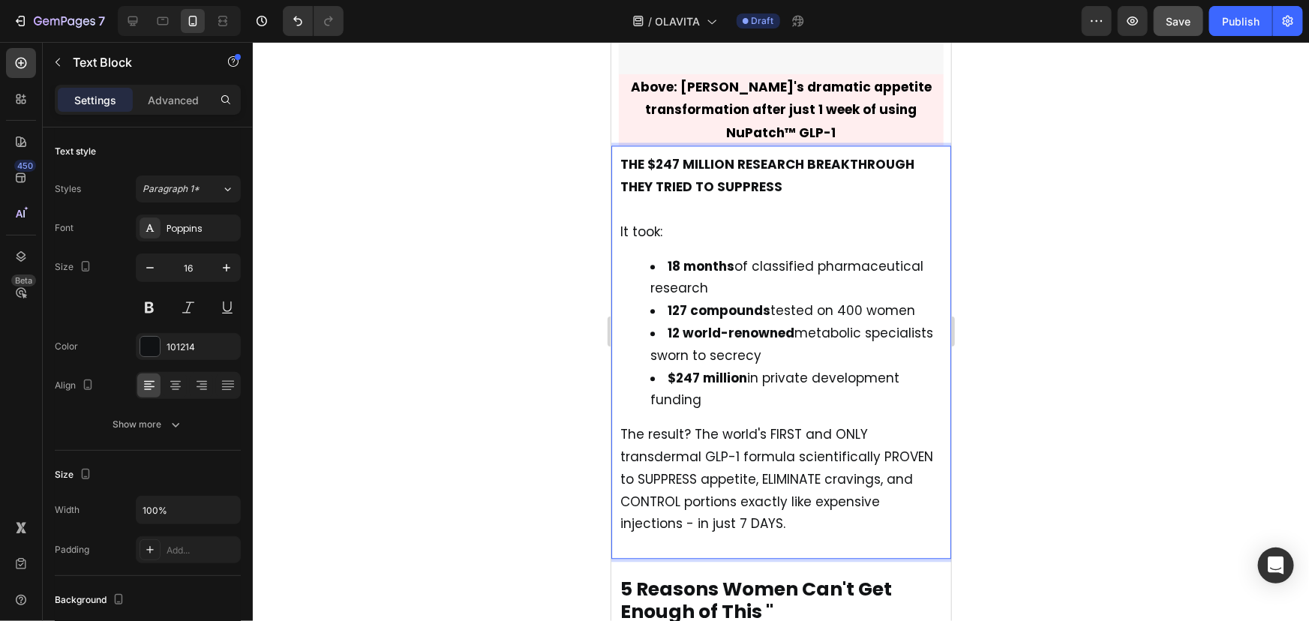
scroll to position [1596, 0]
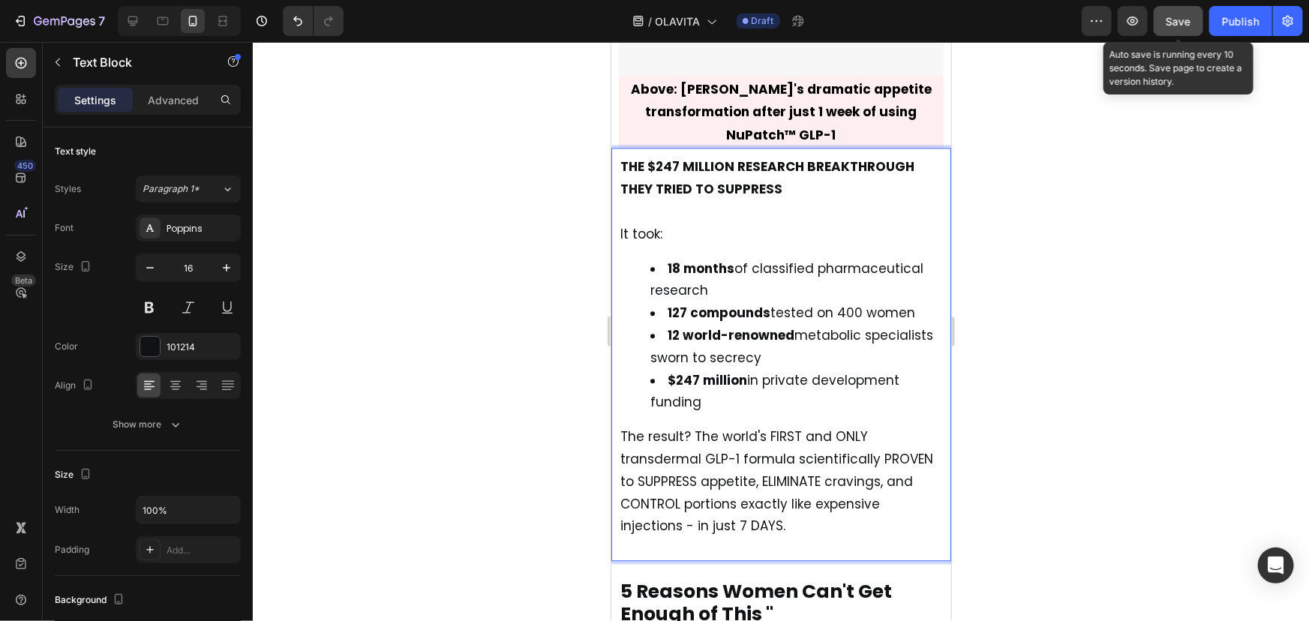
click at [1196, 32] on button "Save" at bounding box center [1179, 21] width 50 height 30
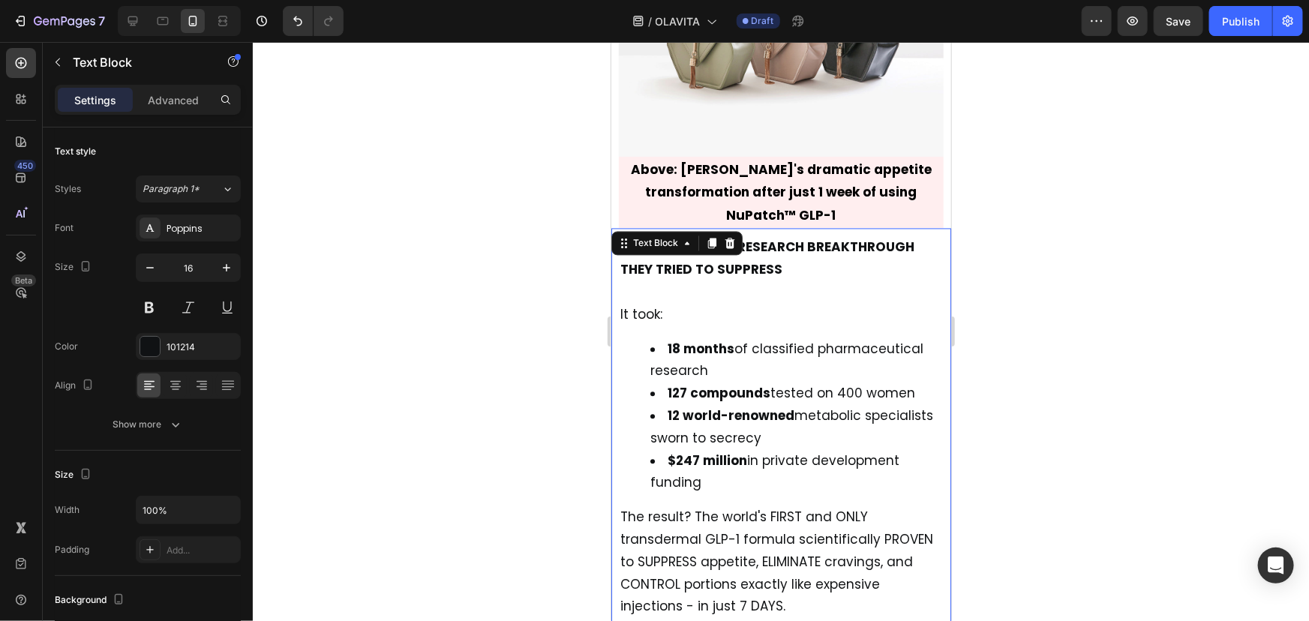
scroll to position [1509, 0]
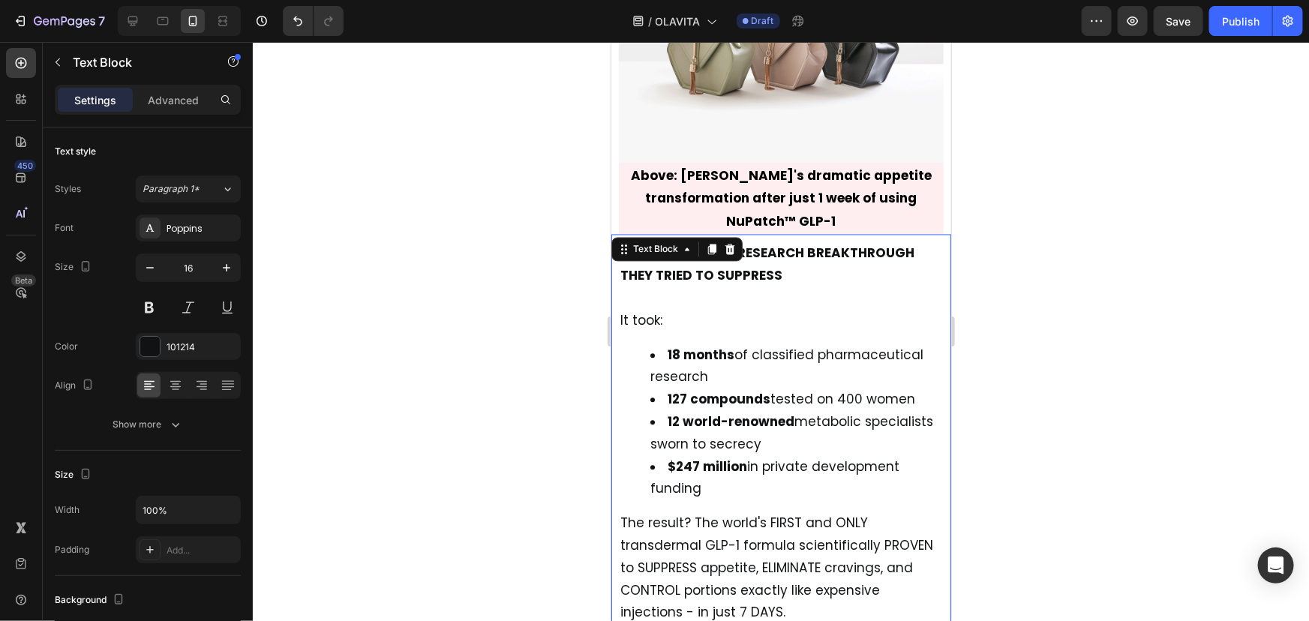
click at [1089, 299] on div at bounding box center [781, 331] width 1056 height 579
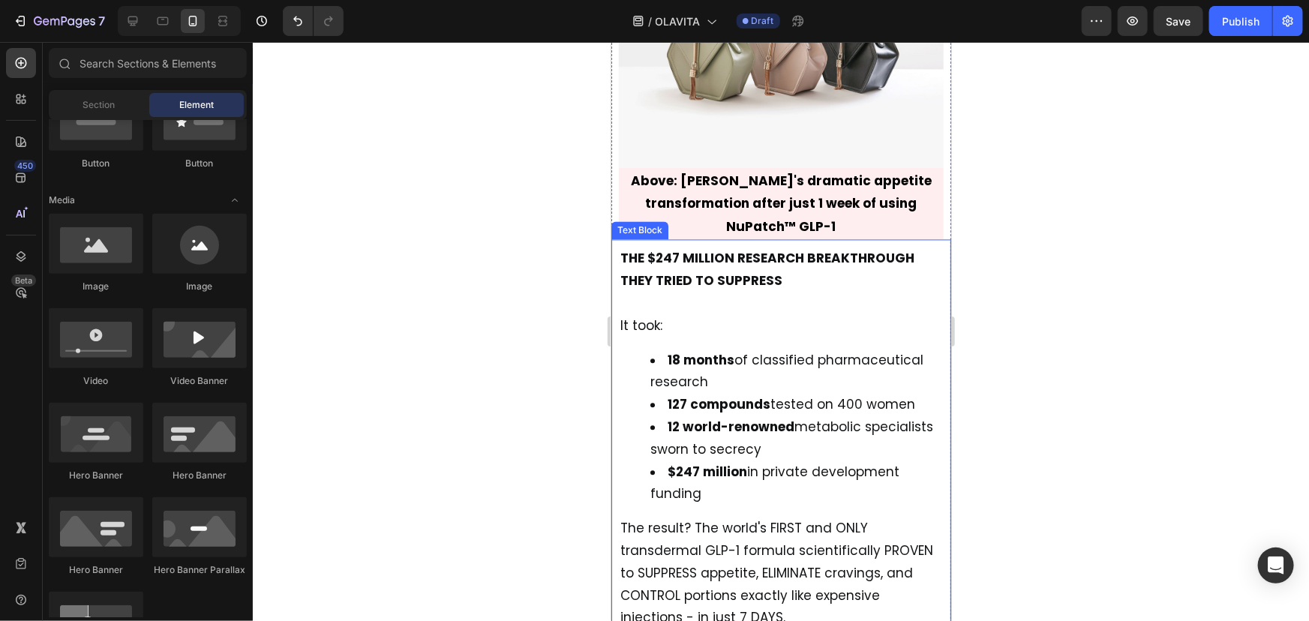
scroll to position [1509, 0]
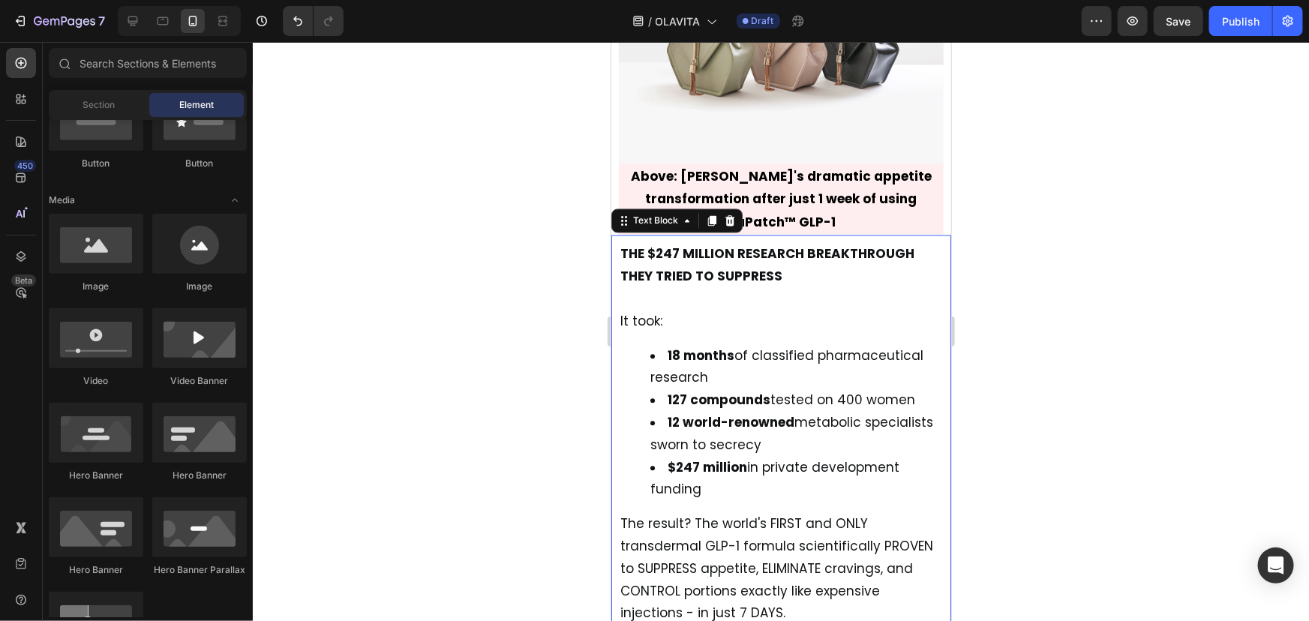
click at [824, 605] on p "The result? The world's FIRST and ONLY transdermal GLP-1 formula scientifically…" at bounding box center [781, 579] width 322 height 134
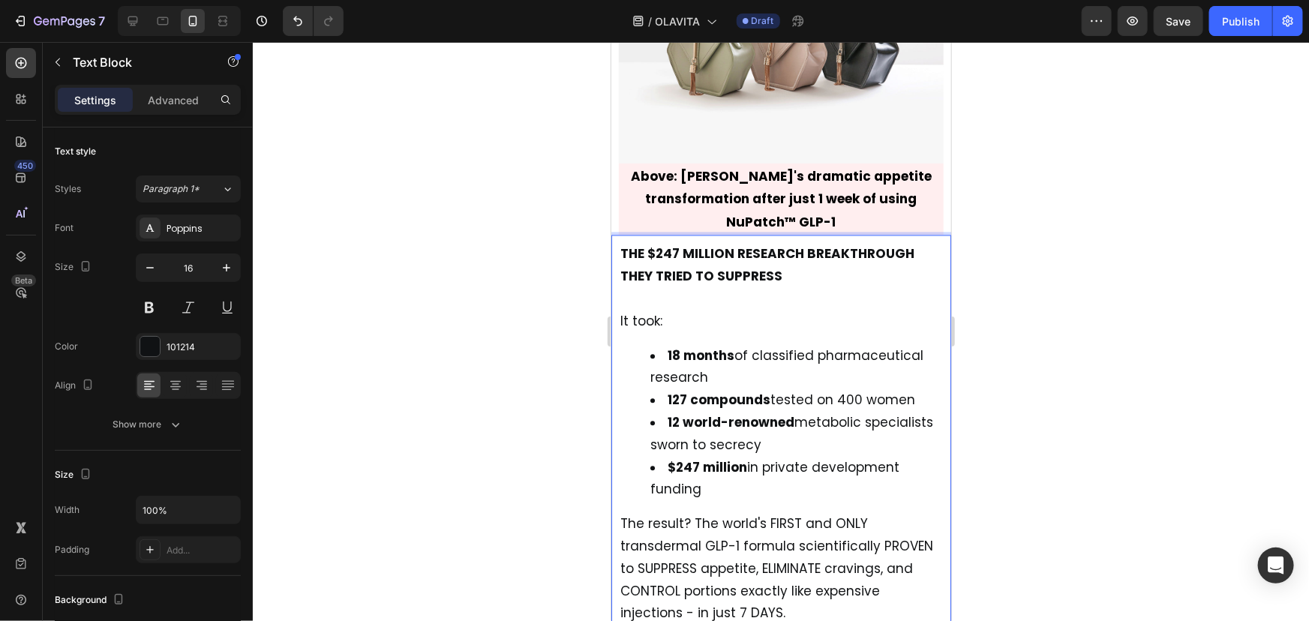
click at [816, 599] on p "The result? The world's FIRST and ONLY transdermal GLP-1 formula scientifically…" at bounding box center [781, 579] width 322 height 134
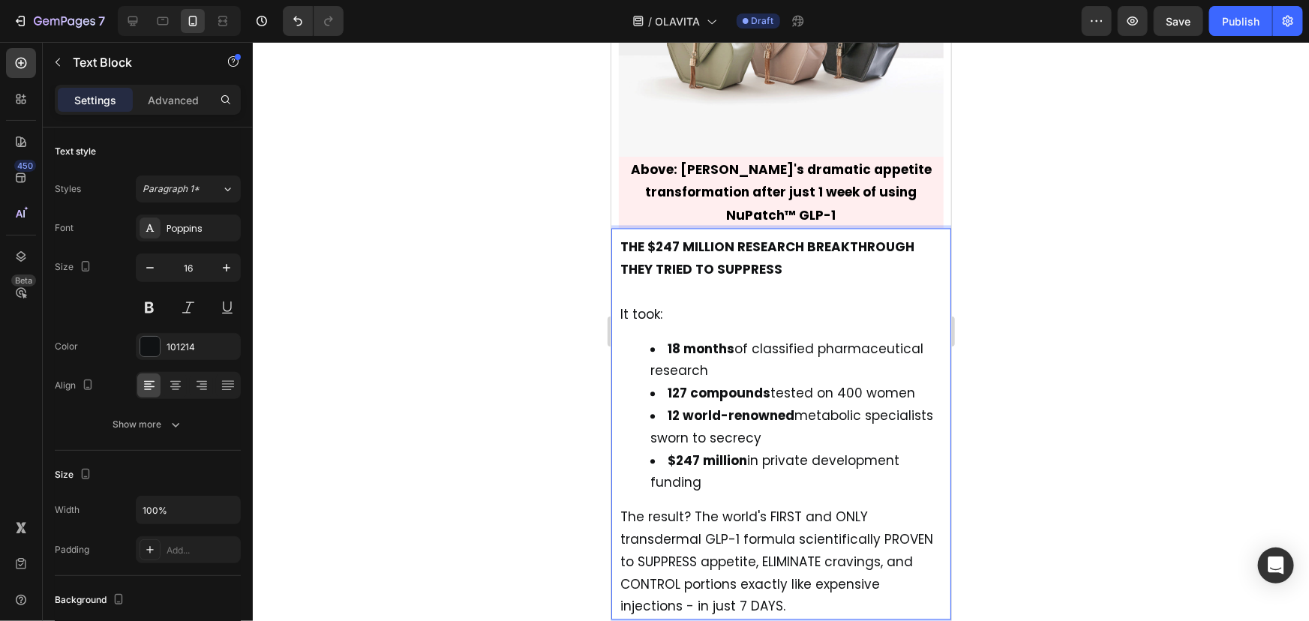
click at [1115, 345] on div at bounding box center [781, 331] width 1056 height 579
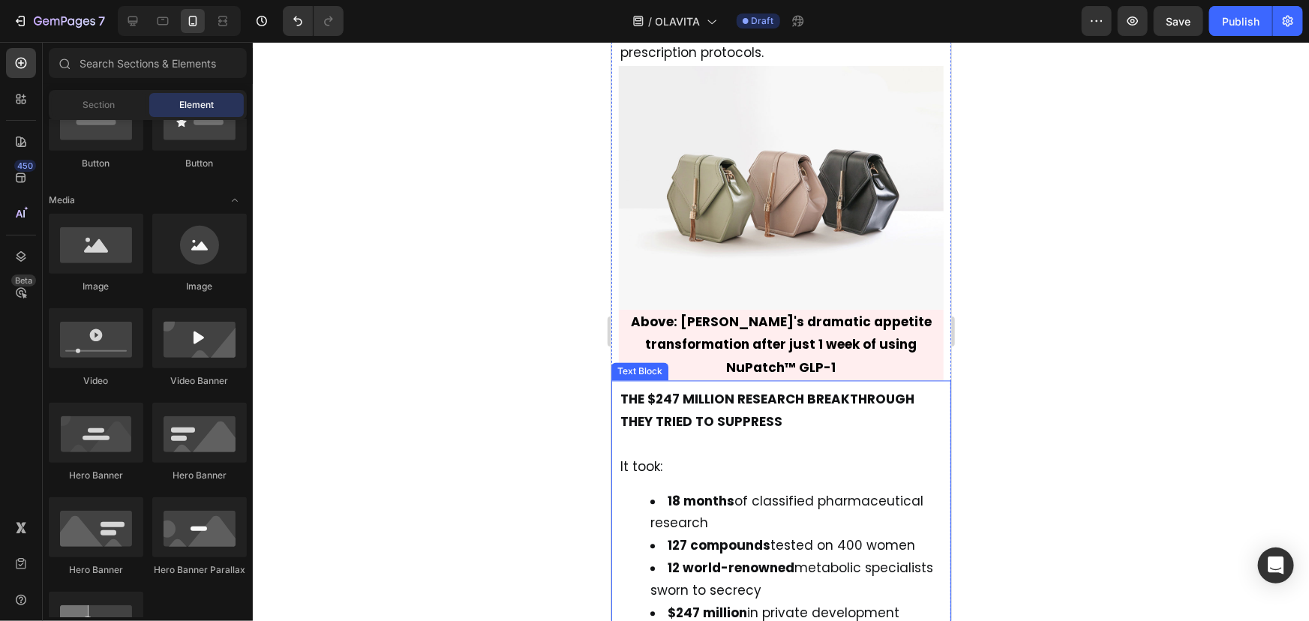
scroll to position [1361, 0]
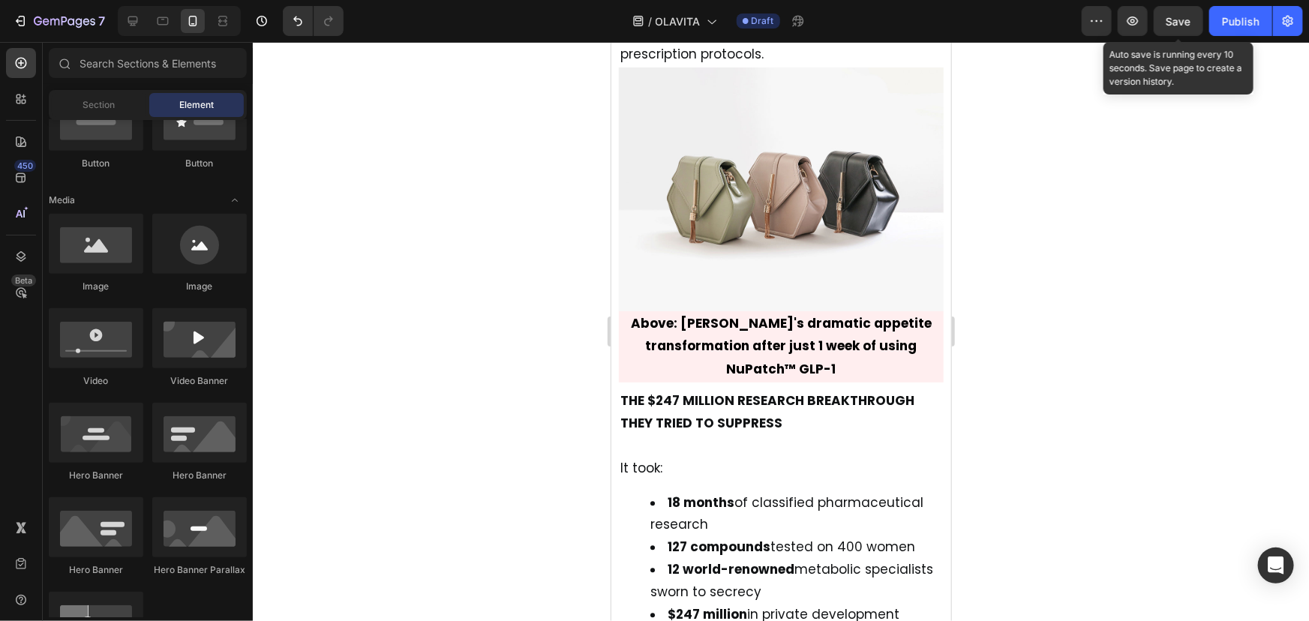
click at [1179, 23] on span "Save" at bounding box center [1179, 21] width 25 height 13
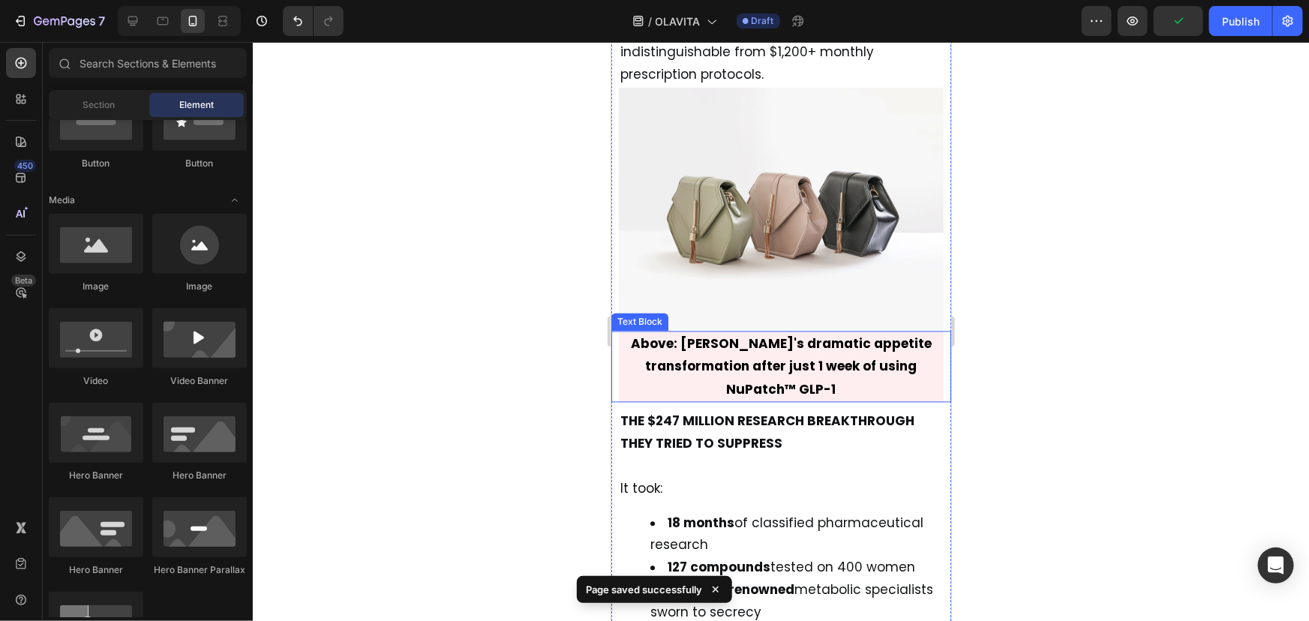
scroll to position [1340, 0]
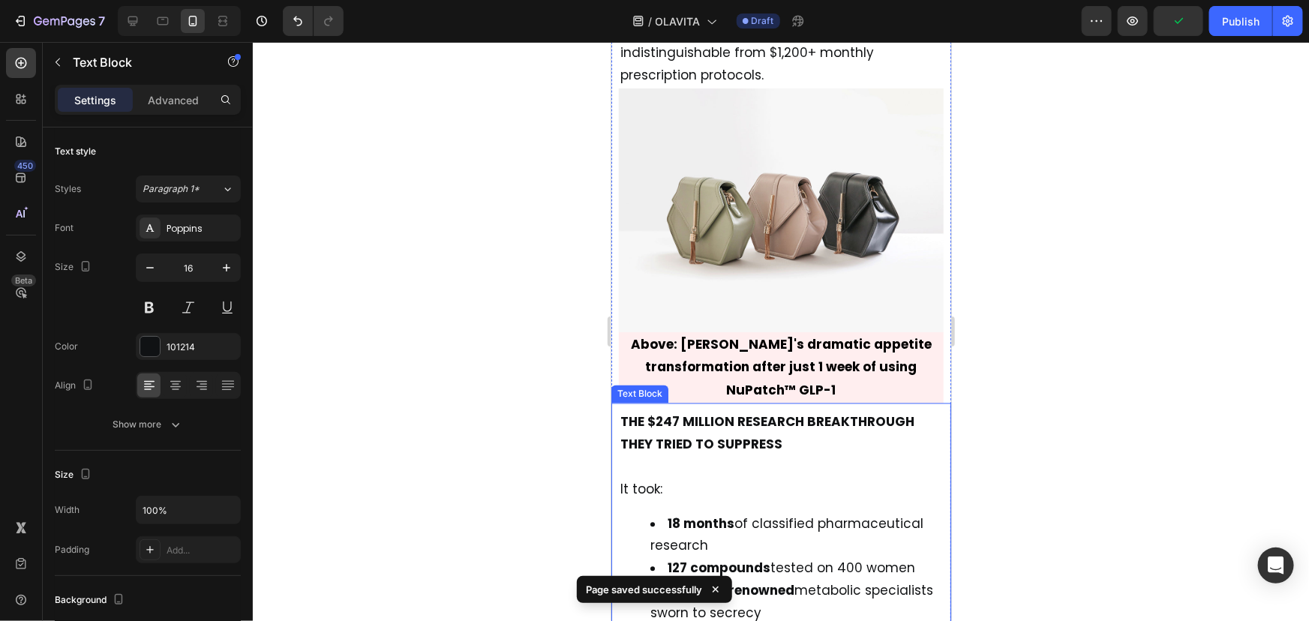
click at [707, 437] on p "THE $247 MILLION RESEARCH BREAKTHROUGH THEY TRIED TO SUPPRESS" at bounding box center [781, 444] width 322 height 67
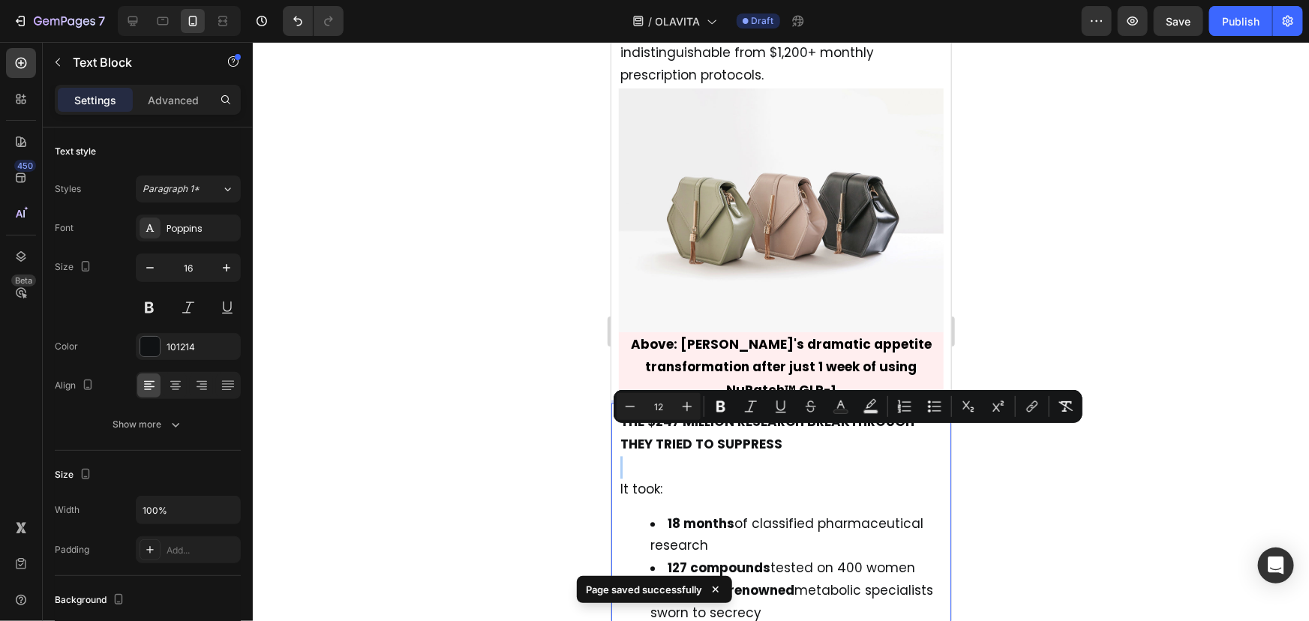
click at [1038, 497] on div at bounding box center [781, 331] width 1056 height 579
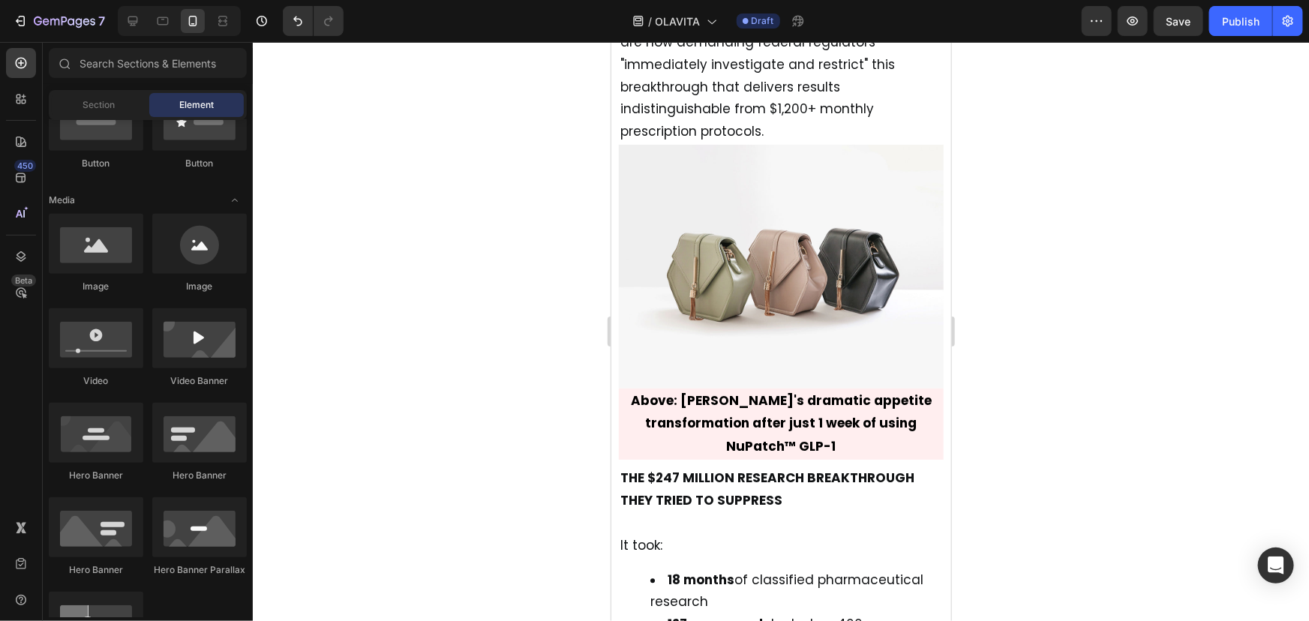
scroll to position [1285, 0]
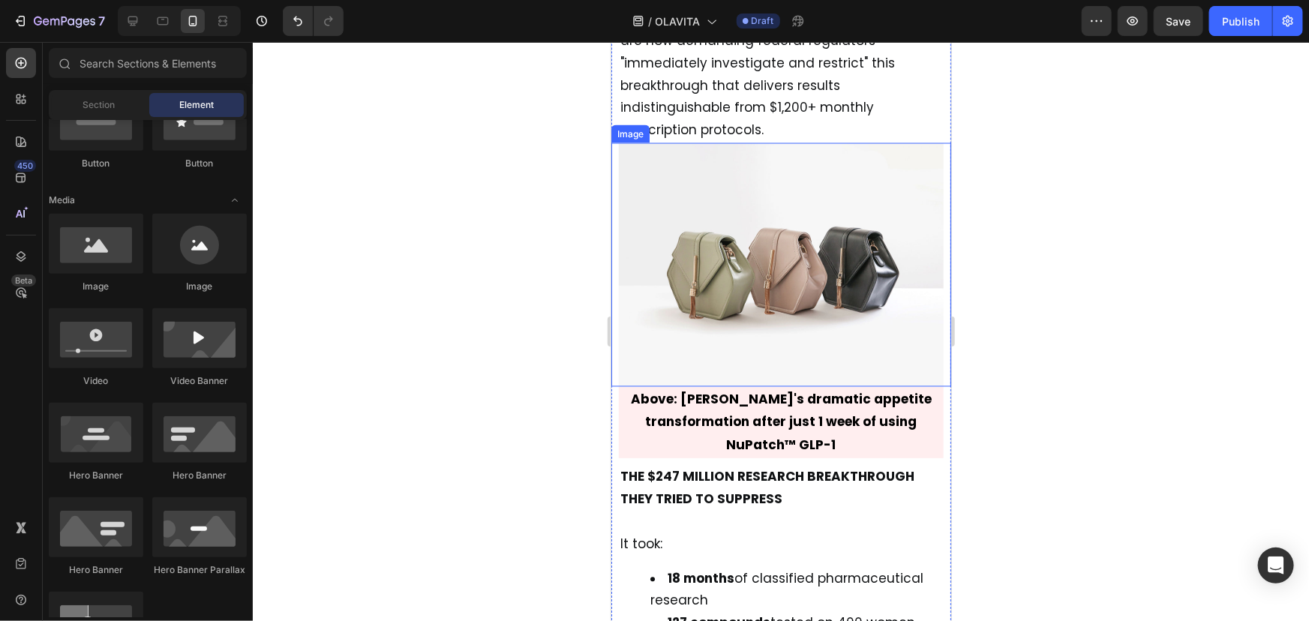
click at [812, 268] on img at bounding box center [780, 265] width 325 height 244
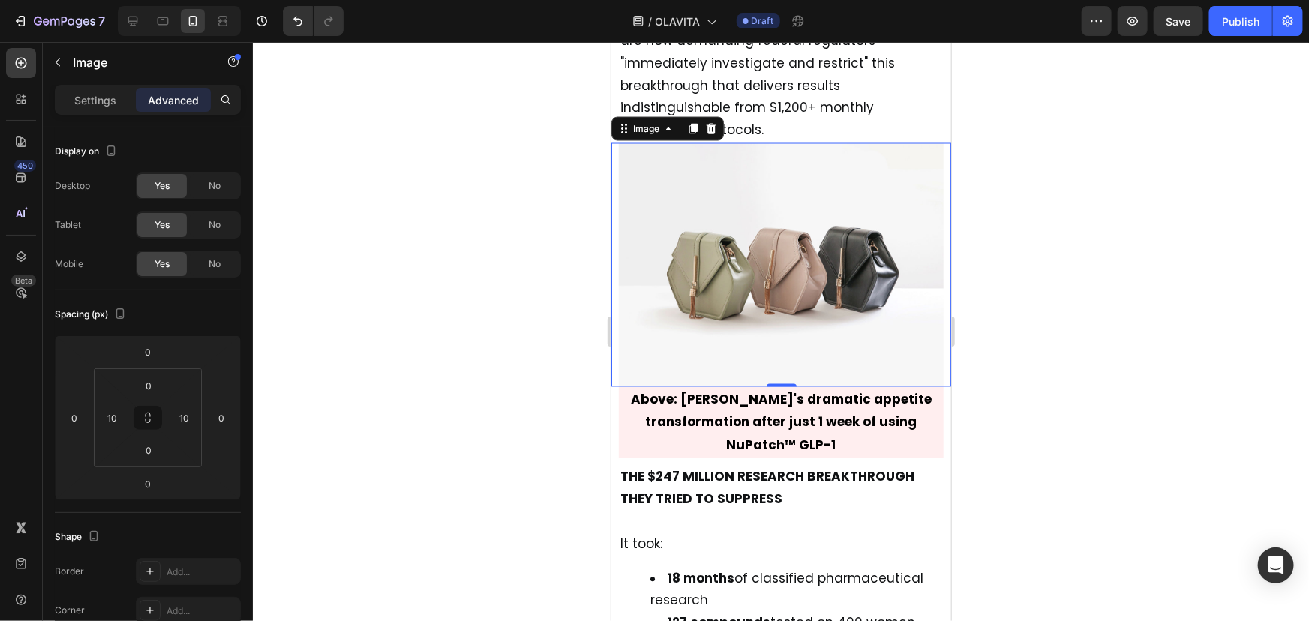
click at [731, 284] on img at bounding box center [780, 265] width 325 height 244
click at [101, 101] on p "Settings" at bounding box center [95, 100] width 42 height 16
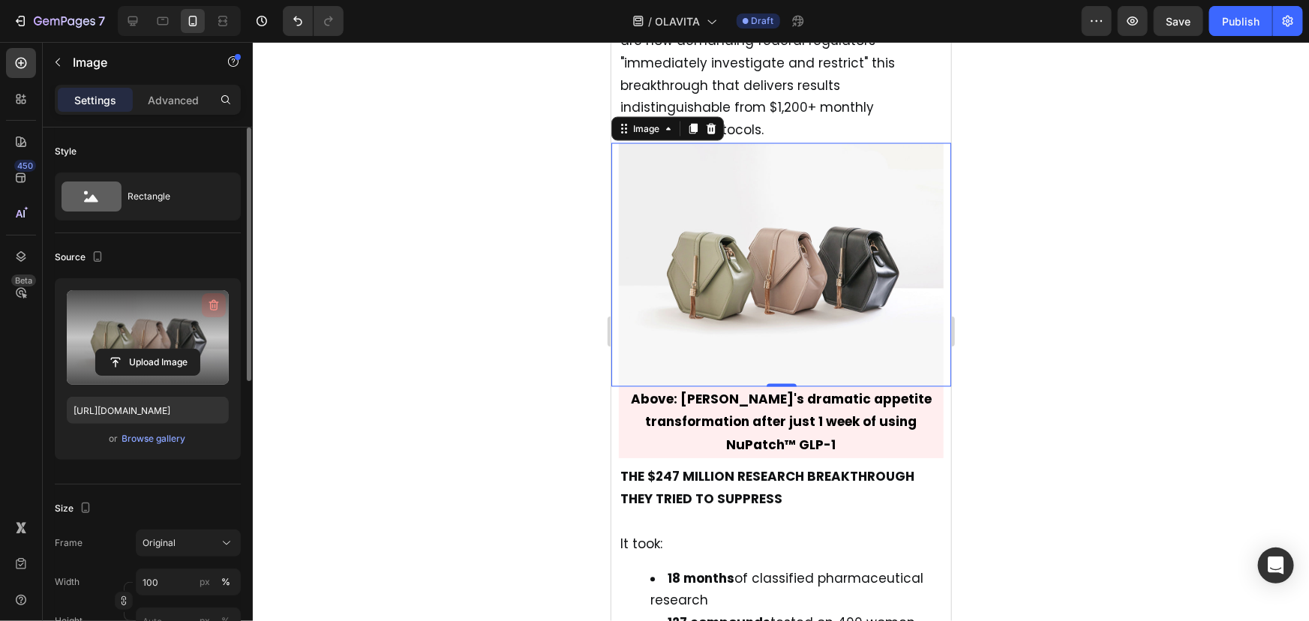
click at [212, 311] on icon "button" at bounding box center [213, 305] width 15 height 15
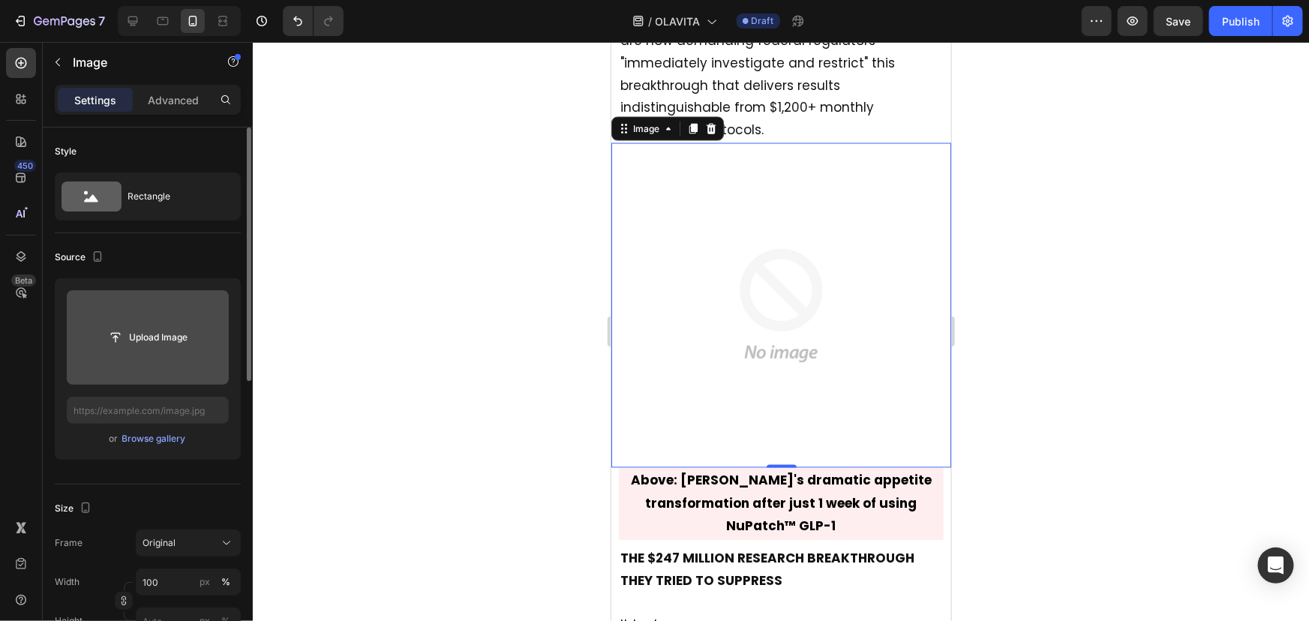
click at [161, 359] on input "file" at bounding box center [148, 337] width 162 height 95
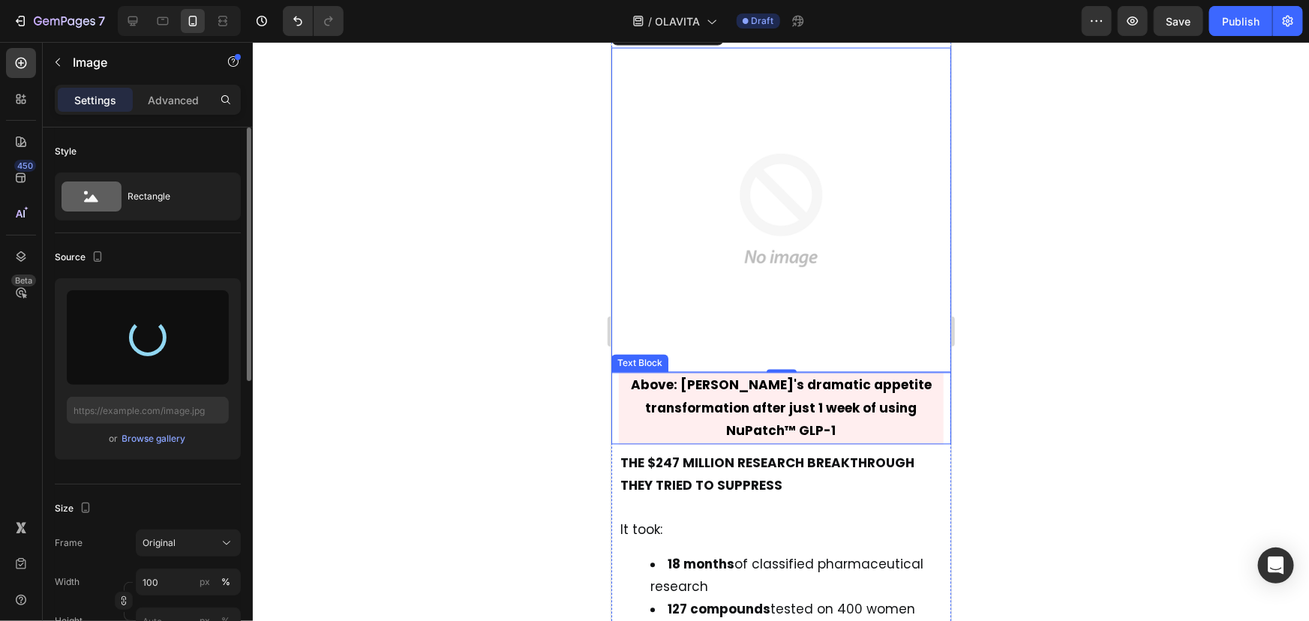
scroll to position [1394, 0]
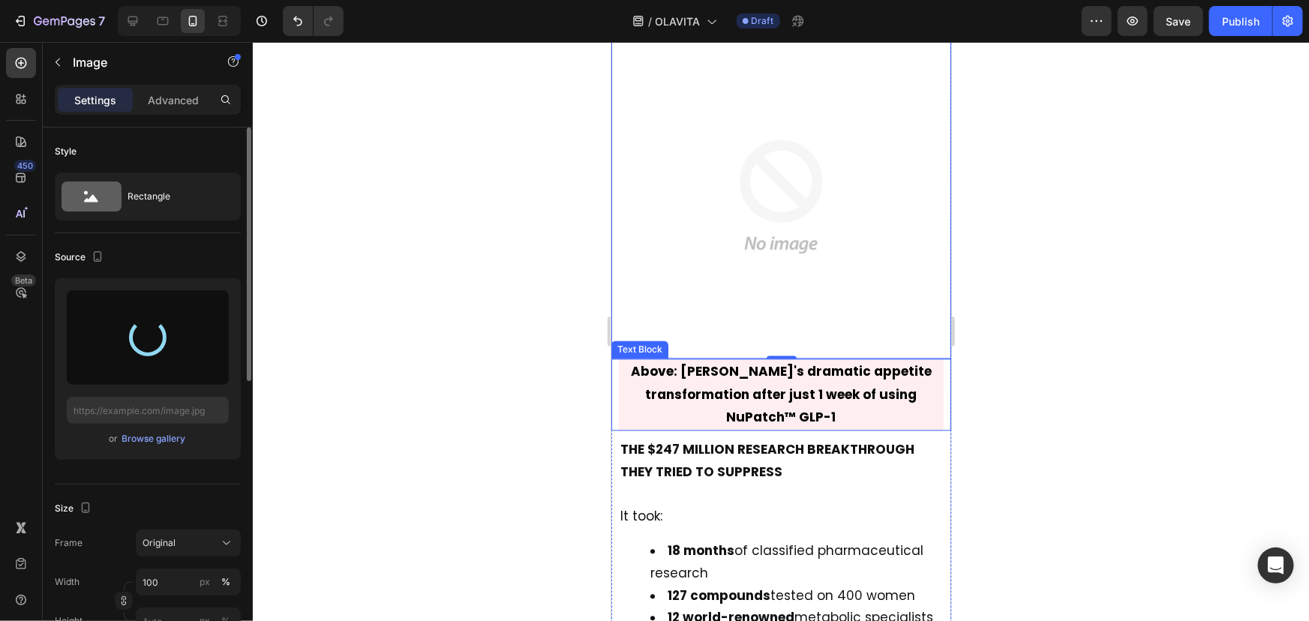
type input "https://cdn.shopify.com/s/files/1/0940/2797/2920/files/gempages_566647537843307…"
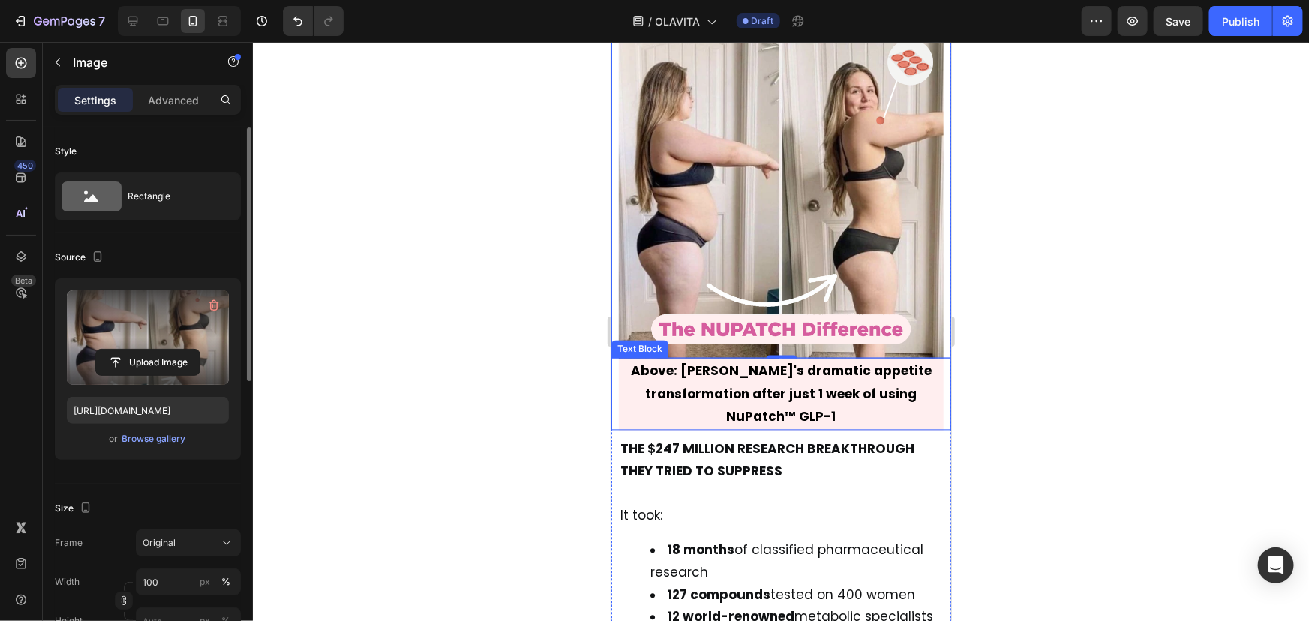
scroll to position [1395, 0]
click at [827, 149] on img at bounding box center [780, 194] width 325 height 325
click at [490, 251] on div at bounding box center [781, 331] width 1056 height 579
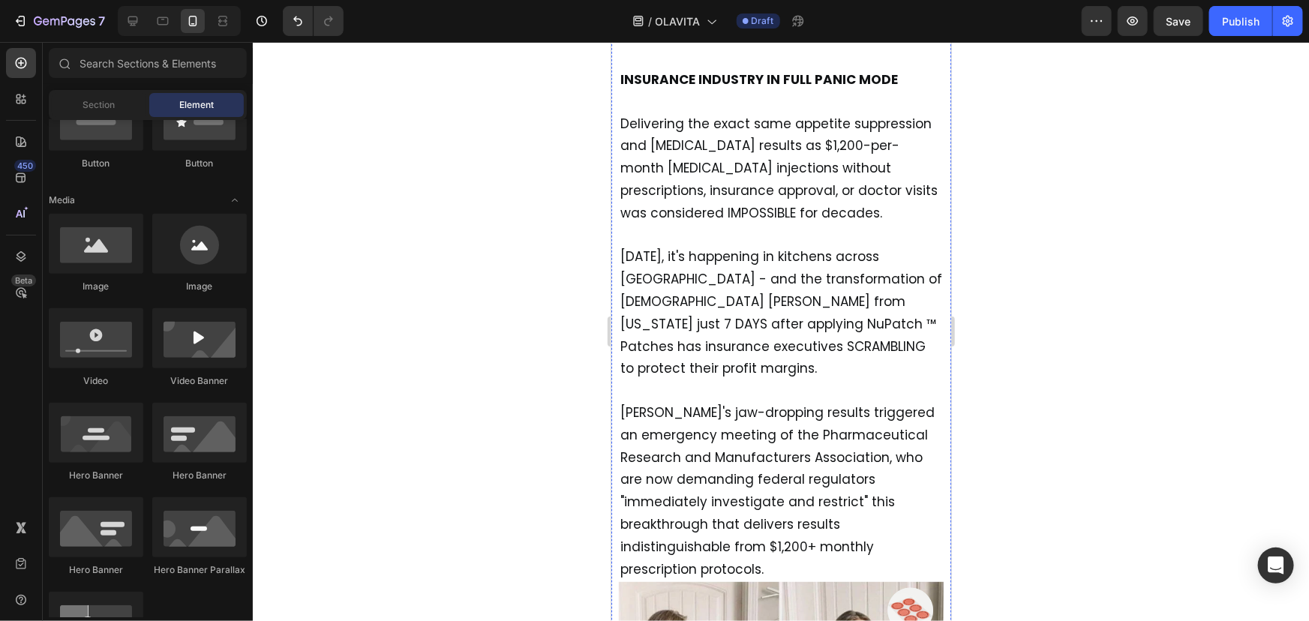
scroll to position [567, 0]
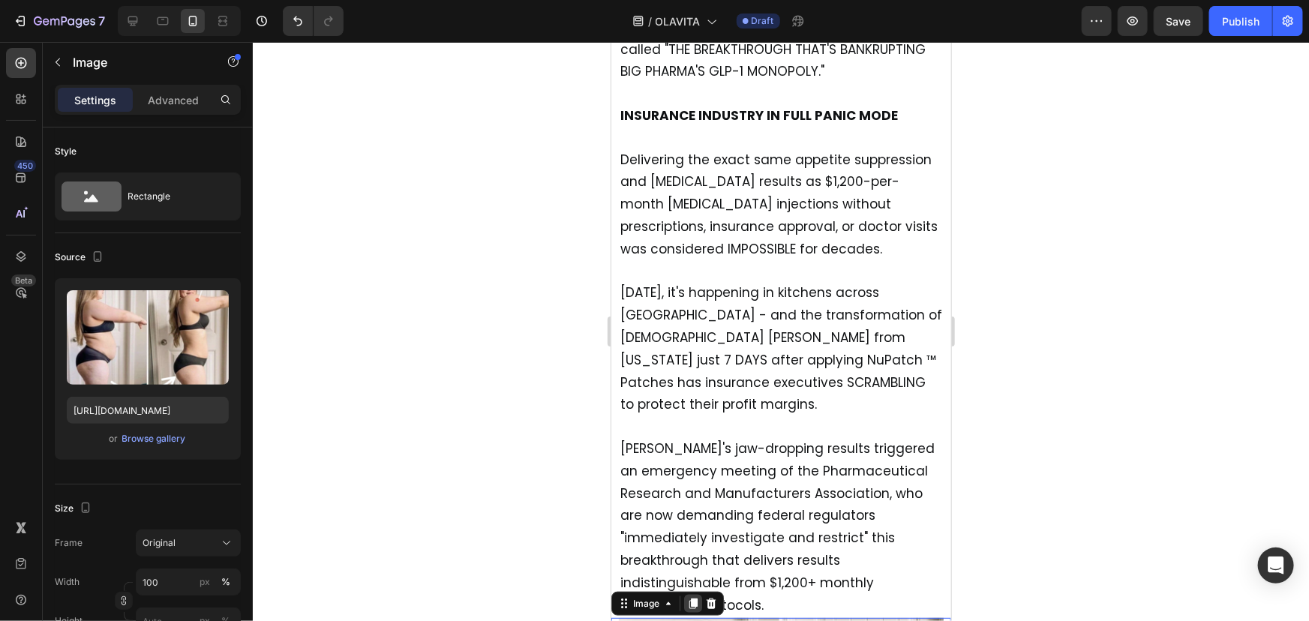
click at [688, 597] on icon at bounding box center [692, 603] width 12 height 12
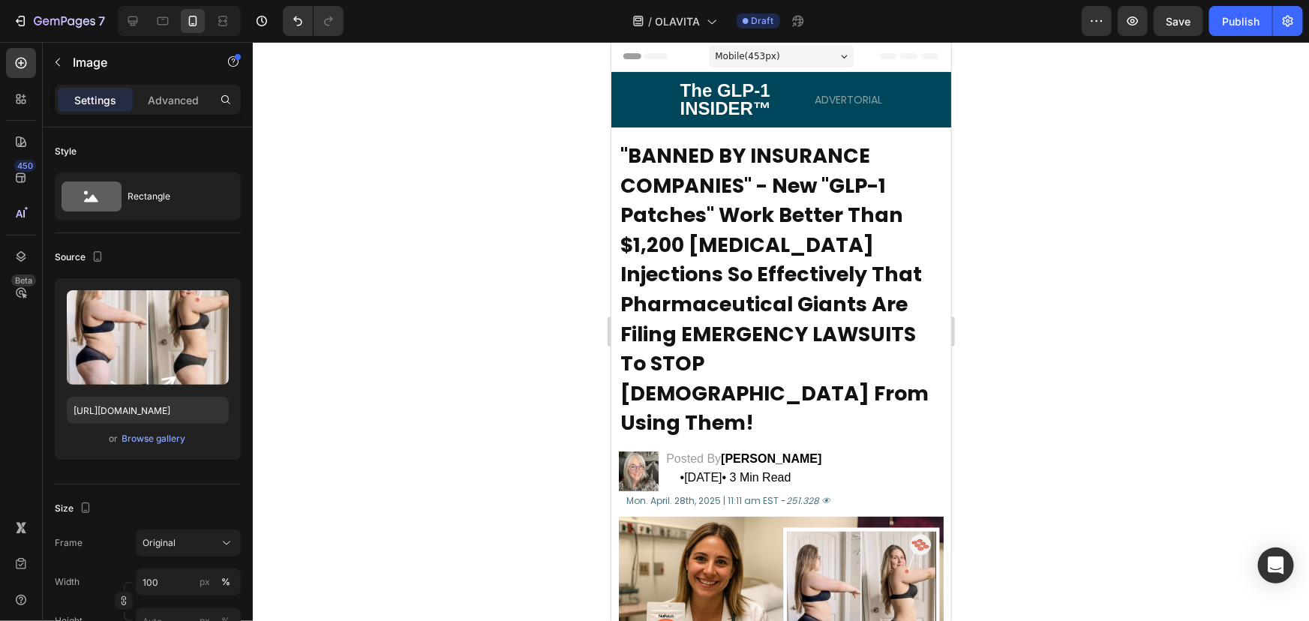
scroll to position [2, 0]
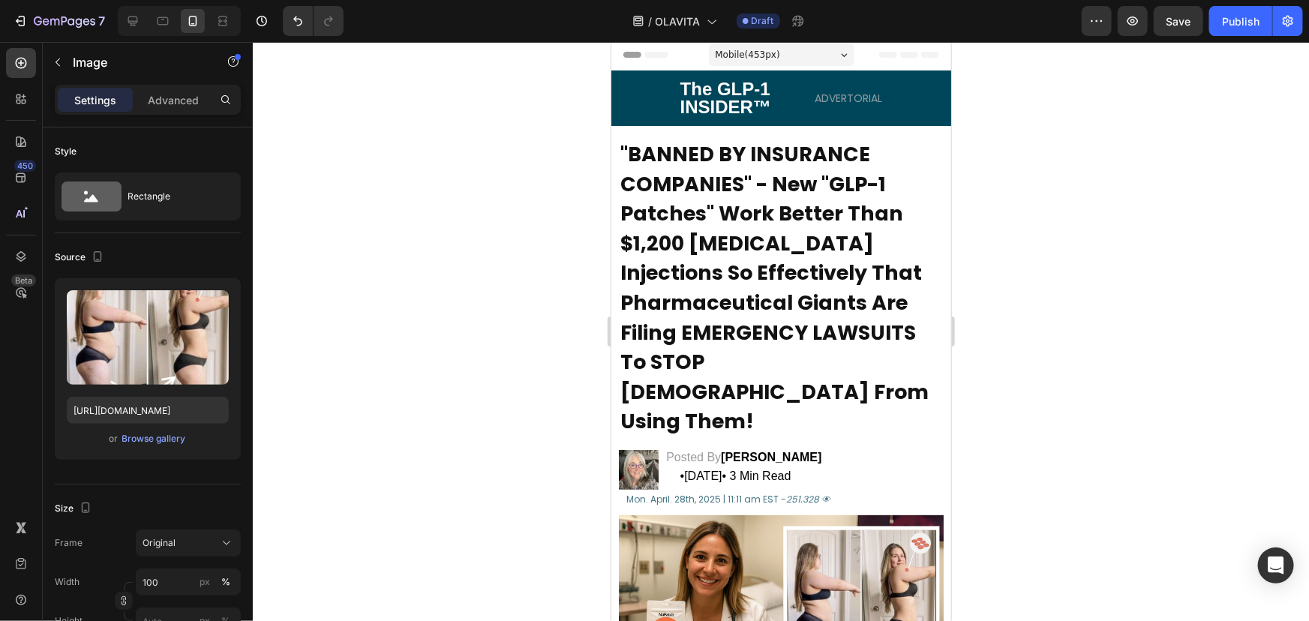
click at [593, 407] on div at bounding box center [781, 331] width 1056 height 579
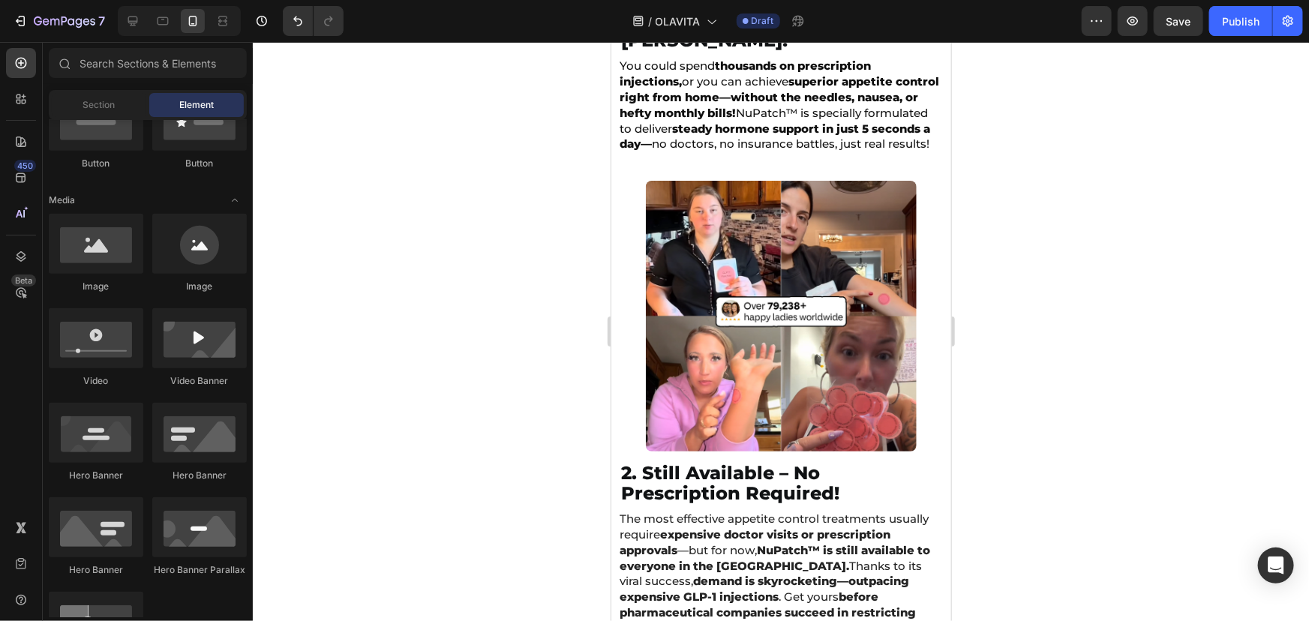
scroll to position [2898, 0]
